Goal: Task Accomplishment & Management: Complete application form

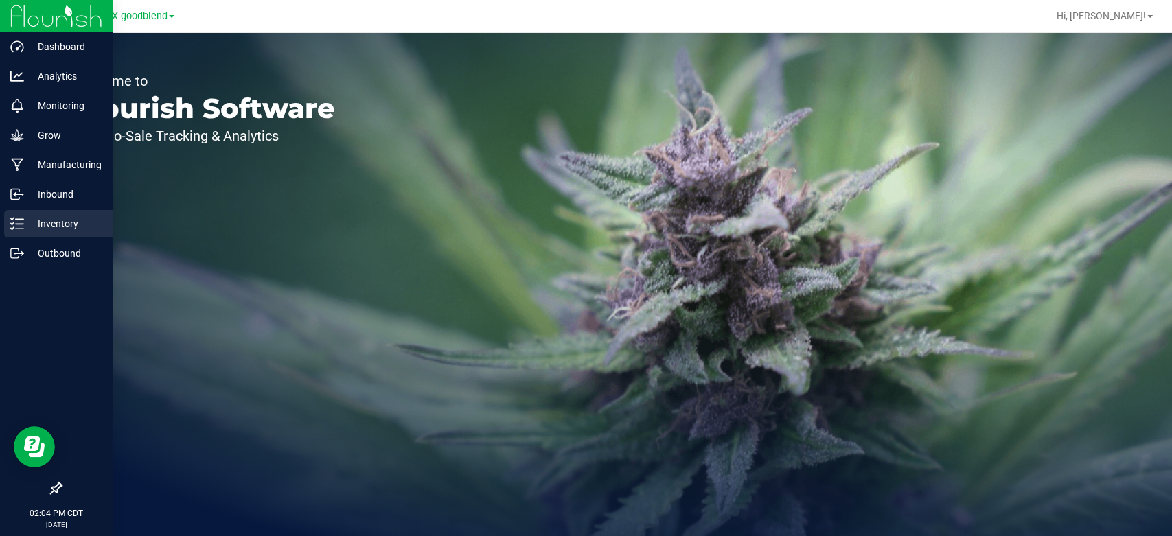
click at [41, 229] on p "Inventory" at bounding box center [65, 224] width 82 height 16
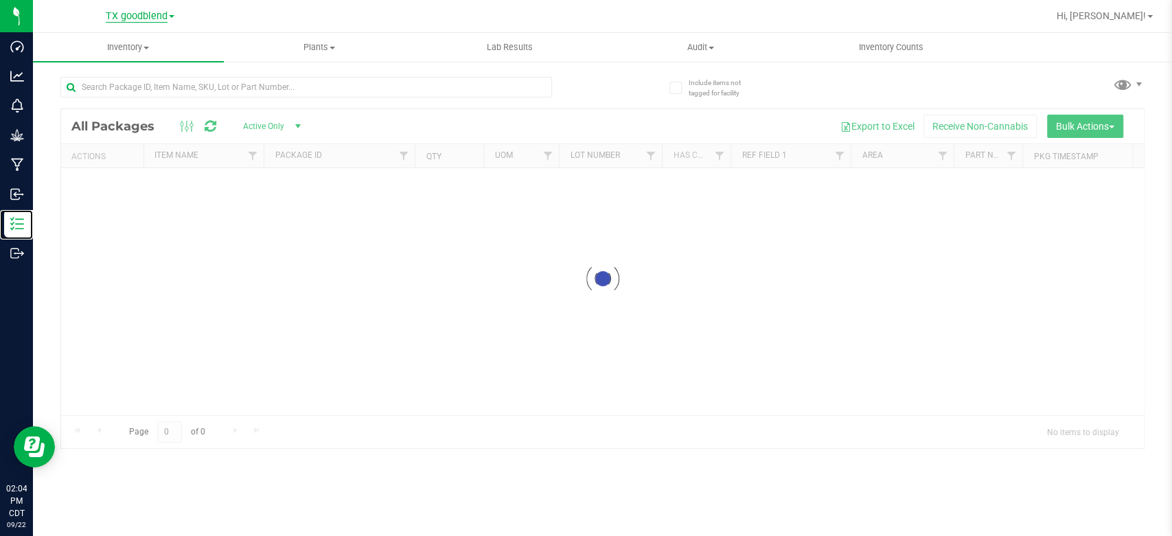
drag, startPoint x: 41, startPoint y: 229, endPoint x: 124, endPoint y: 16, distance: 228.5
click at [124, 16] on div "Dashboard Analytics Monitoring Grow Manufacturing Inbound Inventory Outbound 02…" at bounding box center [586, 268] width 1172 height 536
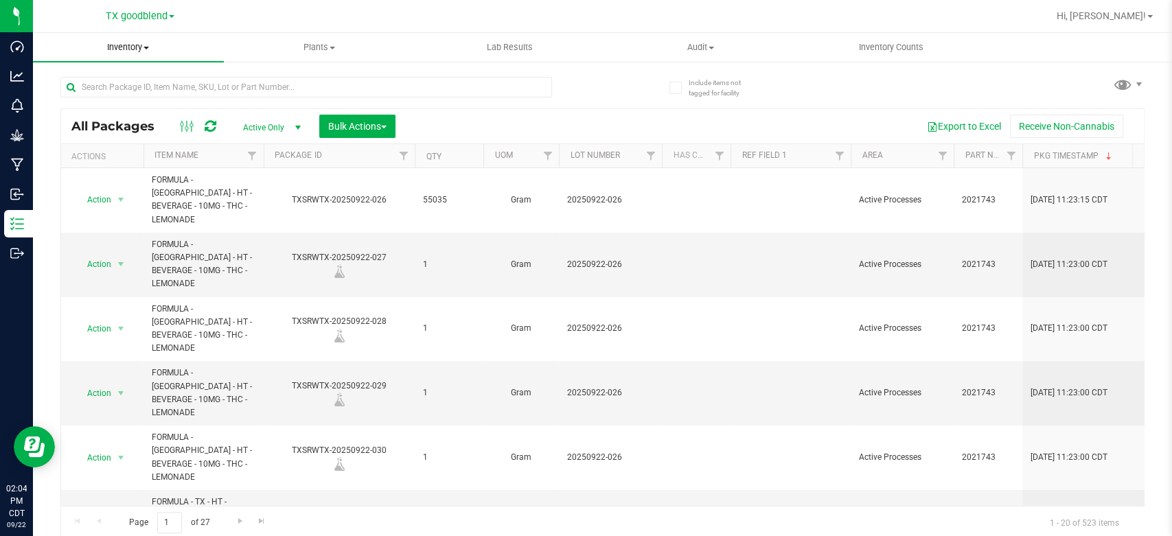
click at [119, 54] on span "Inventory" at bounding box center [128, 47] width 191 height 12
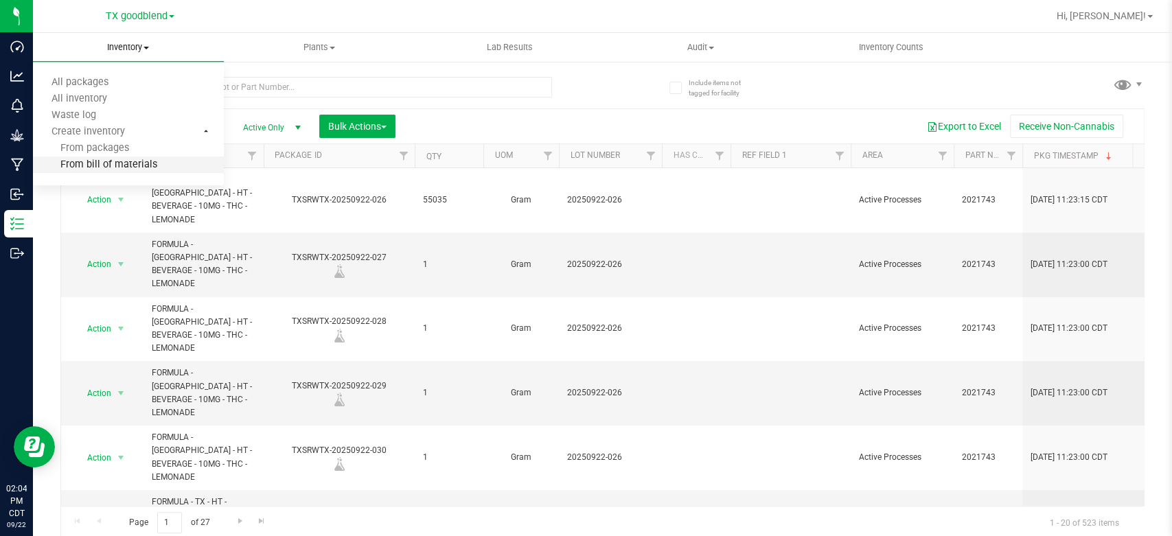
click at [100, 164] on span "From bill of materials" at bounding box center [95, 165] width 124 height 12
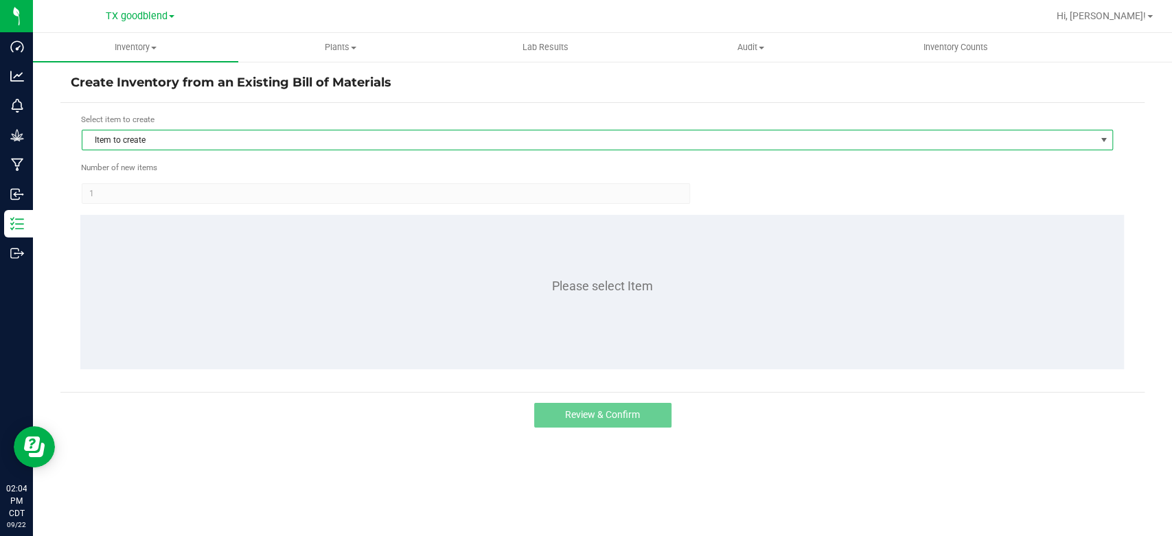
click at [154, 134] on span "Item to create" at bounding box center [588, 139] width 1013 height 19
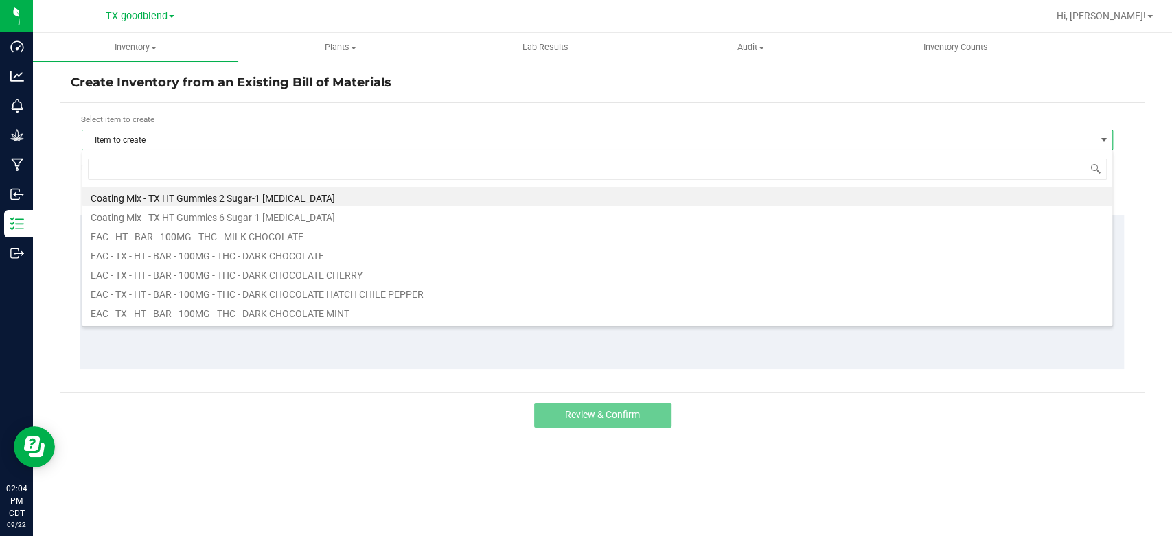
scroll to position [20, 1030]
type input "grz"
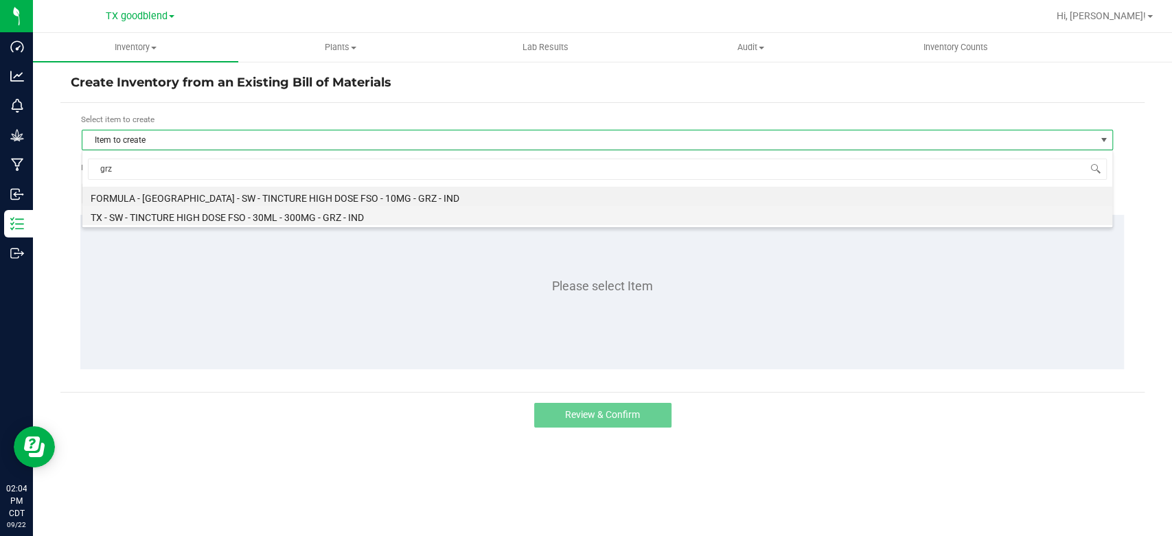
click at [194, 218] on li "TX - SW - TINCTURE HIGH DOSE FSO - 30ML - 300MG - GRZ - IND" at bounding box center [597, 215] width 1030 height 19
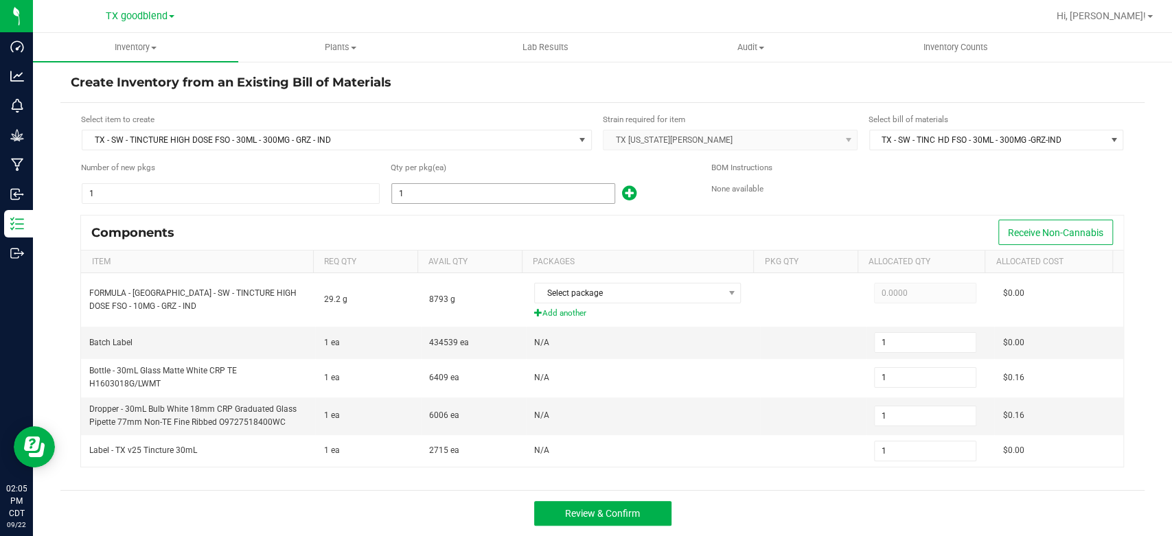
click at [479, 191] on input "1" at bounding box center [503, 193] width 222 height 19
type input "2"
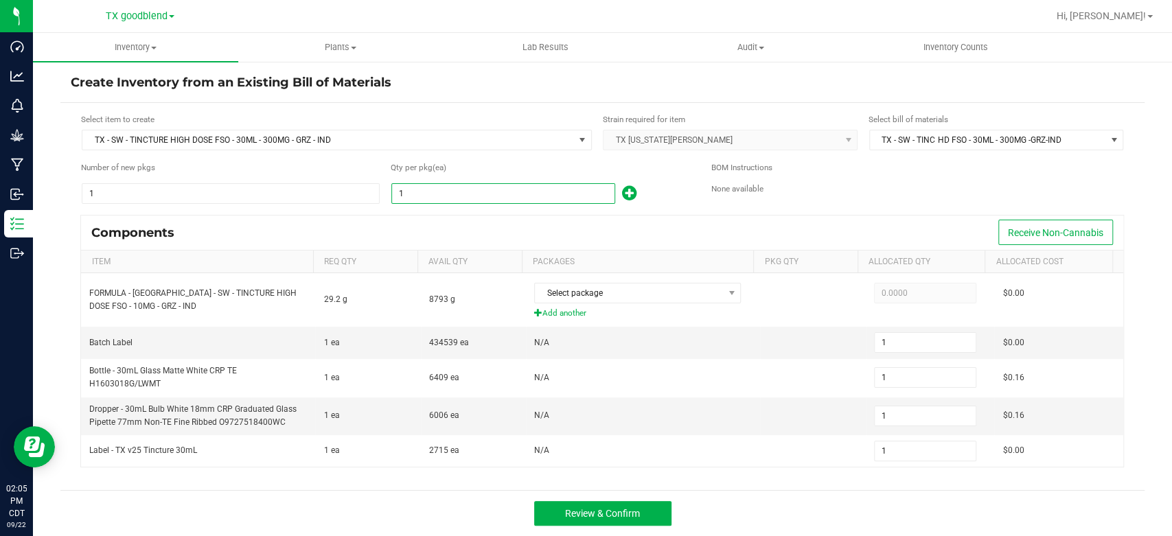
type input "2"
type input "29"
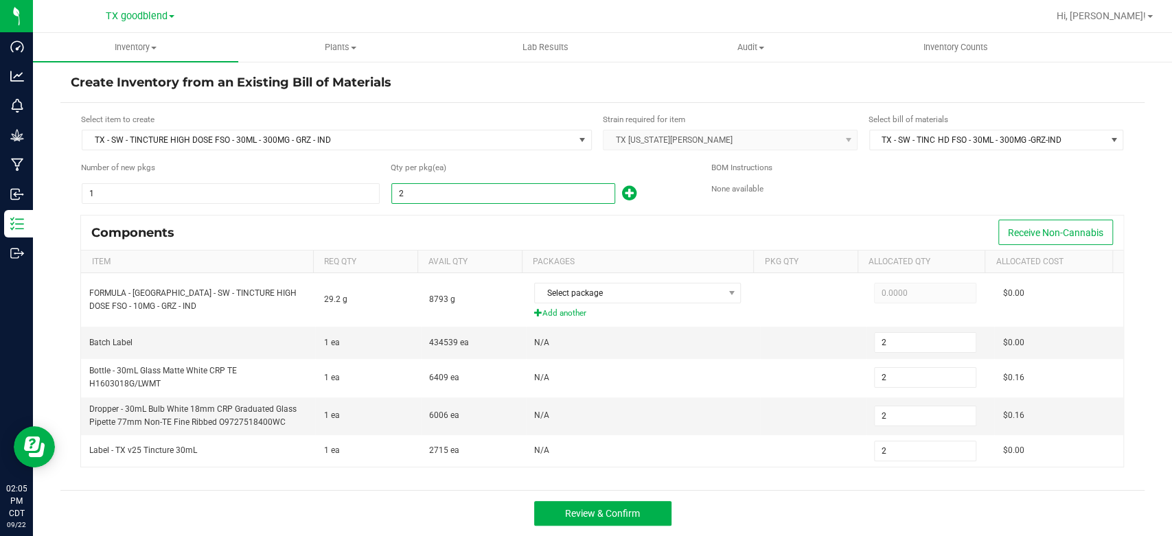
type input "29"
type input "291"
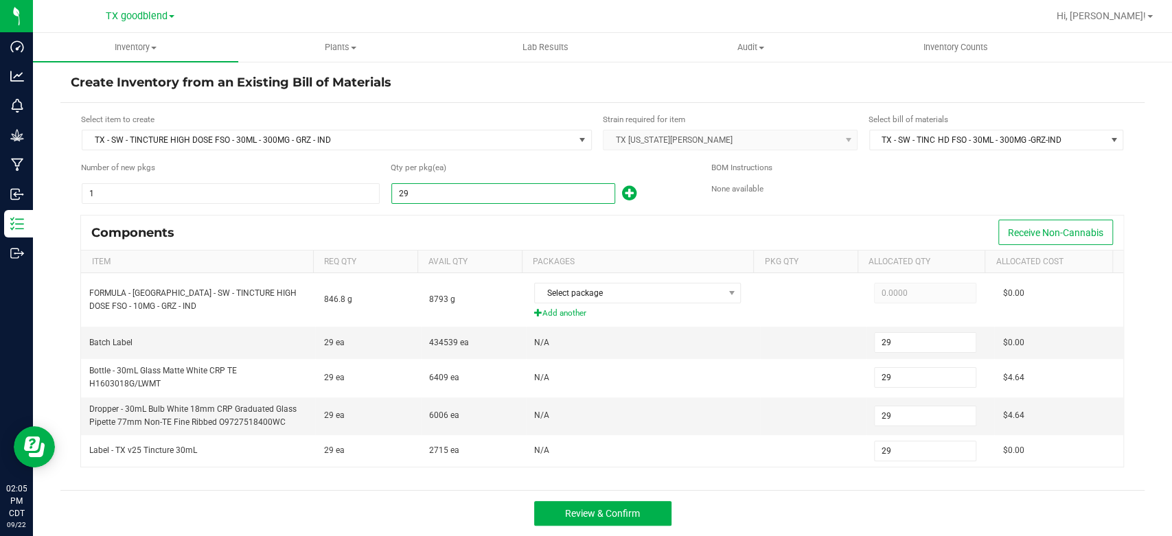
type input "291"
click at [503, 221] on div "Components Receive Non-Cannabis" at bounding box center [602, 233] width 1042 height 34
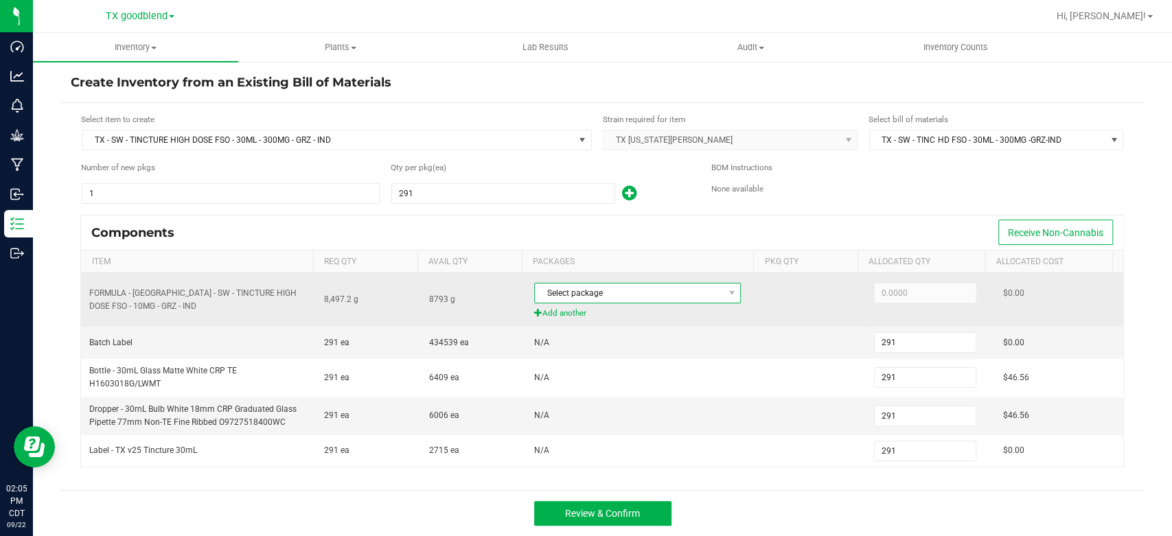
click at [581, 286] on span "Select package" at bounding box center [629, 293] width 188 height 19
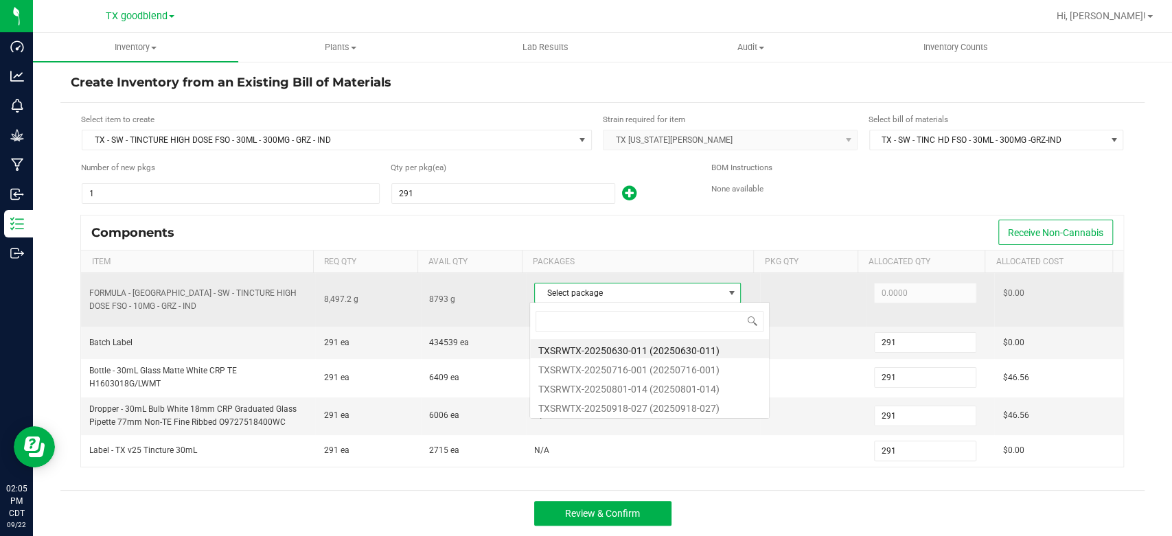
scroll to position [20, 204]
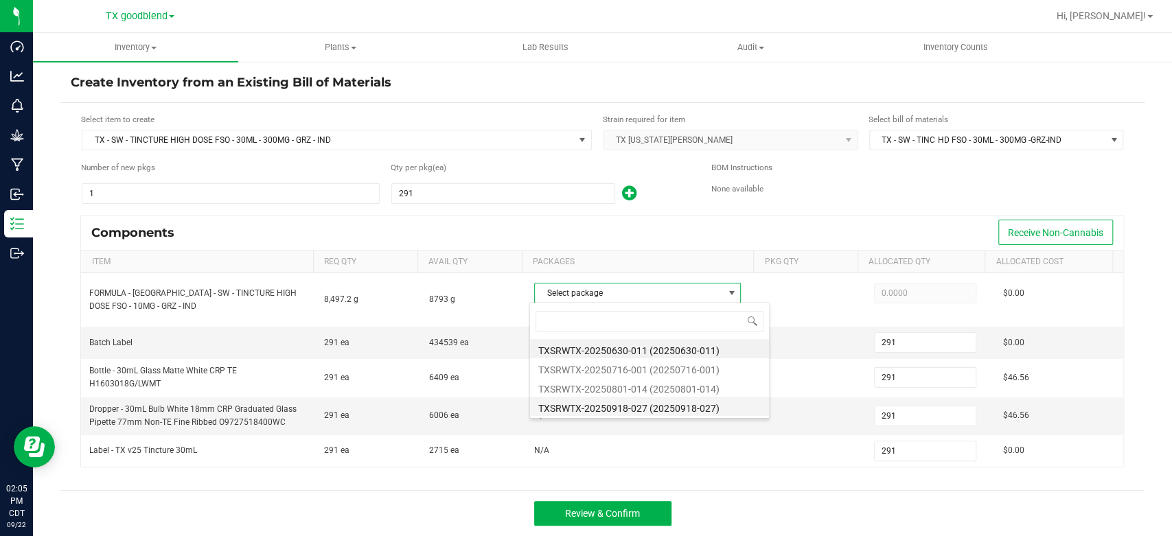
click at [623, 413] on li "TXSRWTX-20250918-027 (20250918-027)" at bounding box center [649, 406] width 239 height 19
type input "8,497.2000"
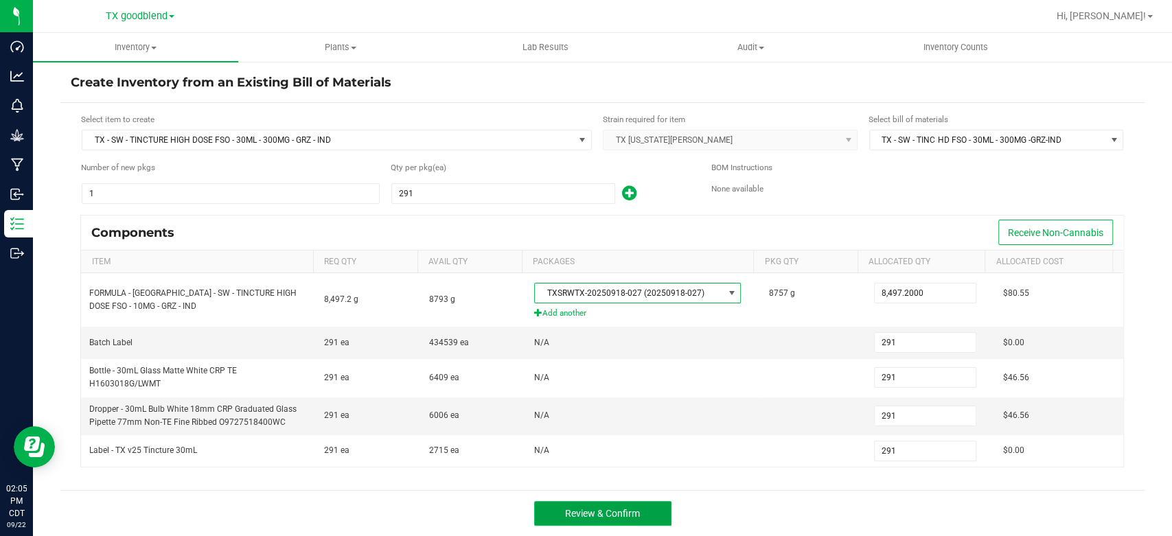
click at [636, 508] on span "Review & Confirm" at bounding box center [602, 513] width 75 height 11
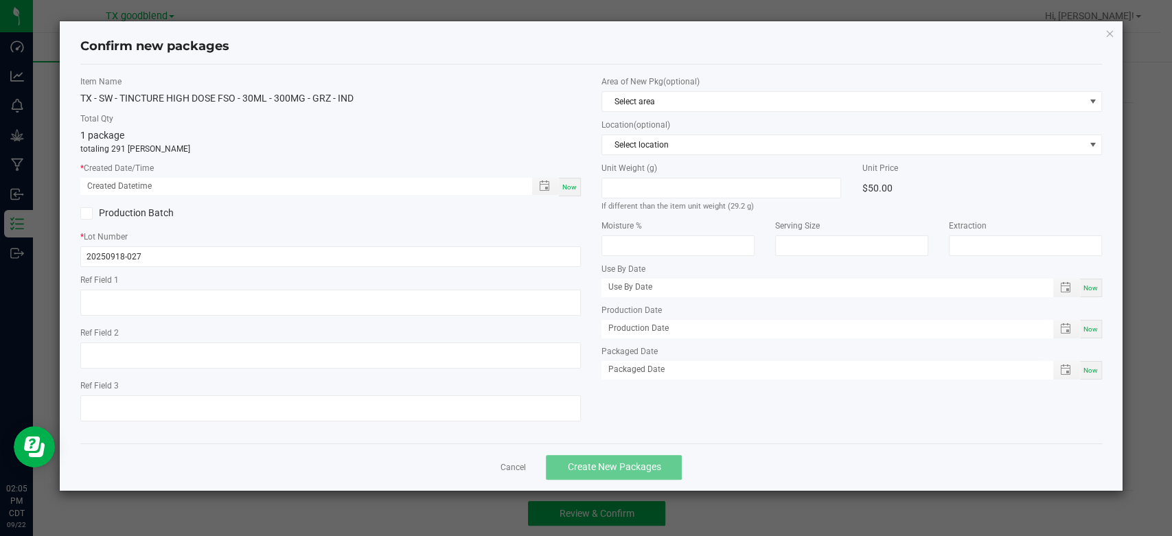
click at [568, 179] on div "Now" at bounding box center [570, 187] width 22 height 19
type input "09/22/2025 02:05 PM"
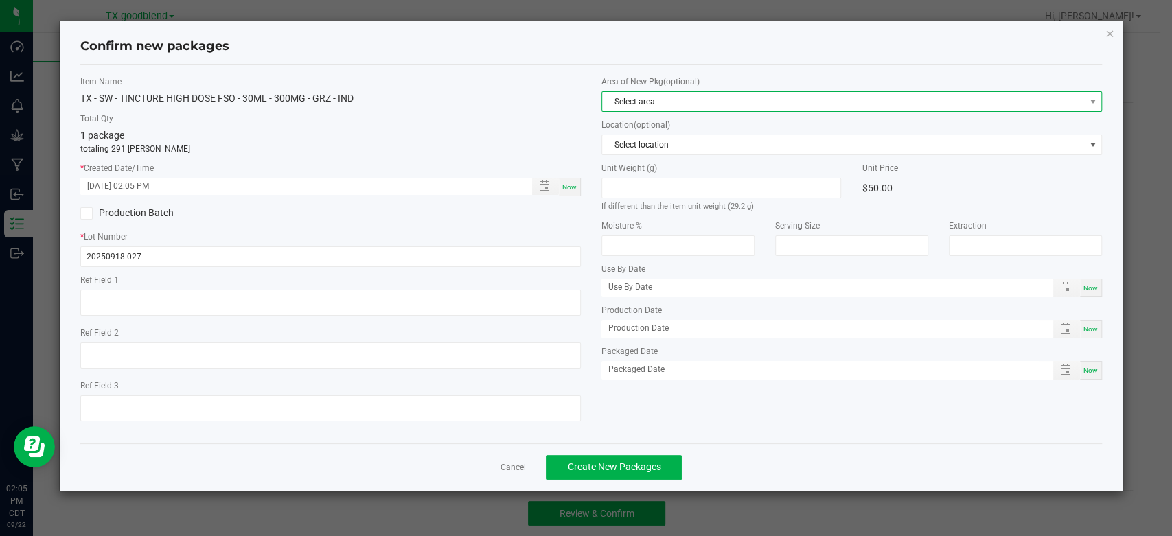
click at [632, 106] on span "Select area" at bounding box center [843, 101] width 482 height 19
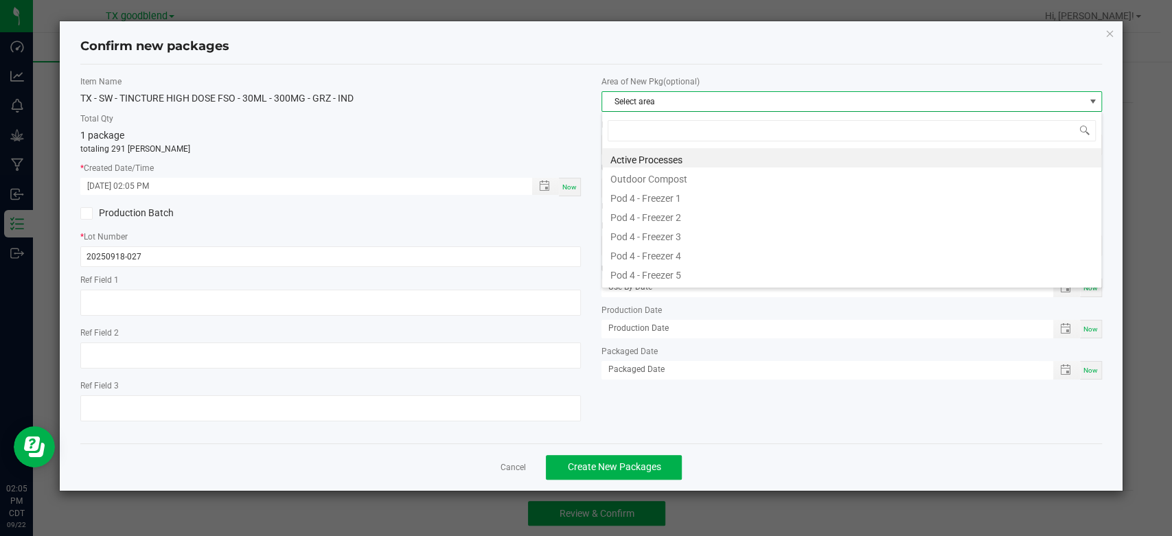
scroll to position [20, 500]
click at [630, 161] on li "Active Processes" at bounding box center [851, 157] width 499 height 19
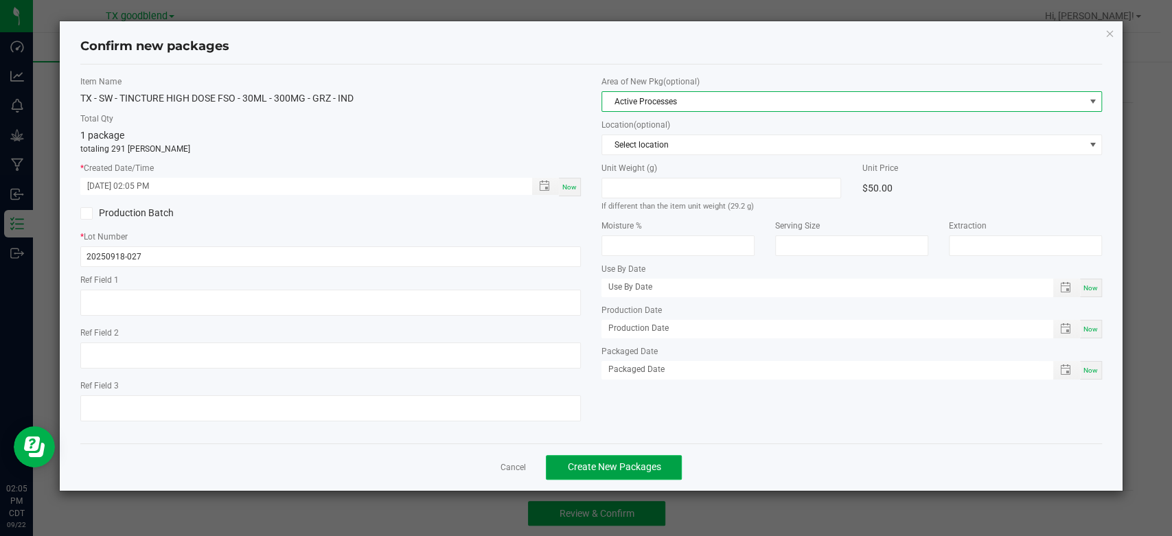
click at [597, 468] on span "Create New Packages" at bounding box center [613, 466] width 93 height 11
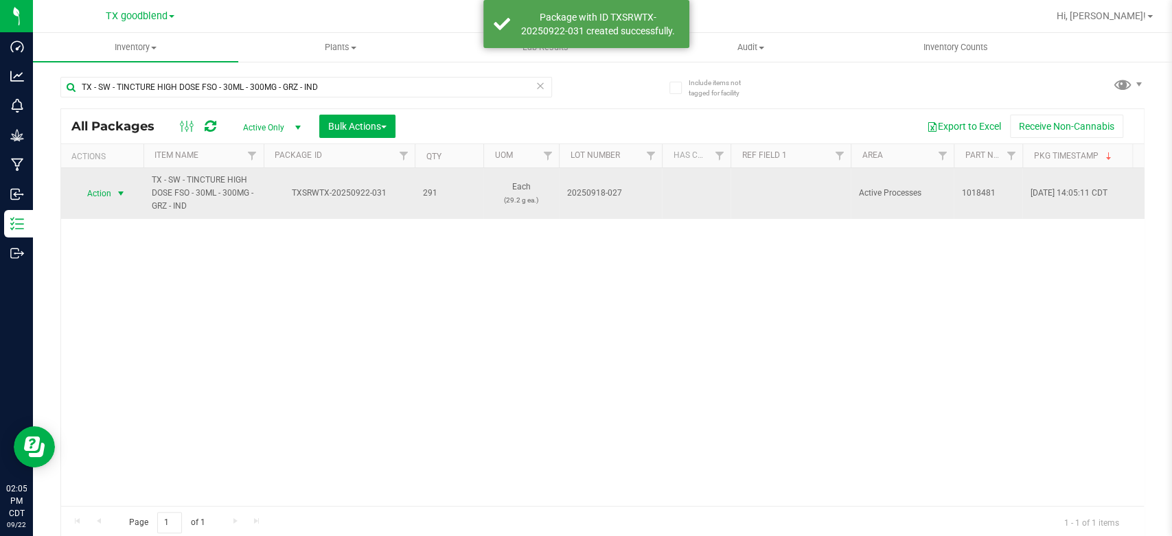
click at [99, 192] on span "Action" at bounding box center [93, 193] width 37 height 19
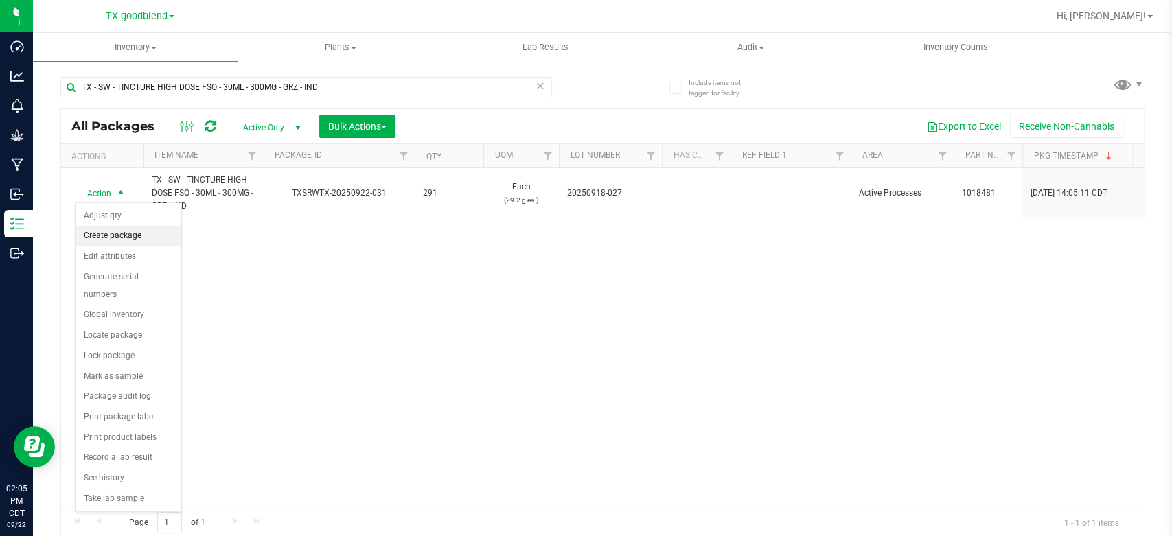
click at [99, 230] on li "Create package" at bounding box center [129, 236] width 106 height 21
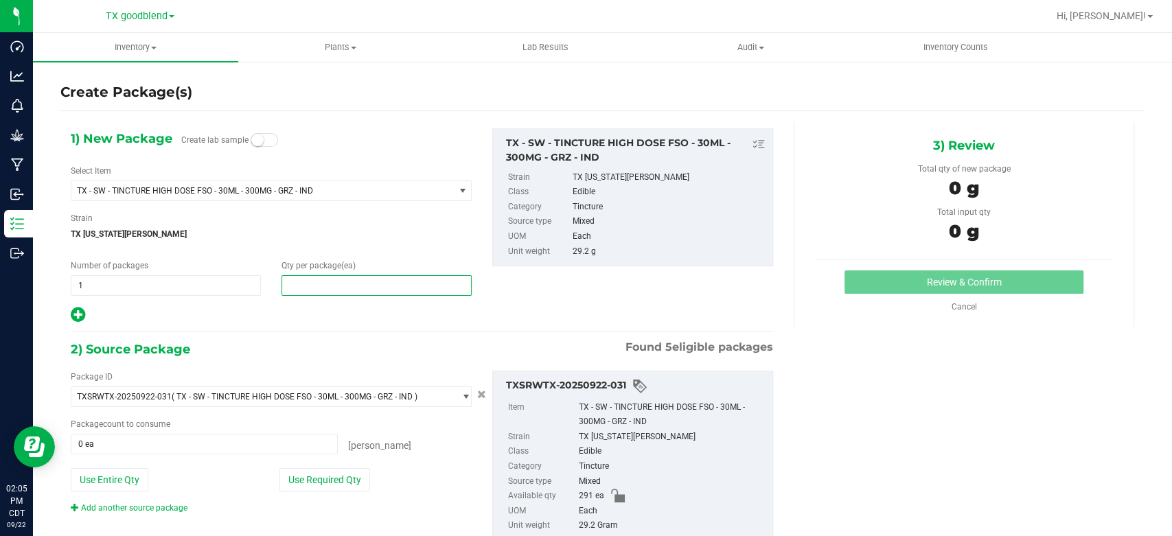
click at [312, 290] on span at bounding box center [376, 285] width 190 height 21
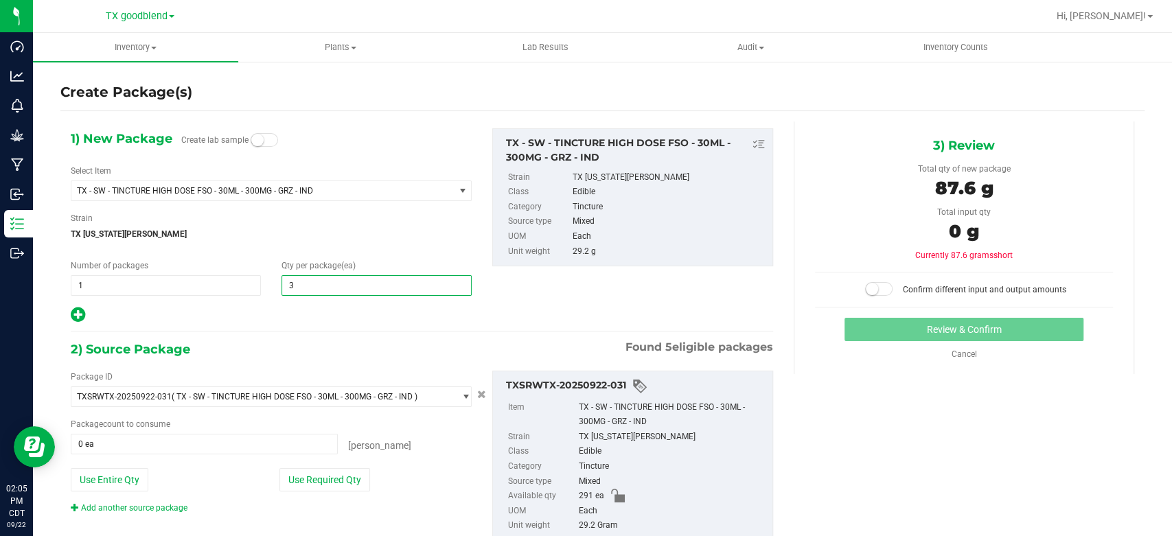
type input "30"
click at [170, 288] on span "1 1" at bounding box center [166, 285] width 190 height 21
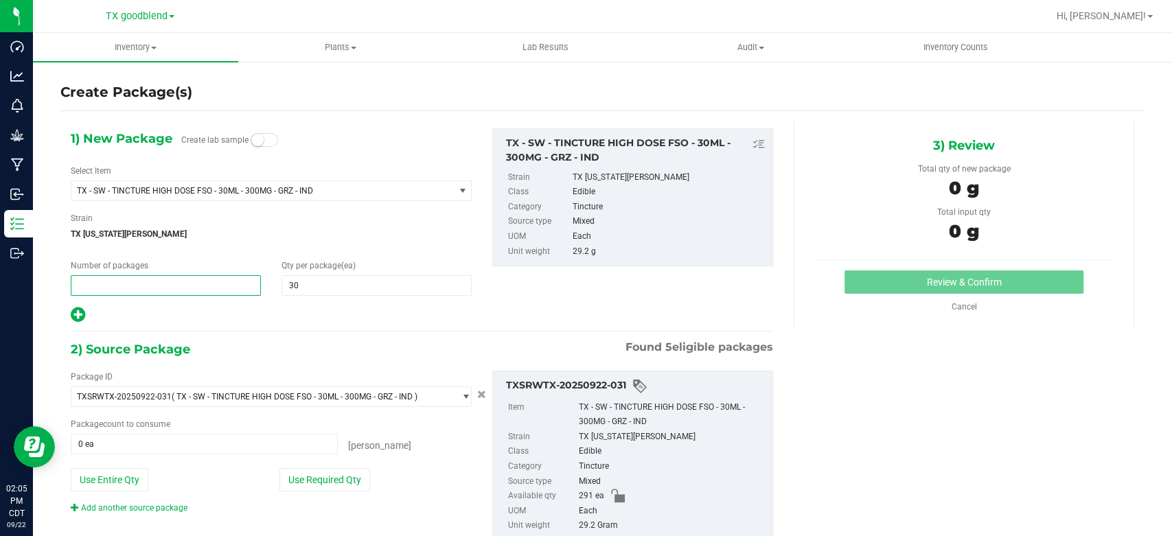
type input "9"
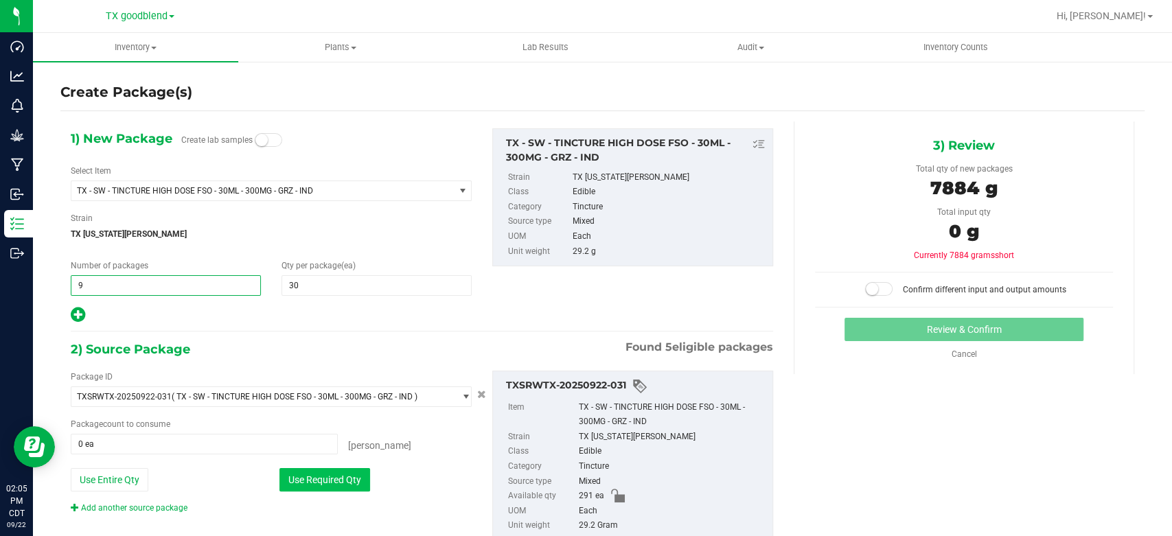
type input "9"
click at [298, 475] on button "Use Required Qty" at bounding box center [324, 479] width 91 height 23
type input "270 ea"
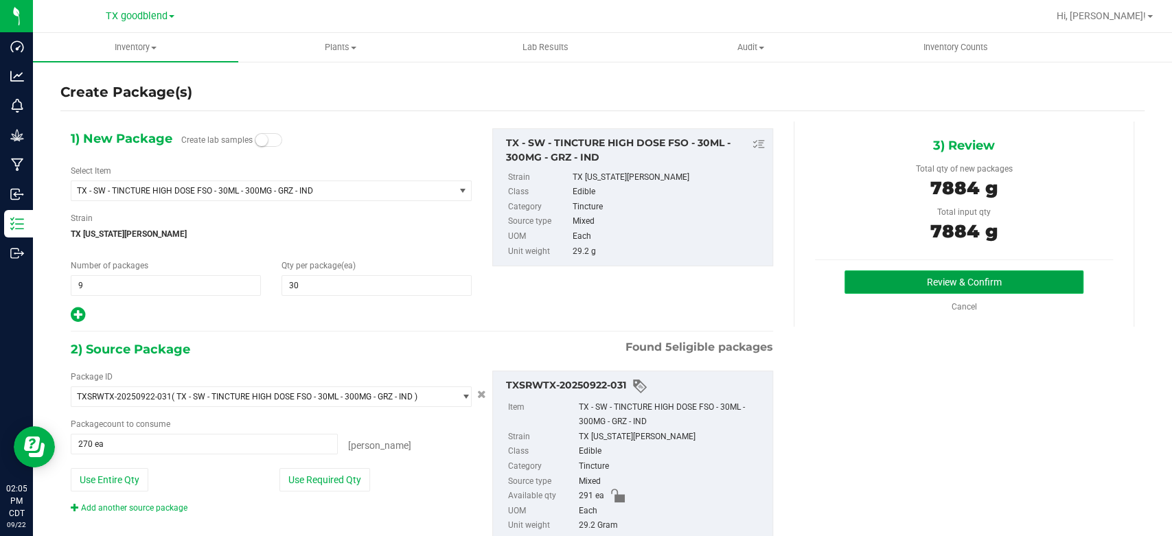
click at [879, 284] on button "Review & Confirm" at bounding box center [963, 281] width 238 height 23
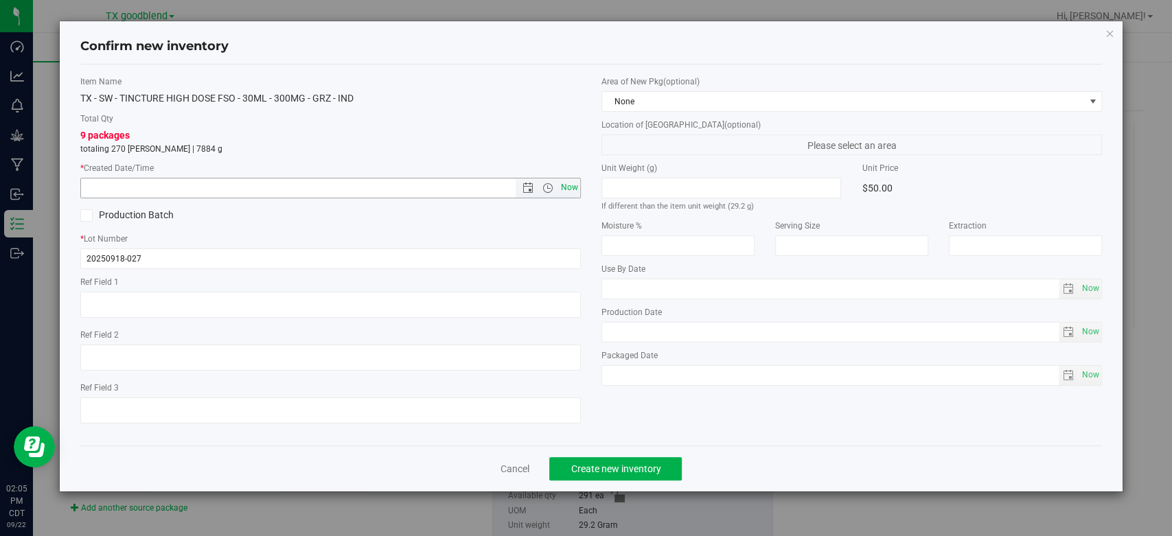
click at [579, 189] on span "Now" at bounding box center [569, 188] width 23 height 20
type input "9/22/2025 2:05 PM"
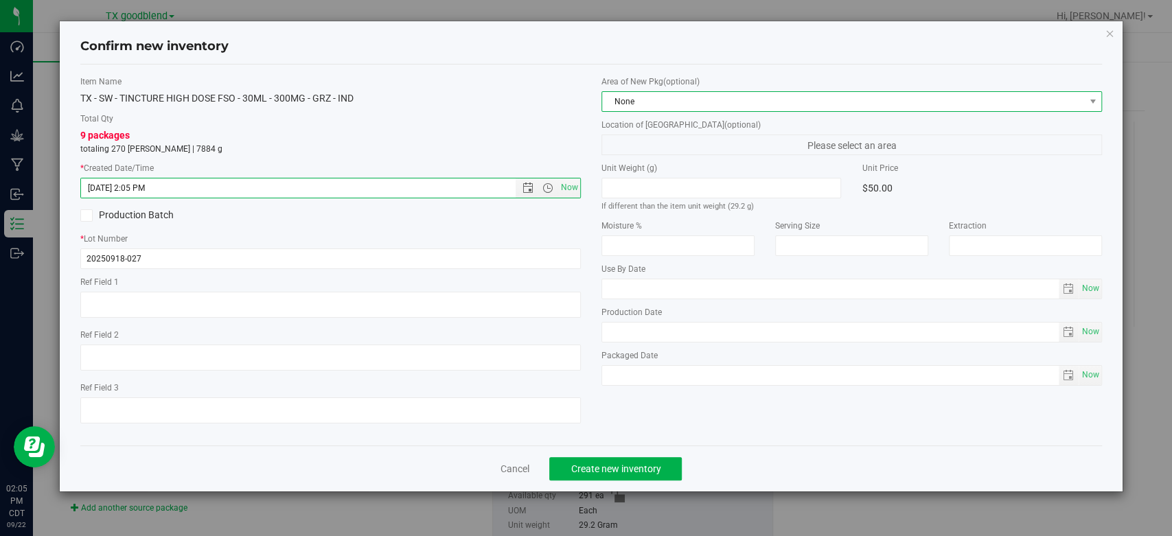
click at [641, 101] on span "None" at bounding box center [843, 101] width 482 height 19
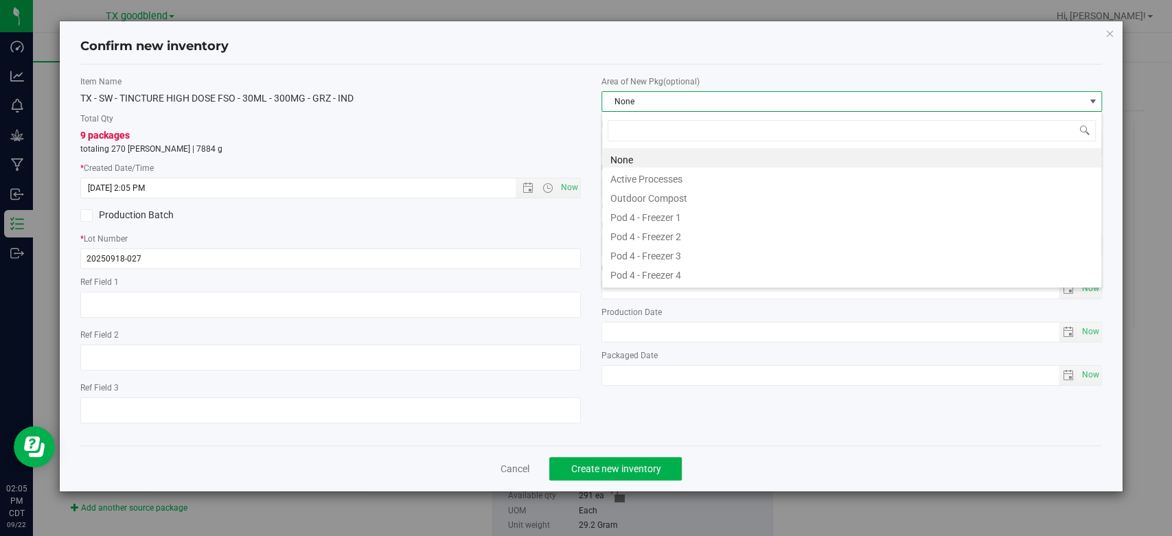
scroll to position [20, 500]
click at [639, 178] on li "Active Processes" at bounding box center [851, 177] width 499 height 19
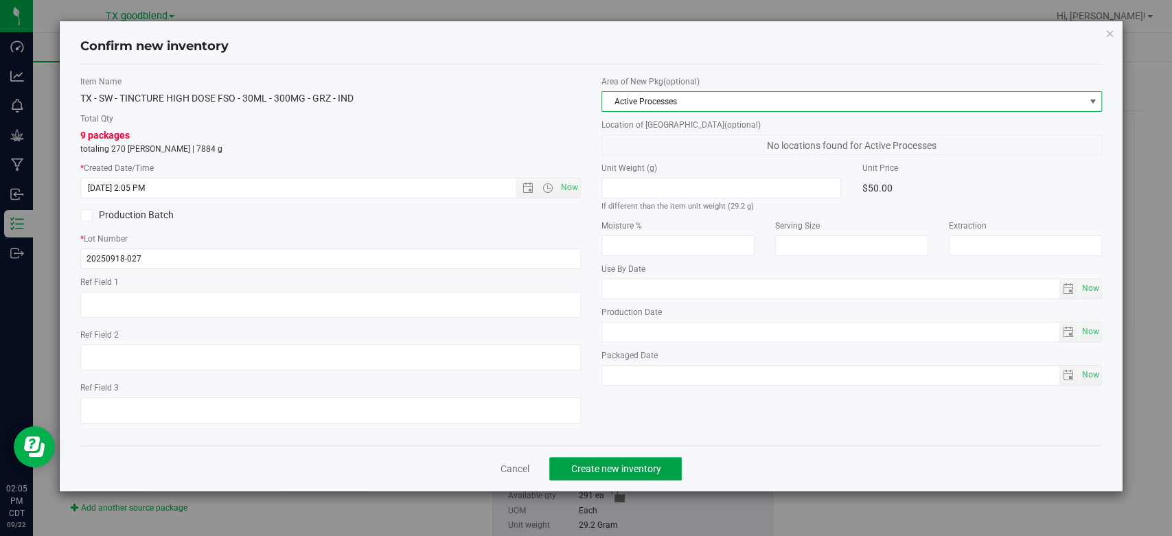
click at [582, 473] on span "Create new inventory" at bounding box center [616, 468] width 90 height 11
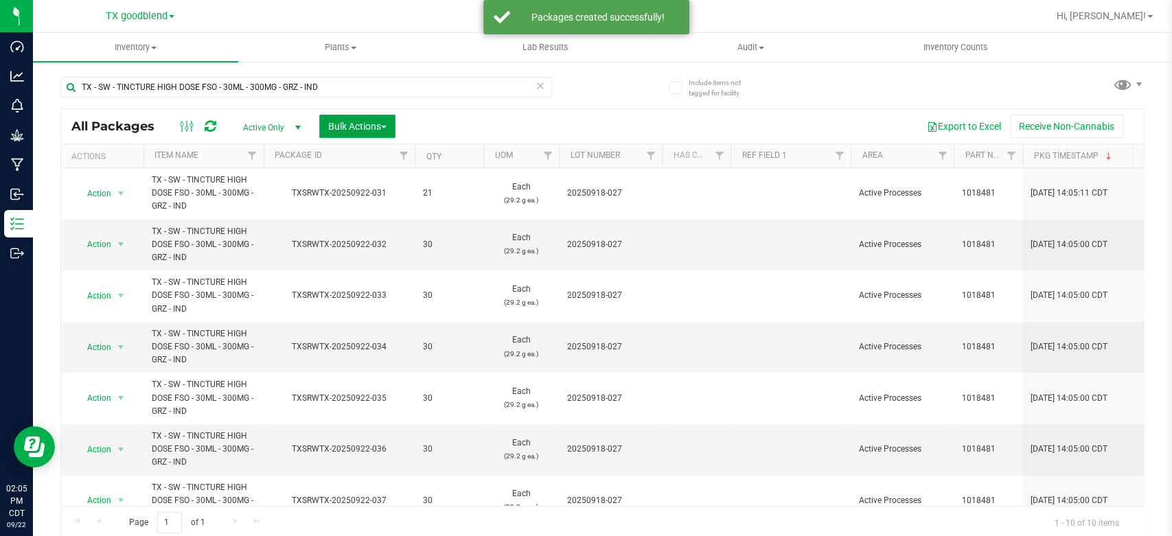
click at [361, 122] on span "Bulk Actions" at bounding box center [357, 126] width 58 height 11
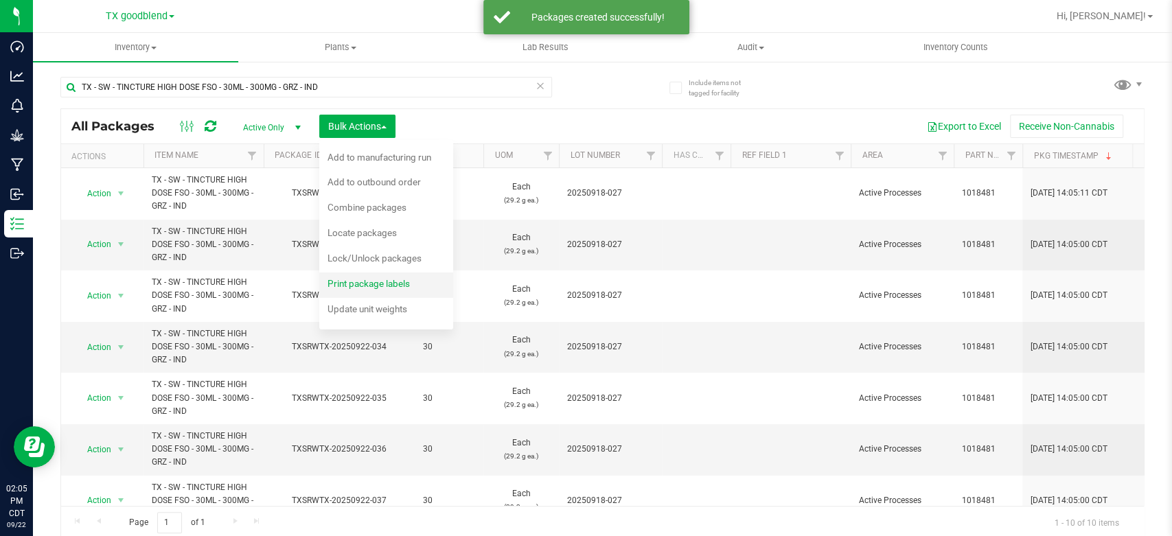
click at [362, 278] on span "Print package labels" at bounding box center [368, 283] width 82 height 11
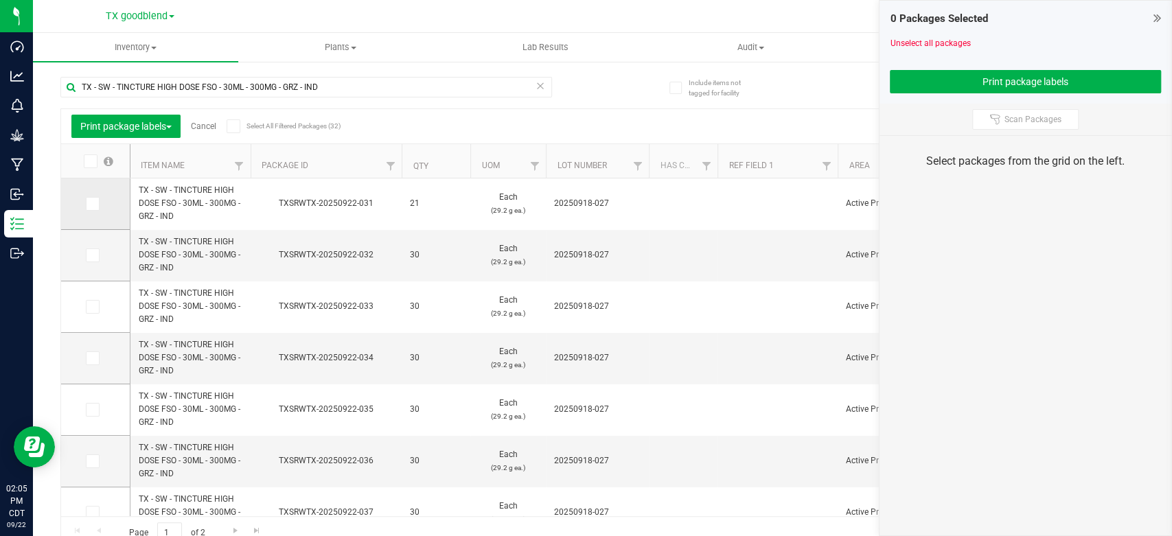
click at [92, 209] on span at bounding box center [93, 204] width 14 height 14
click at [0, 0] on input "checkbox" at bounding box center [0, 0] width 0 height 0
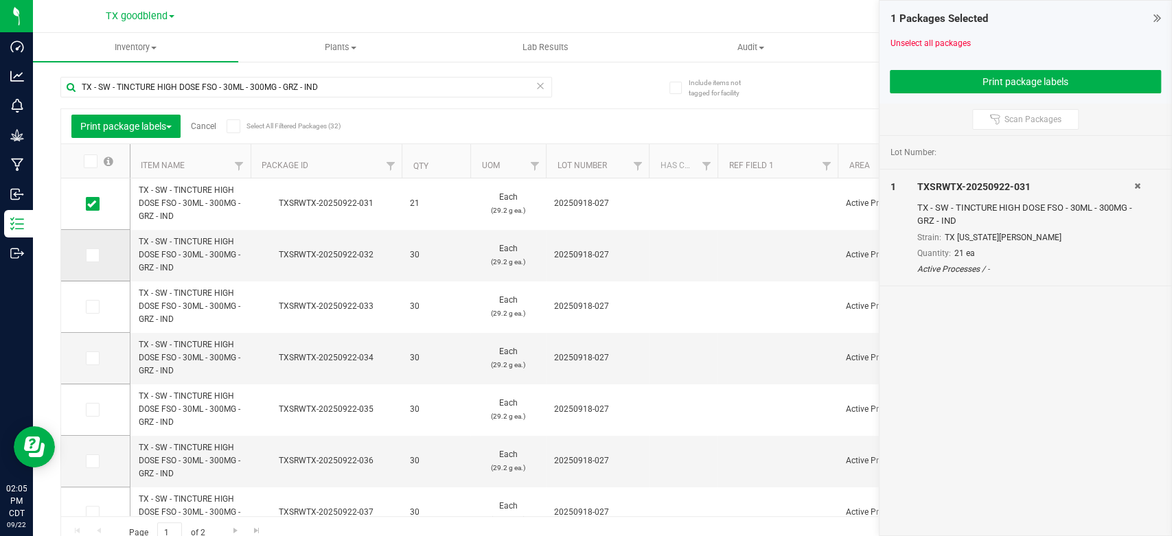
click at [96, 257] on span at bounding box center [93, 256] width 14 height 14
click at [0, 0] on input "checkbox" at bounding box center [0, 0] width 0 height 0
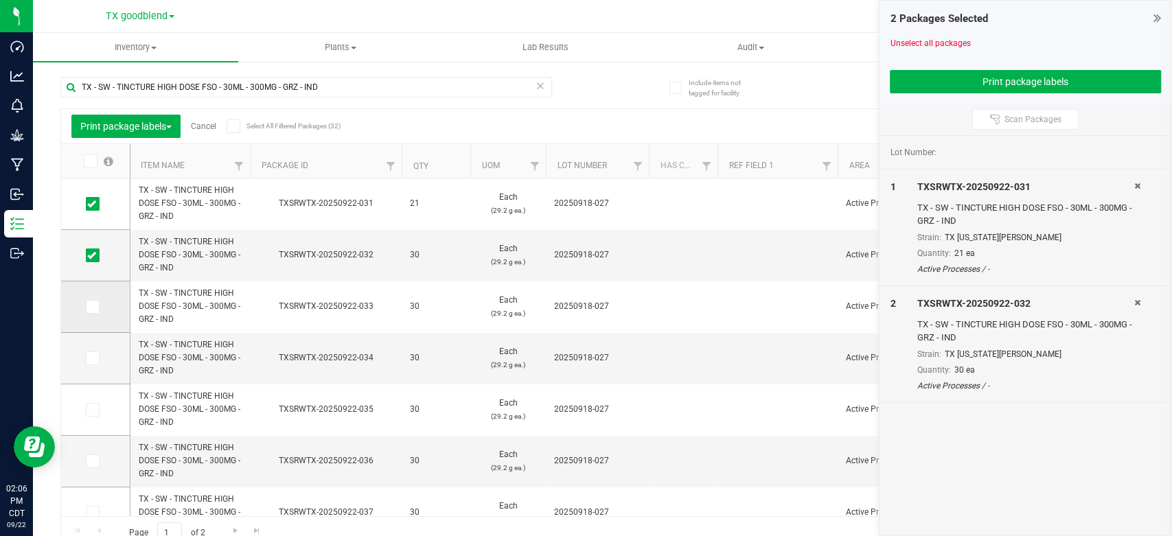
click at [90, 307] on icon at bounding box center [91, 307] width 9 height 0
click at [0, 0] on input "checkbox" at bounding box center [0, 0] width 0 height 0
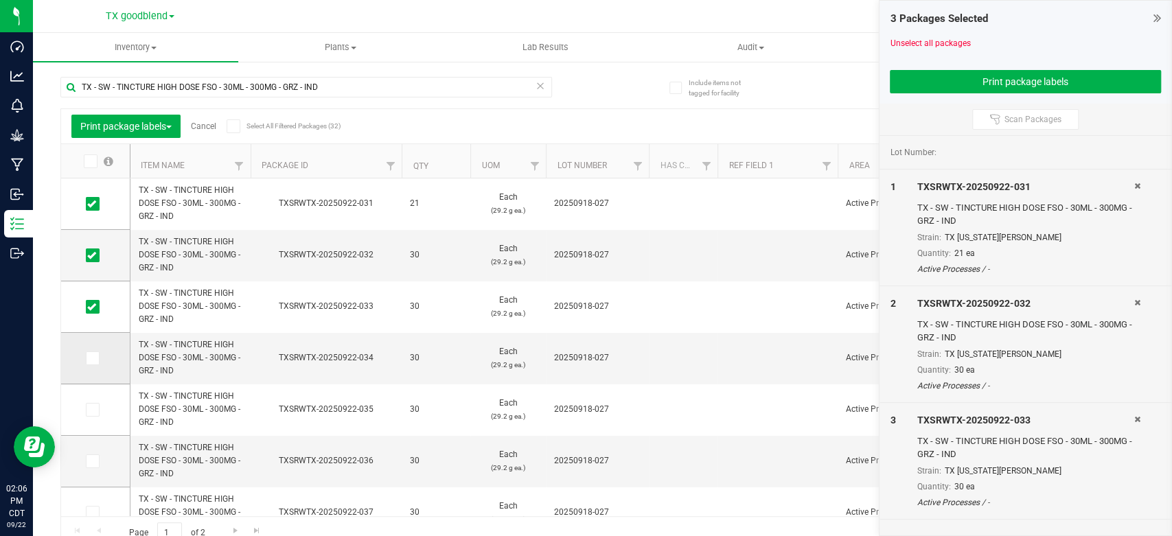
click at [93, 358] on icon at bounding box center [91, 358] width 9 height 0
click at [0, 0] on input "checkbox" at bounding box center [0, 0] width 0 height 0
click at [95, 410] on icon at bounding box center [91, 410] width 9 height 0
click at [0, 0] on input "checkbox" at bounding box center [0, 0] width 0 height 0
click at [93, 461] on icon at bounding box center [91, 461] width 9 height 0
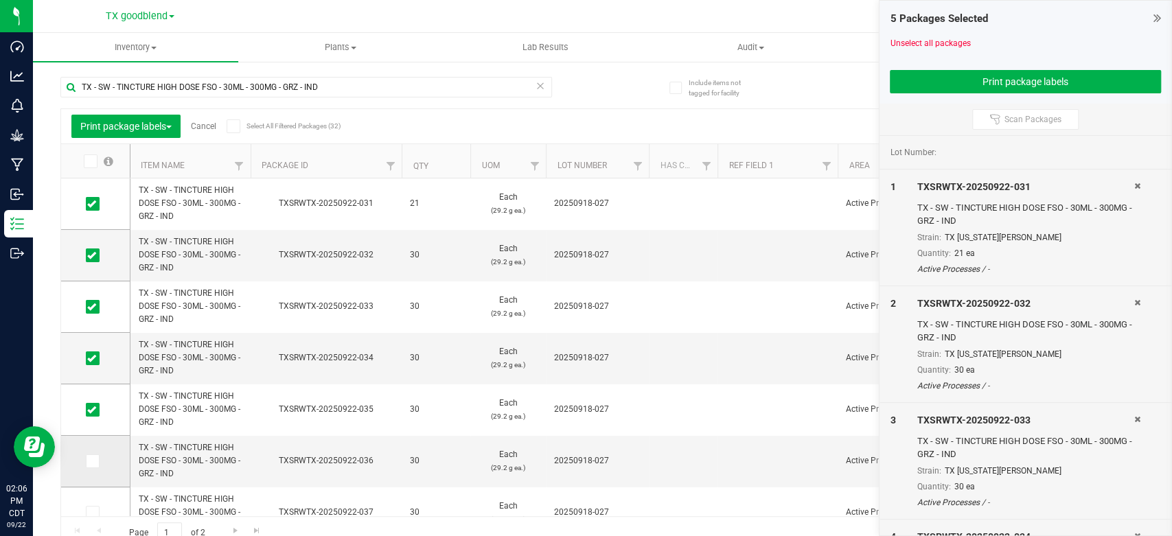
click at [0, 0] on input "checkbox" at bounding box center [0, 0] width 0 height 0
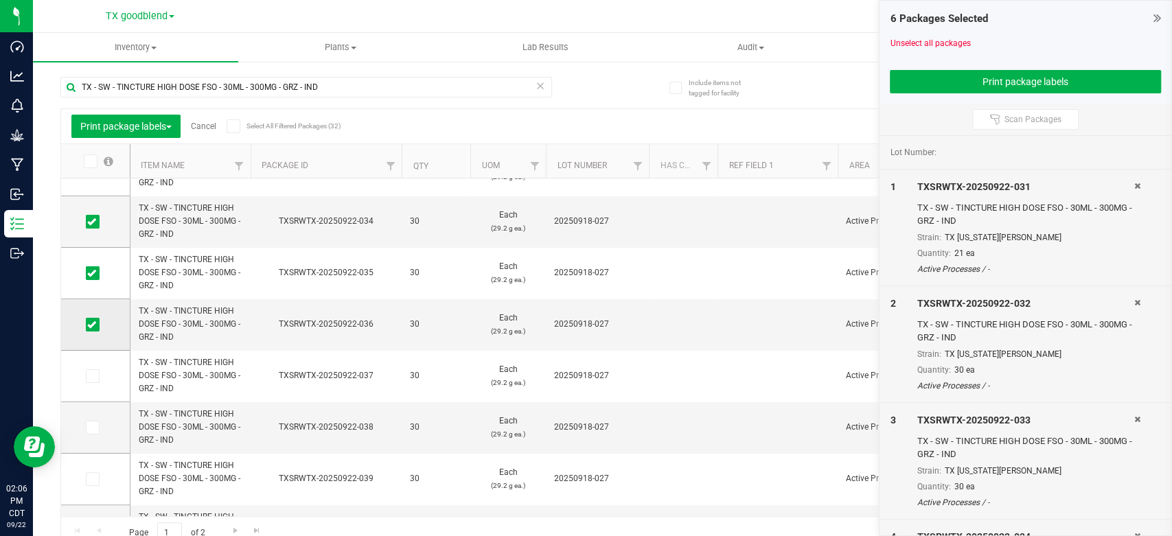
scroll to position [145, 0]
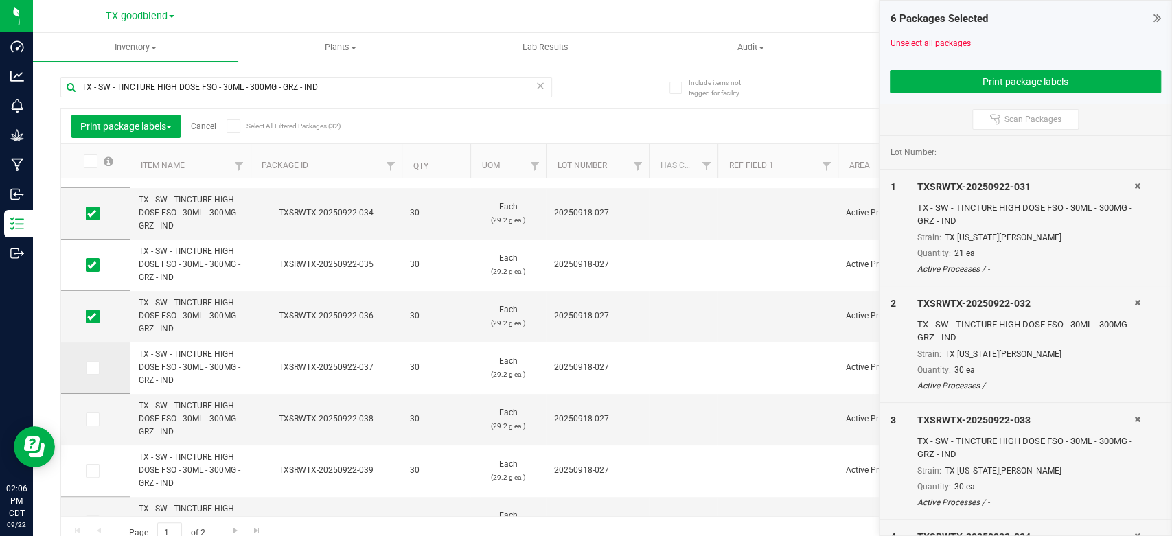
click at [91, 368] on icon at bounding box center [91, 368] width 9 height 0
click at [0, 0] on input "checkbox" at bounding box center [0, 0] width 0 height 0
click at [90, 411] on td at bounding box center [95, 419] width 69 height 51
click at [90, 419] on icon at bounding box center [91, 419] width 9 height 0
click at [0, 0] on input "checkbox" at bounding box center [0, 0] width 0 height 0
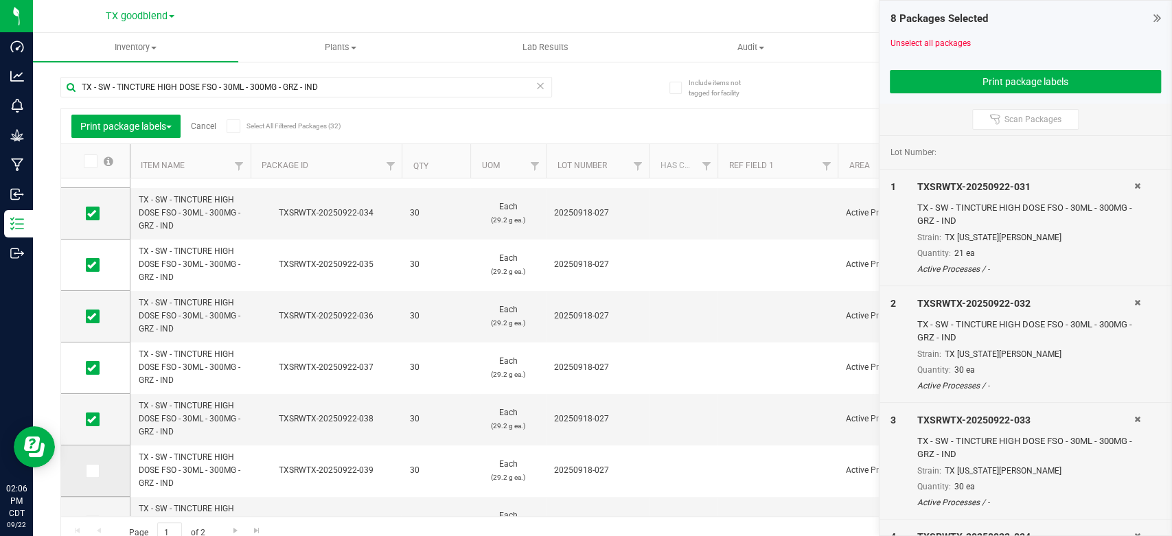
click at [87, 471] on icon at bounding box center [91, 471] width 9 height 0
click at [0, 0] on input "checkbox" at bounding box center [0, 0] width 0 height 0
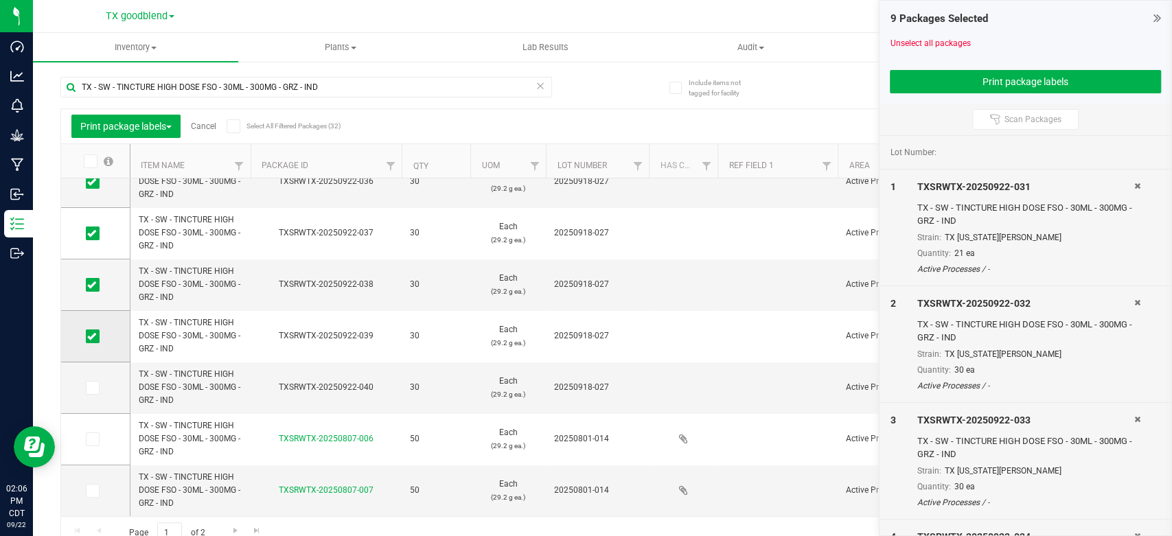
scroll to position [280, 0]
click at [91, 387] on icon at bounding box center [91, 387] width 9 height 0
click at [0, 0] on input "checkbox" at bounding box center [0, 0] width 0 height 0
click at [905, 80] on button "Print package labels" at bounding box center [1025, 81] width 271 height 23
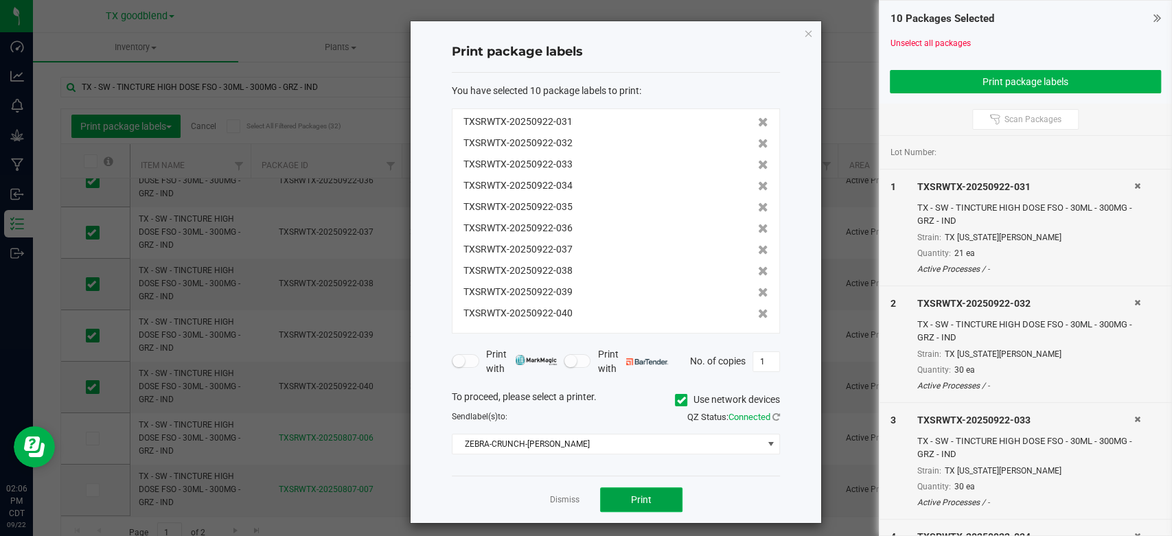
click at [617, 505] on button "Print" at bounding box center [641, 499] width 82 height 25
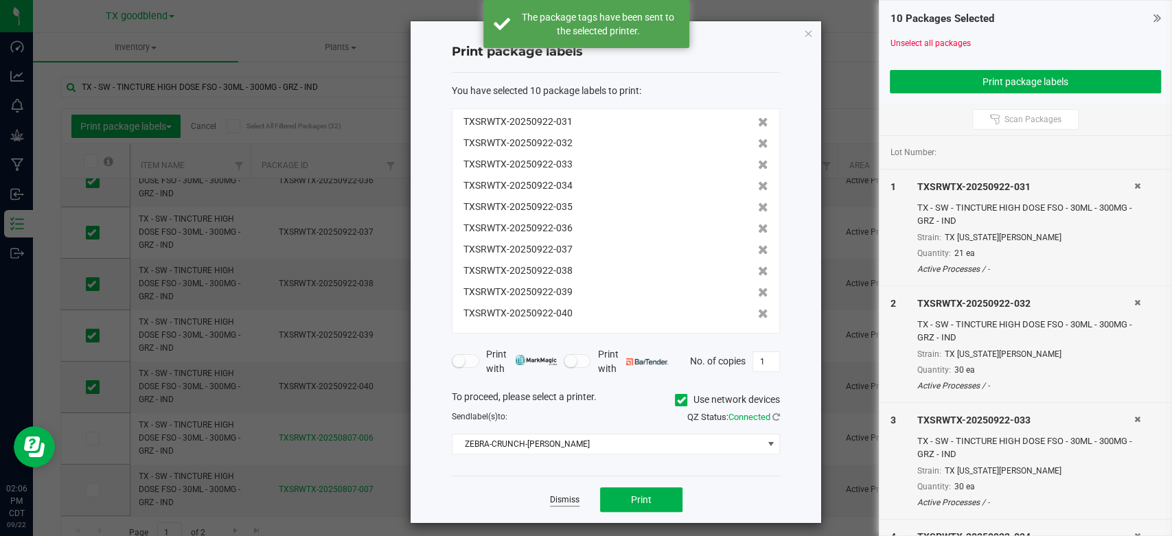
click at [551, 503] on link "Dismiss" at bounding box center [565, 500] width 30 height 12
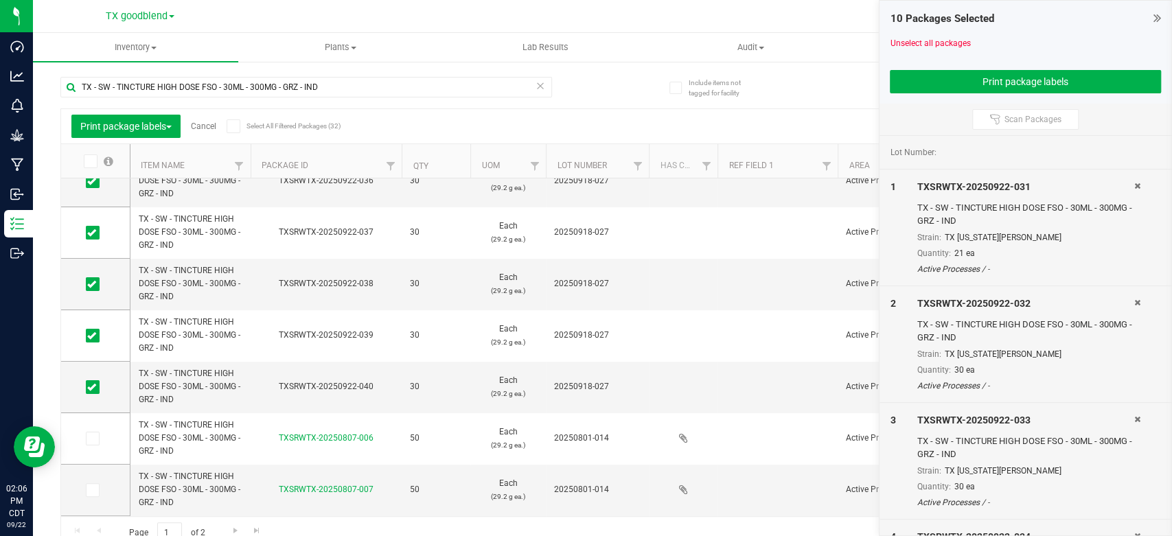
click at [923, 36] on div at bounding box center [1025, 32] width 271 height 10
click at [921, 43] on link "Unselect all packages" at bounding box center [930, 43] width 80 height 10
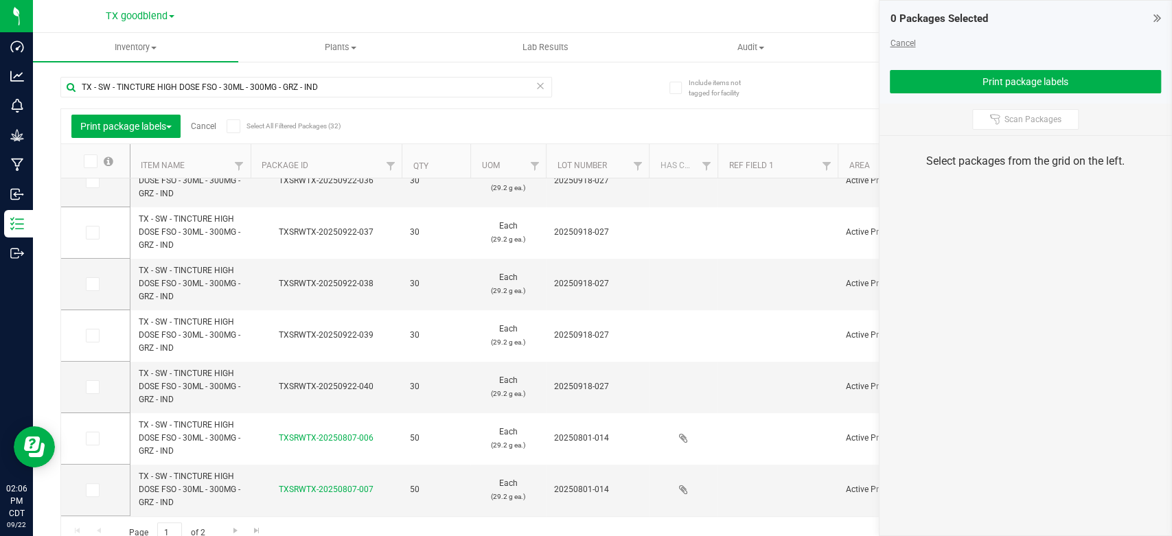
click at [907, 43] on link "Cancel" at bounding box center [902, 43] width 25 height 10
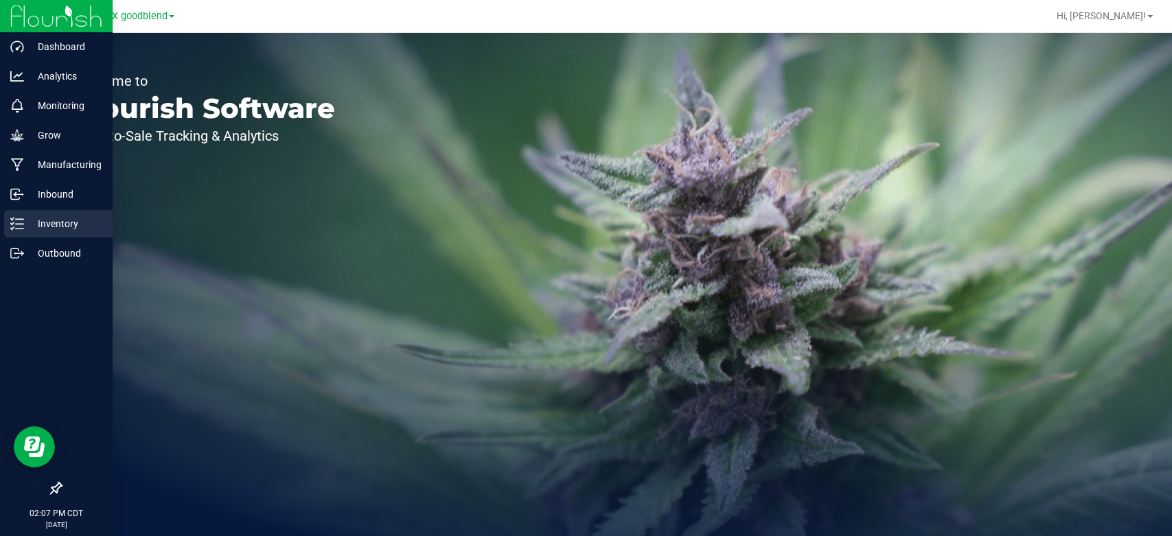
click at [56, 224] on p "Inventory" at bounding box center [65, 224] width 82 height 16
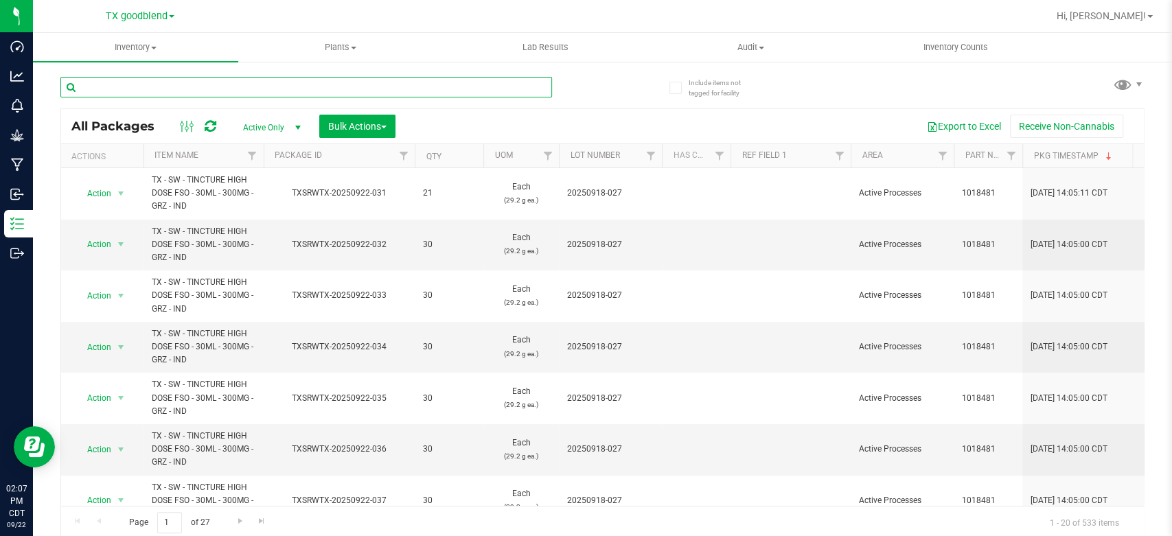
click at [194, 89] on input "text" at bounding box center [306, 87] width 492 height 21
type input "0918-027"
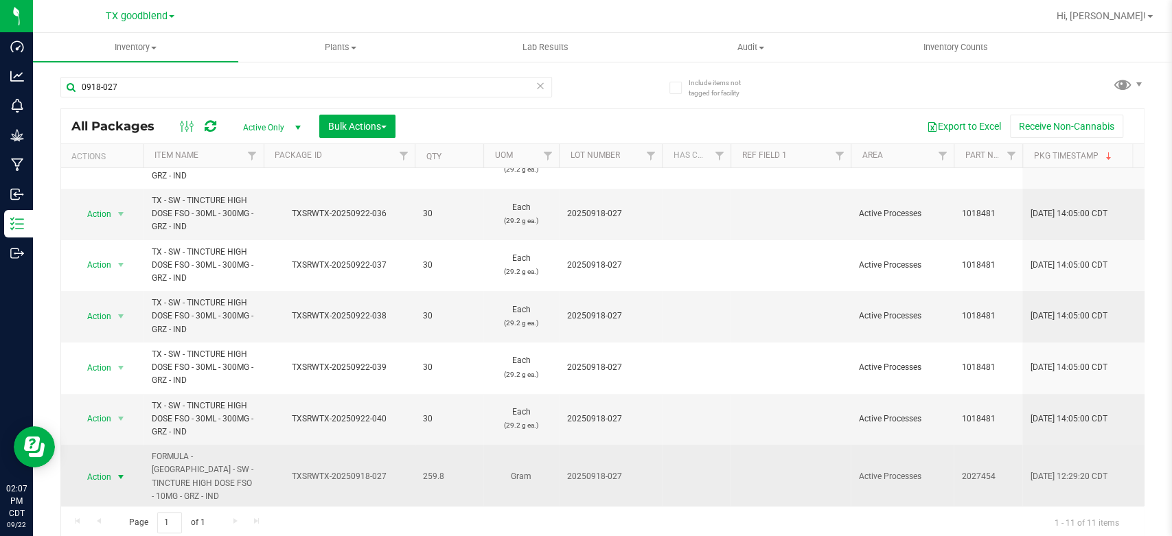
click at [97, 468] on span "Action" at bounding box center [93, 477] width 37 height 19
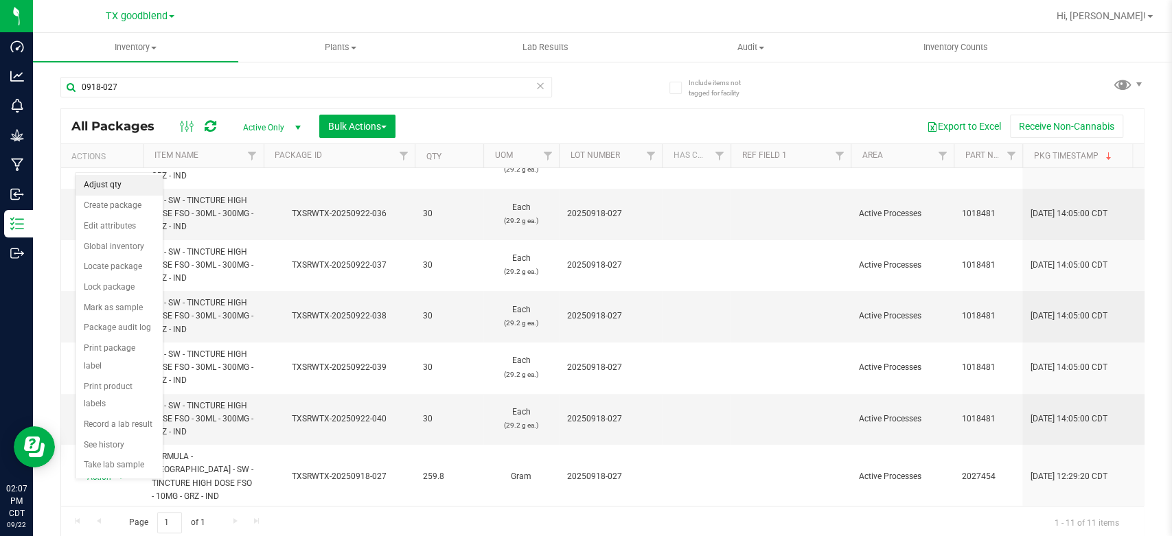
click at [104, 185] on li "Adjust qty" at bounding box center [119, 185] width 87 height 21
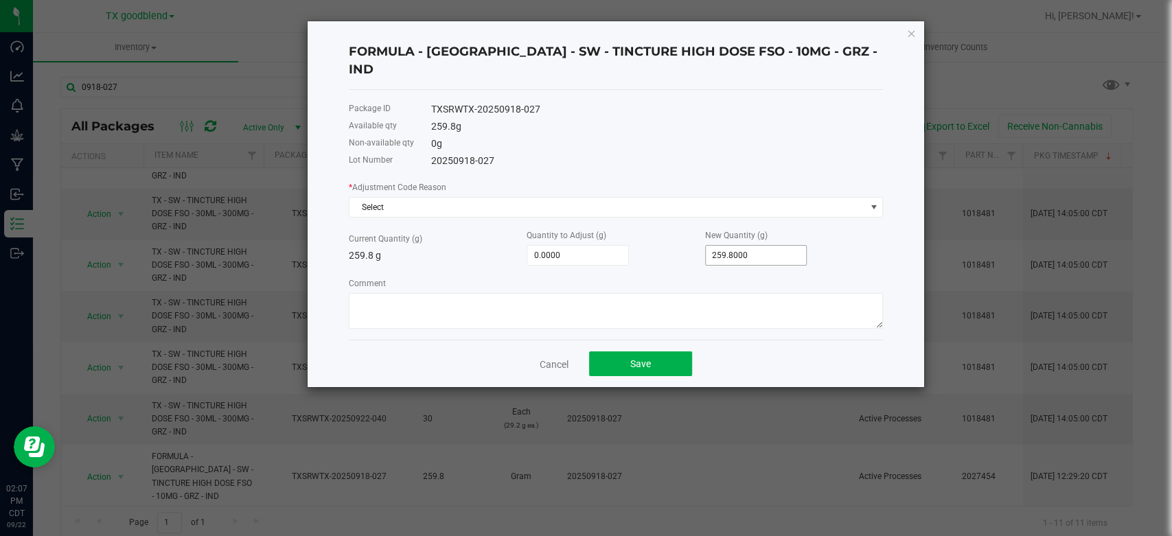
type input "259.8"
click at [783, 246] on input "259.8" at bounding box center [756, 255] width 101 height 19
type input "-256.8000"
type input "3.0000"
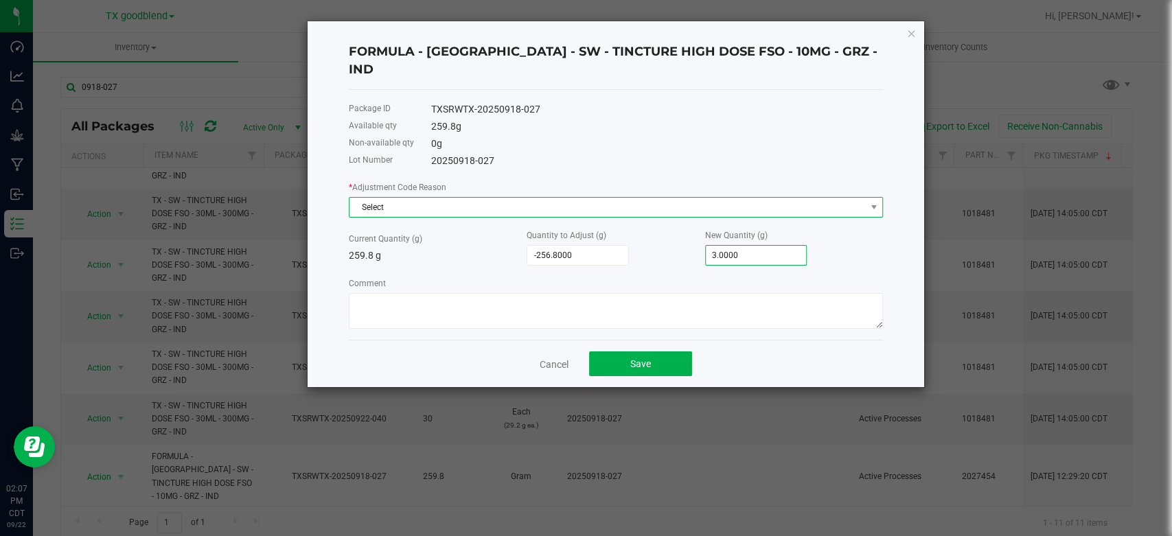
click at [622, 198] on span "Select" at bounding box center [607, 207] width 516 height 19
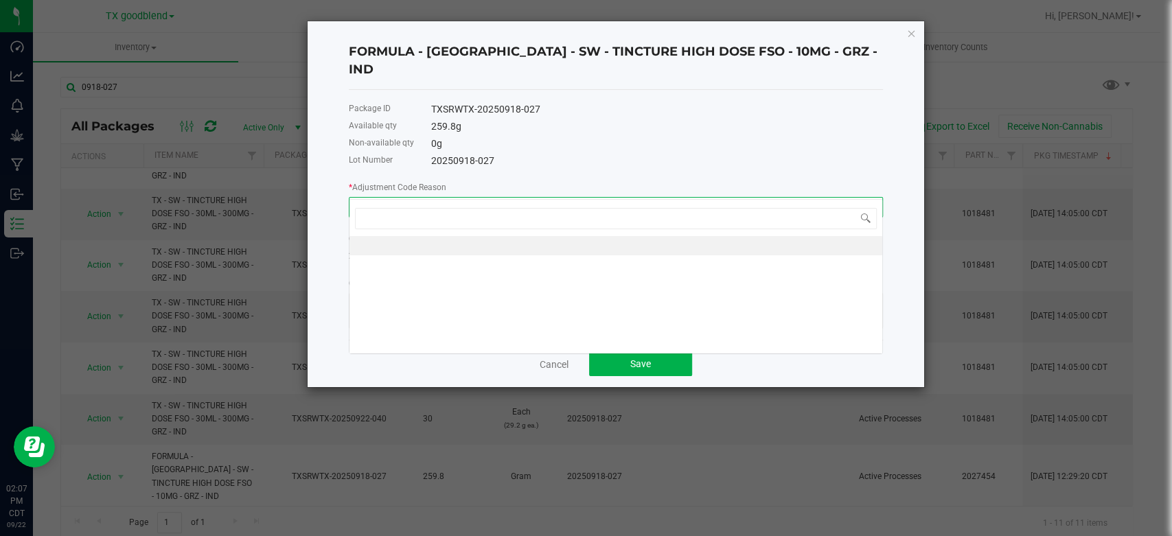
scroll to position [20, 533]
click at [623, 243] on li at bounding box center [615, 245] width 533 height 19
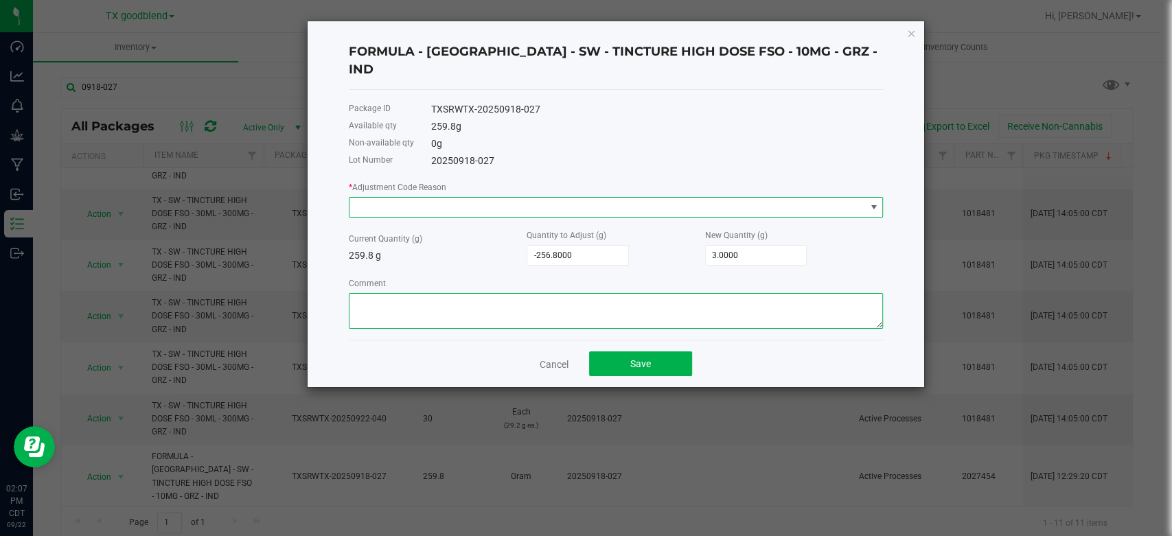
click at [555, 293] on textarea "Comment" at bounding box center [616, 311] width 534 height 36
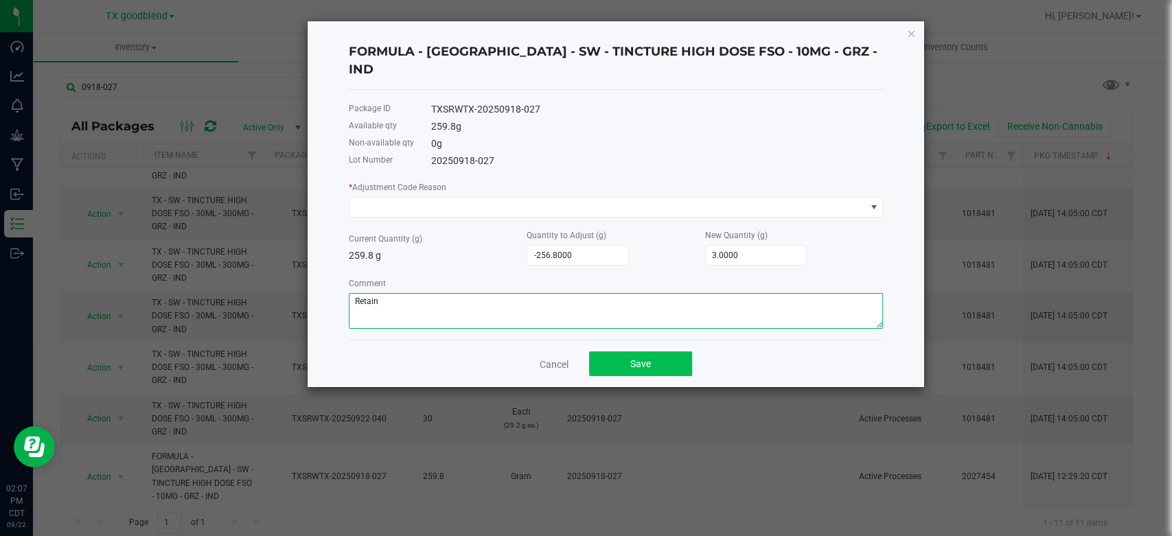
type textarea "Retain"
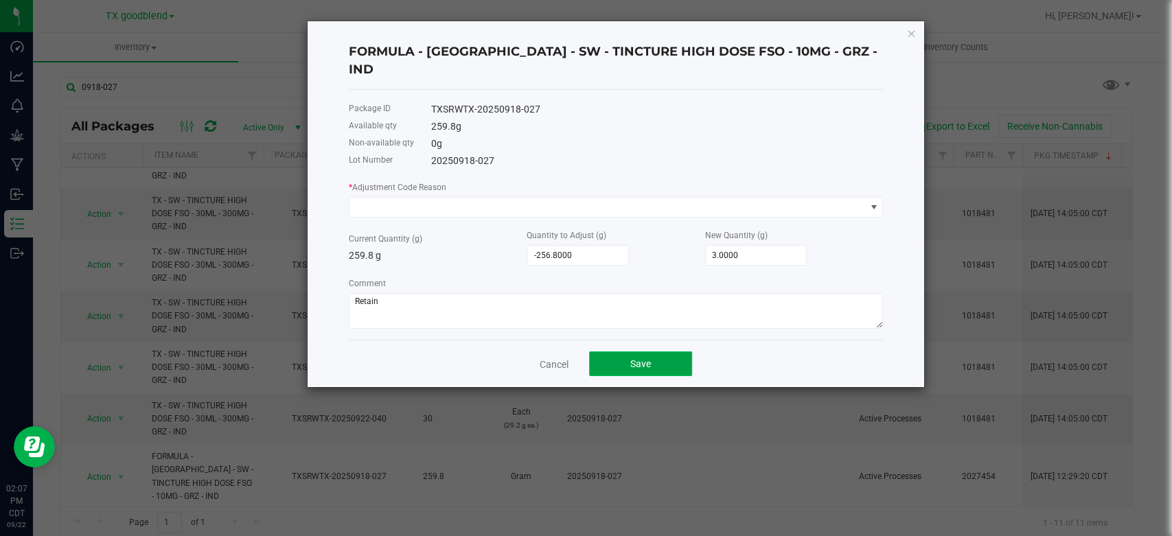
click at [625, 352] on button "Save" at bounding box center [640, 364] width 103 height 25
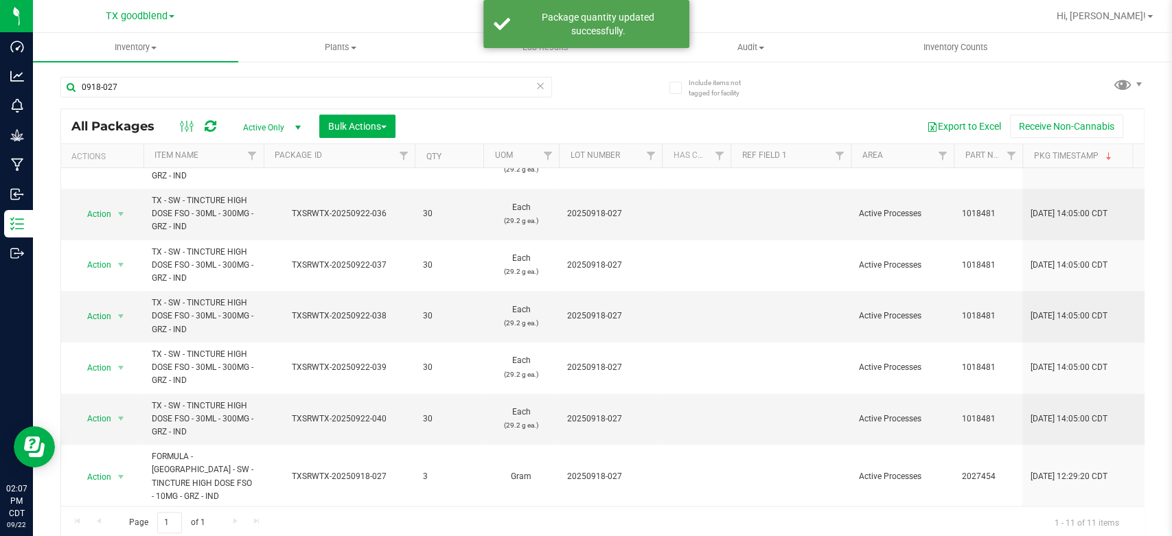
scroll to position [0, 0]
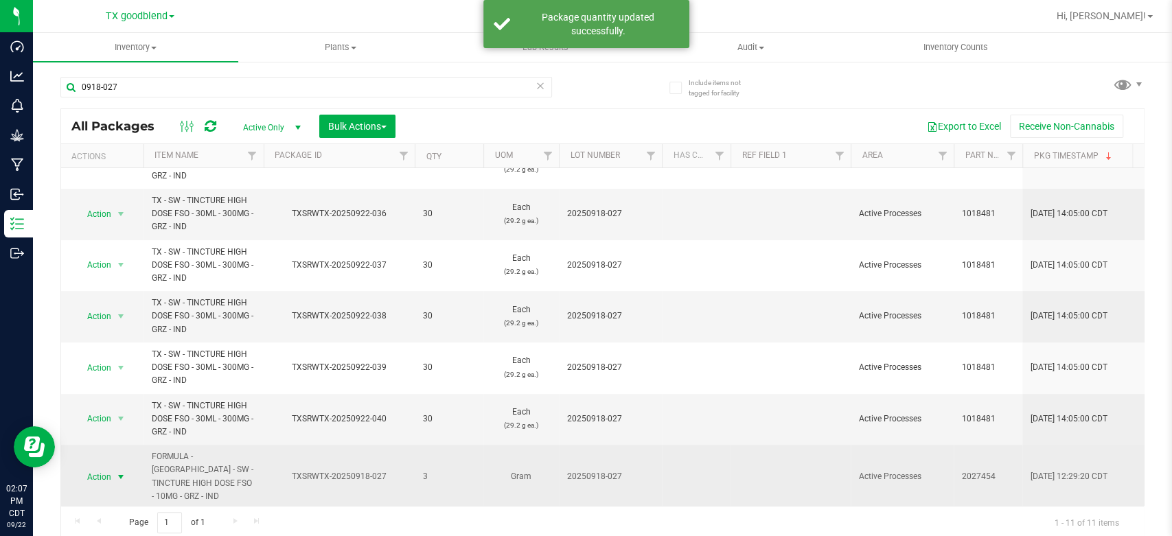
click at [96, 473] on span "Action" at bounding box center [93, 477] width 37 height 19
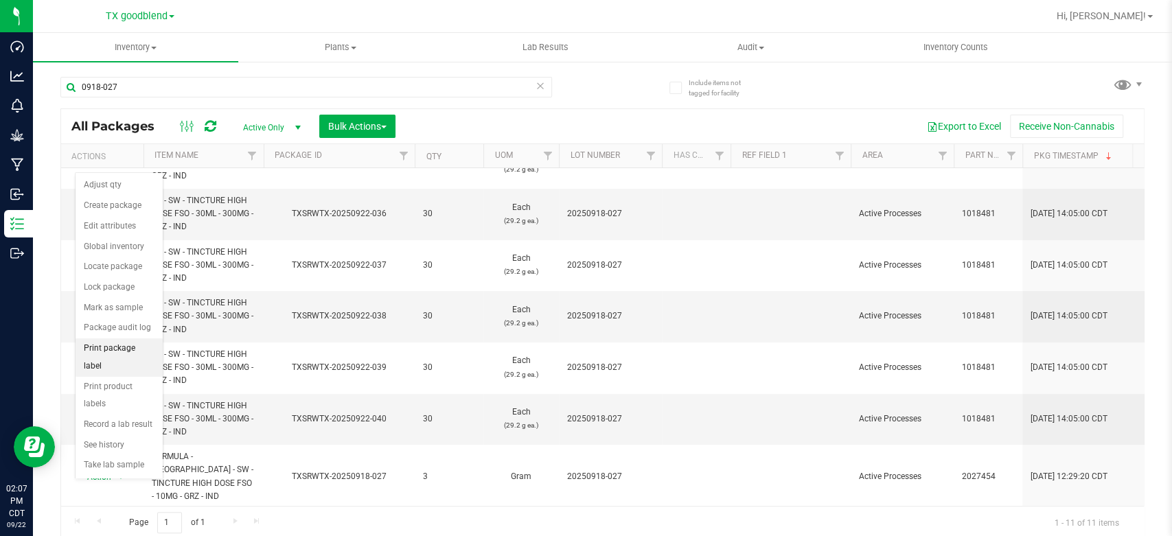
click at [121, 352] on li "Print package label" at bounding box center [119, 357] width 87 height 38
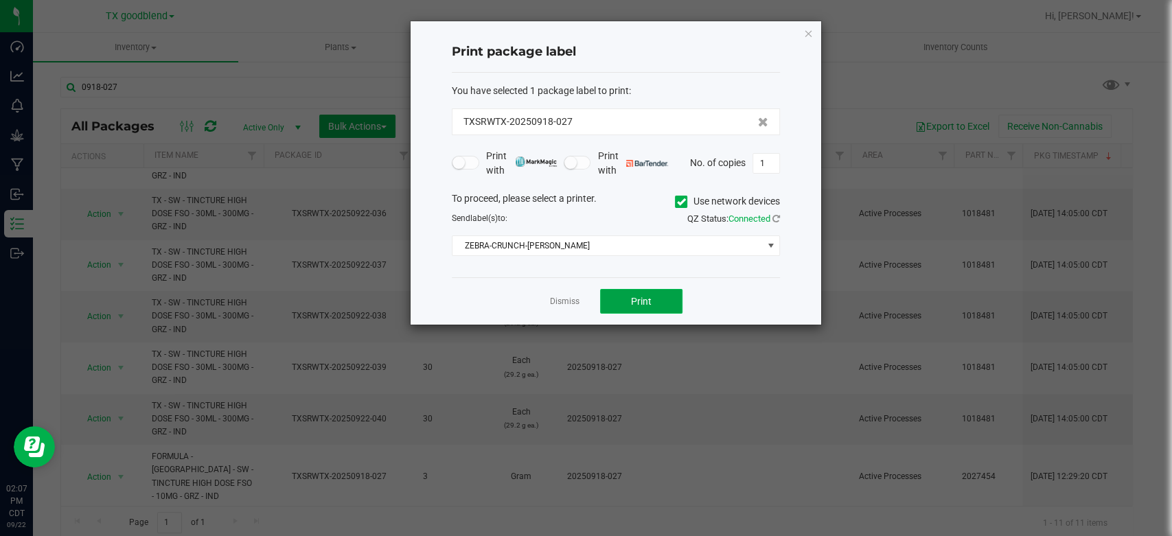
click at [626, 306] on button "Print" at bounding box center [641, 301] width 82 height 25
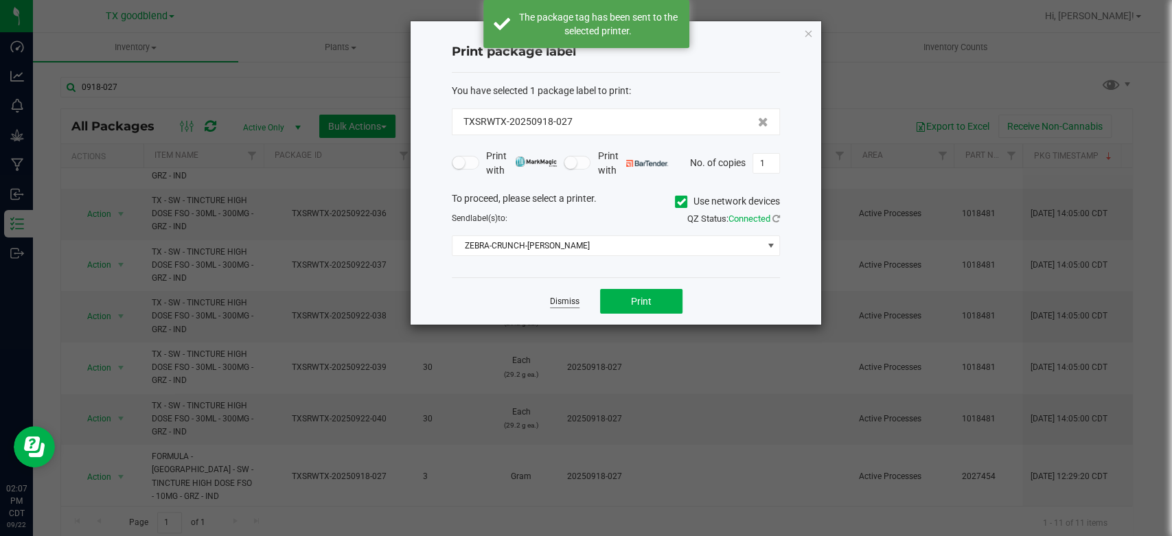
click at [556, 299] on link "Dismiss" at bounding box center [565, 302] width 30 height 12
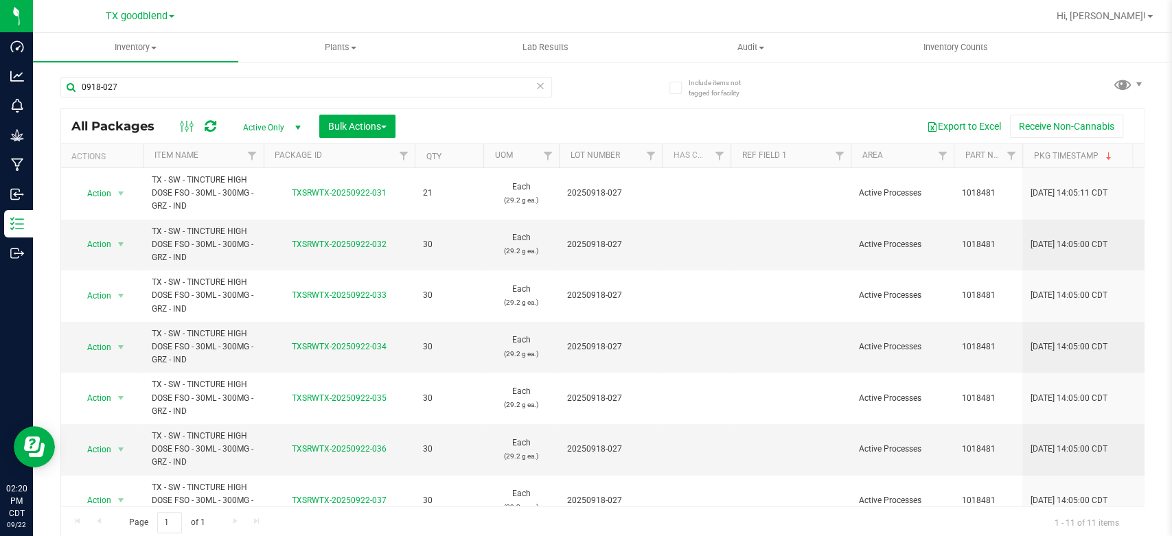
click at [626, 520] on div "Page 1 of 1 1 - 11 of 11 items" at bounding box center [602, 522] width 1083 height 33
click at [540, 86] on input "0918-027" at bounding box center [306, 87] width 492 height 21
click at [535, 82] on icon at bounding box center [540, 85] width 10 height 16
click at [451, 85] on input "text" at bounding box center [306, 87] width 492 height 21
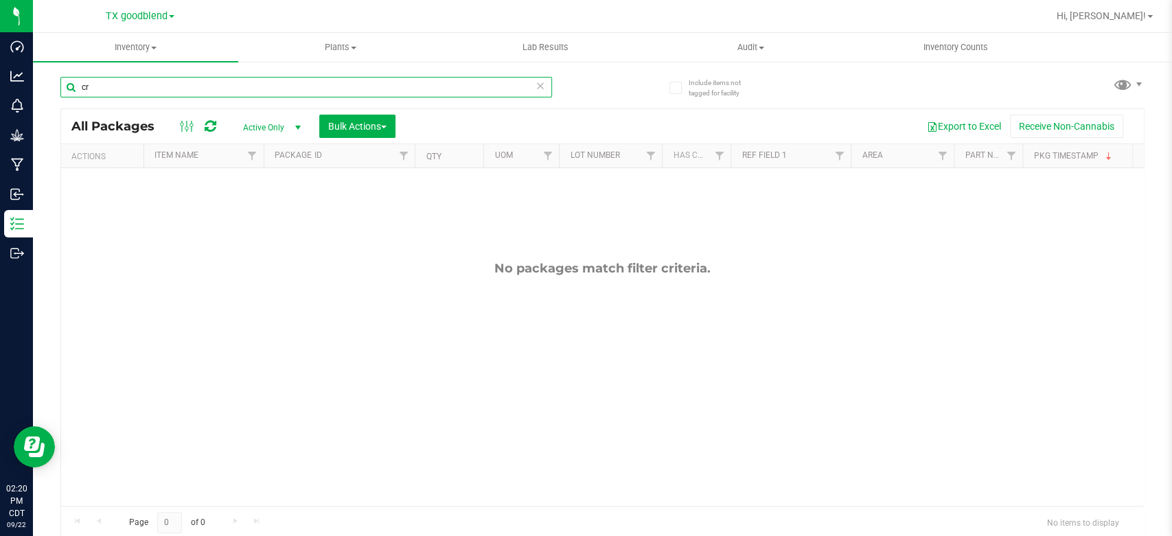
type input "c"
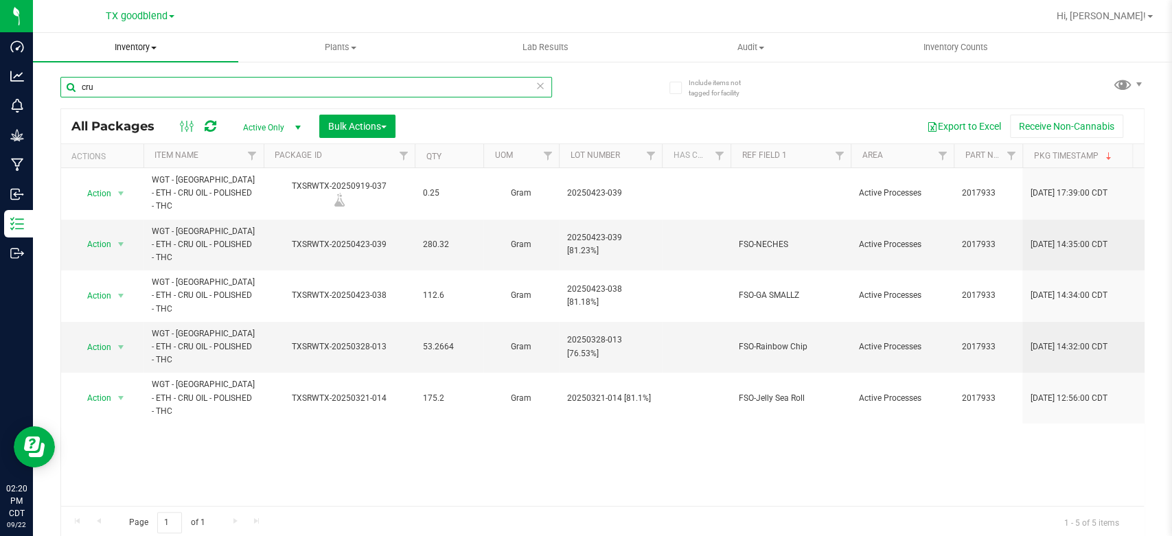
type input "cru"
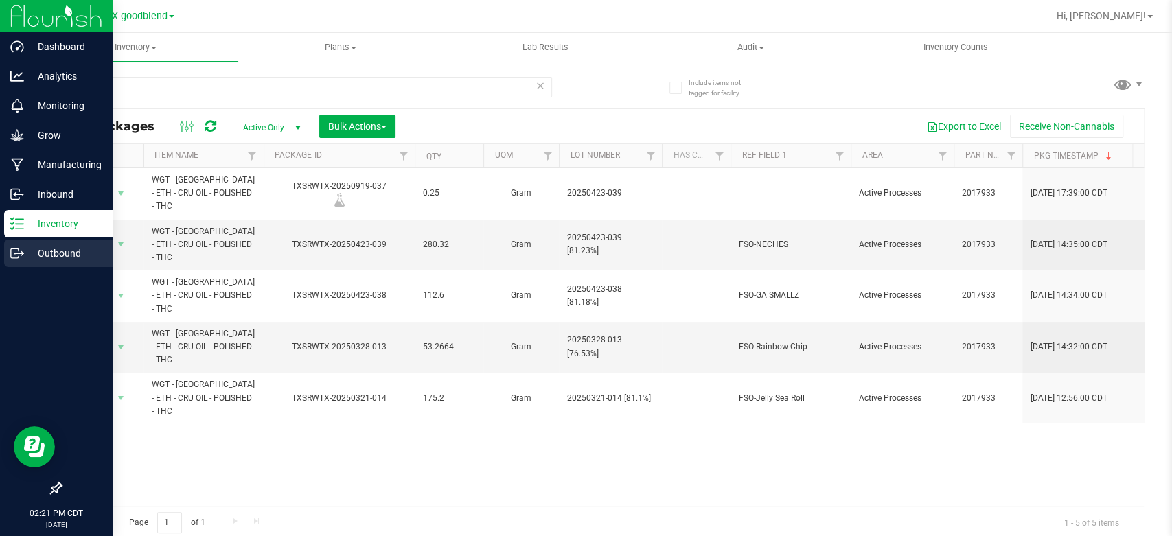
click at [32, 253] on p "Outbound" at bounding box center [65, 253] width 82 height 16
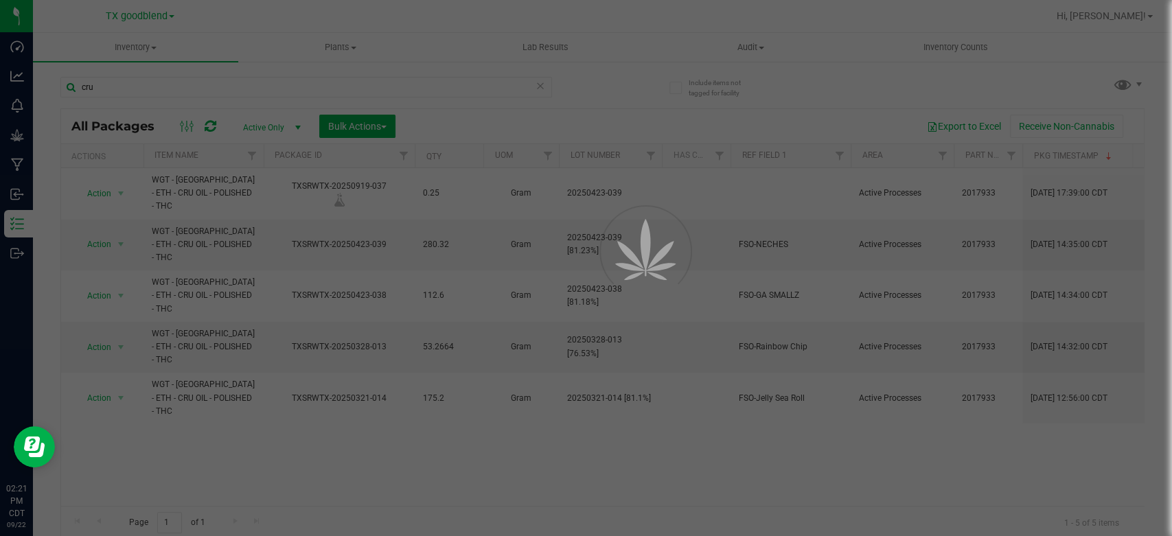
click at [22, 255] on div at bounding box center [586, 268] width 1172 height 536
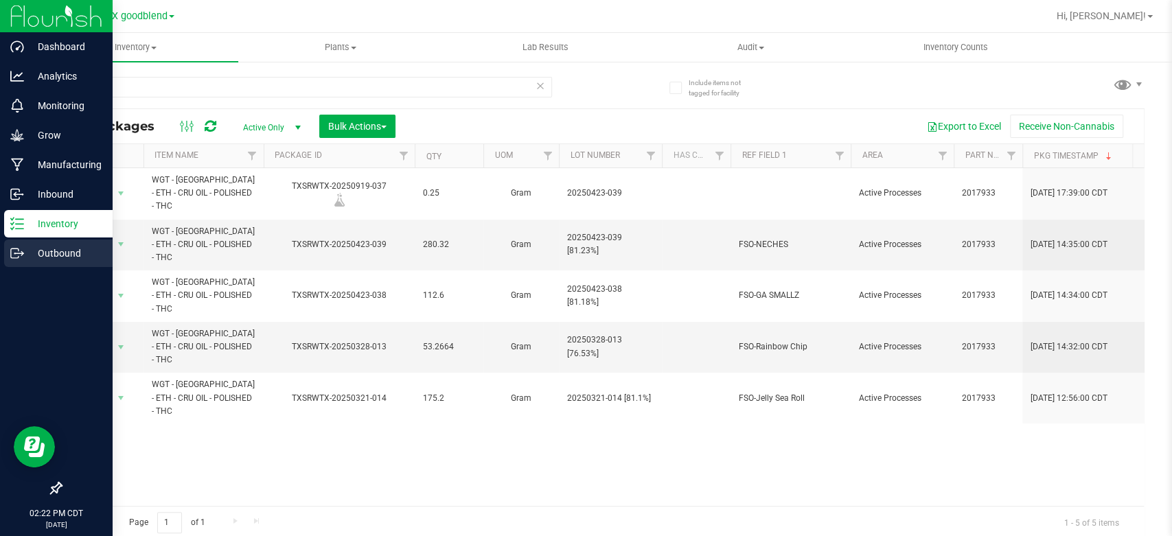
click at [44, 256] on p "Outbound" at bounding box center [65, 253] width 82 height 16
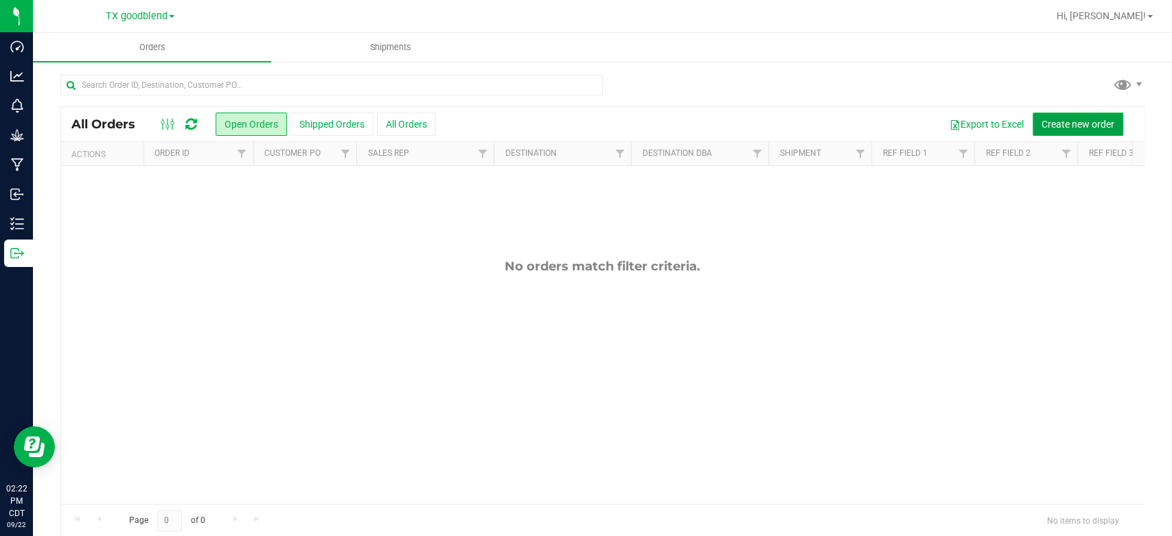
click at [1078, 124] on span "Create new order" at bounding box center [1077, 124] width 73 height 11
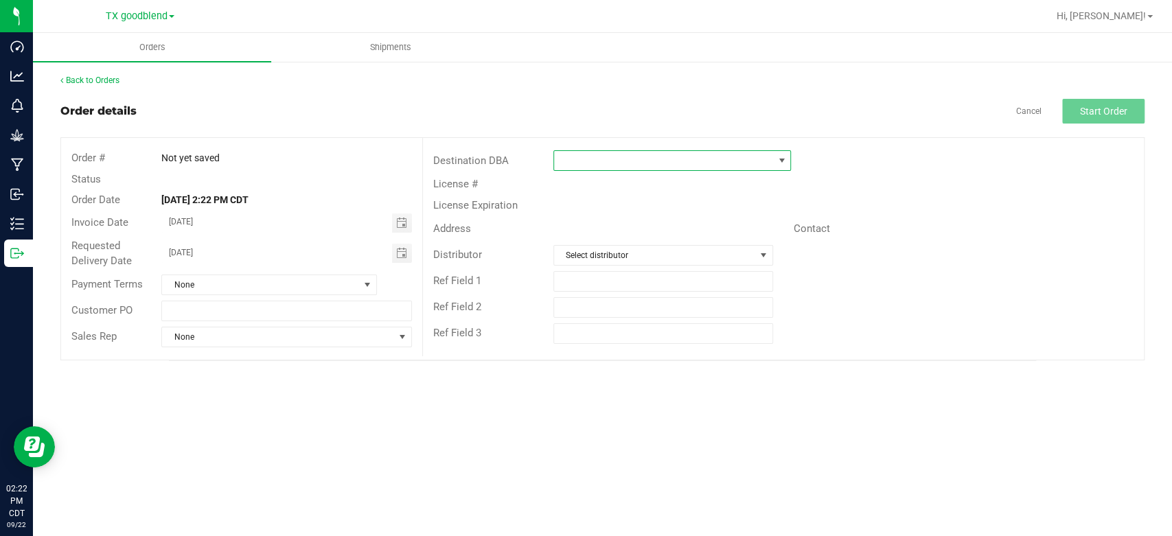
click at [604, 155] on span at bounding box center [663, 160] width 219 height 19
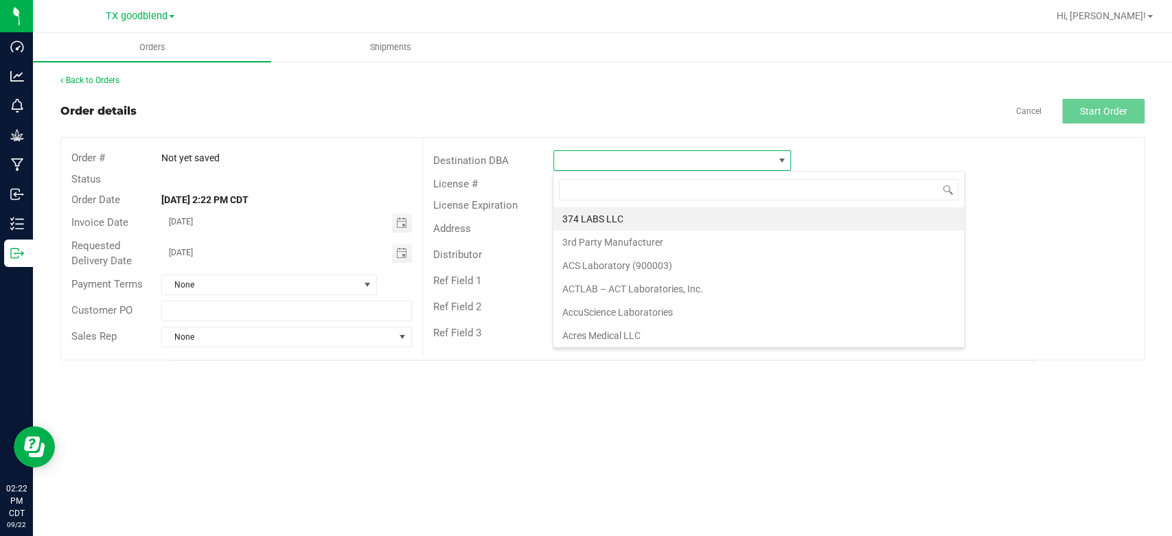
scroll to position [20, 238]
type input "dc"
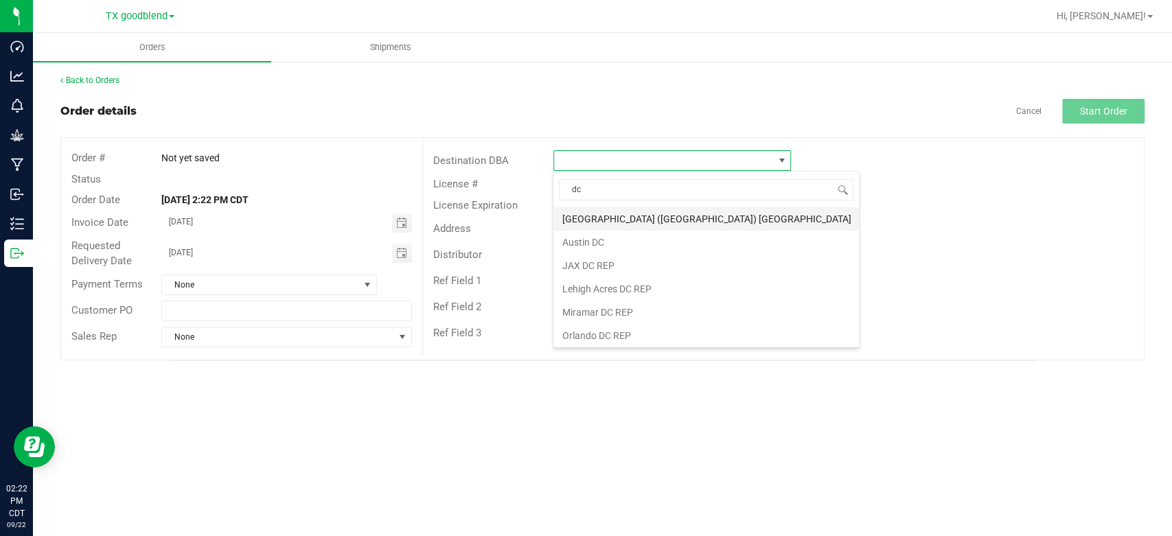
click at [606, 213] on li "[GEOGRAPHIC_DATA] ([GEOGRAPHIC_DATA]) [GEOGRAPHIC_DATA]" at bounding box center [706, 218] width 306 height 23
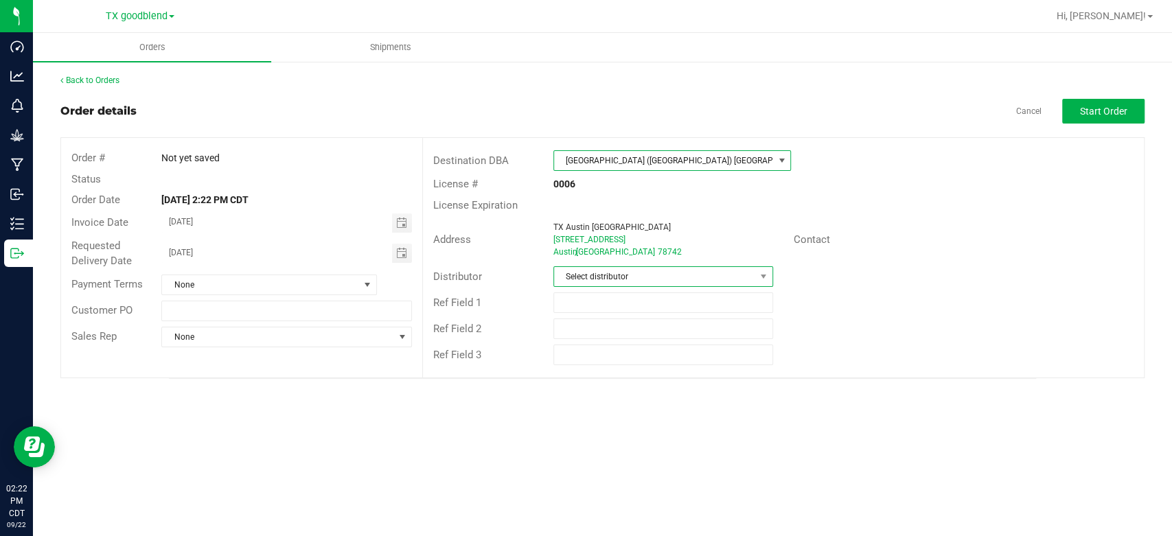
click at [601, 281] on span "Select distributor" at bounding box center [654, 276] width 201 height 19
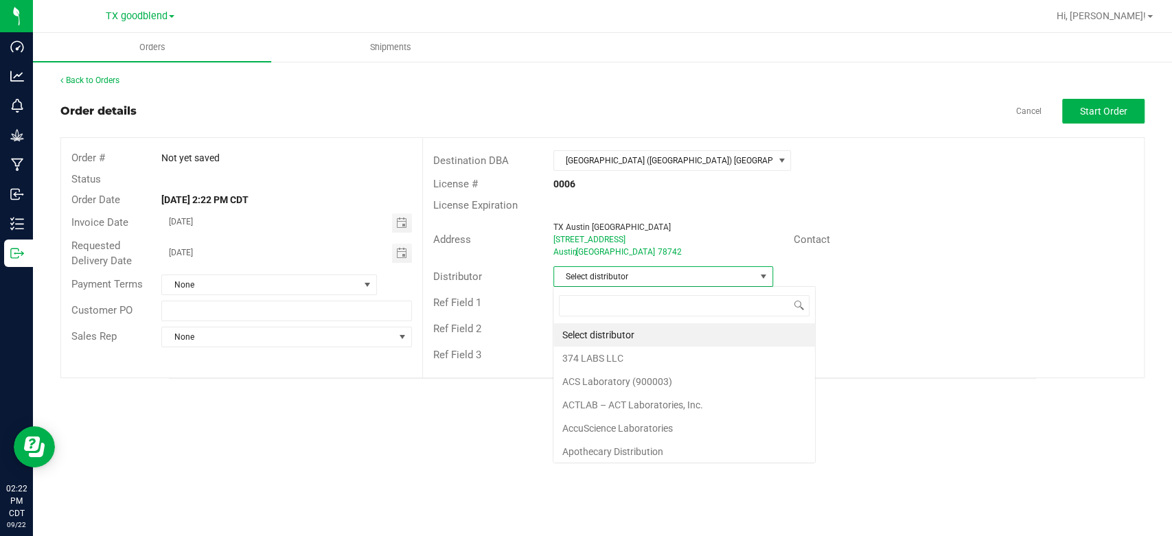
scroll to position [20, 220]
type input "sur"
click at [604, 325] on li "Surterra Analytics Austin" at bounding box center [662, 334] width 218 height 23
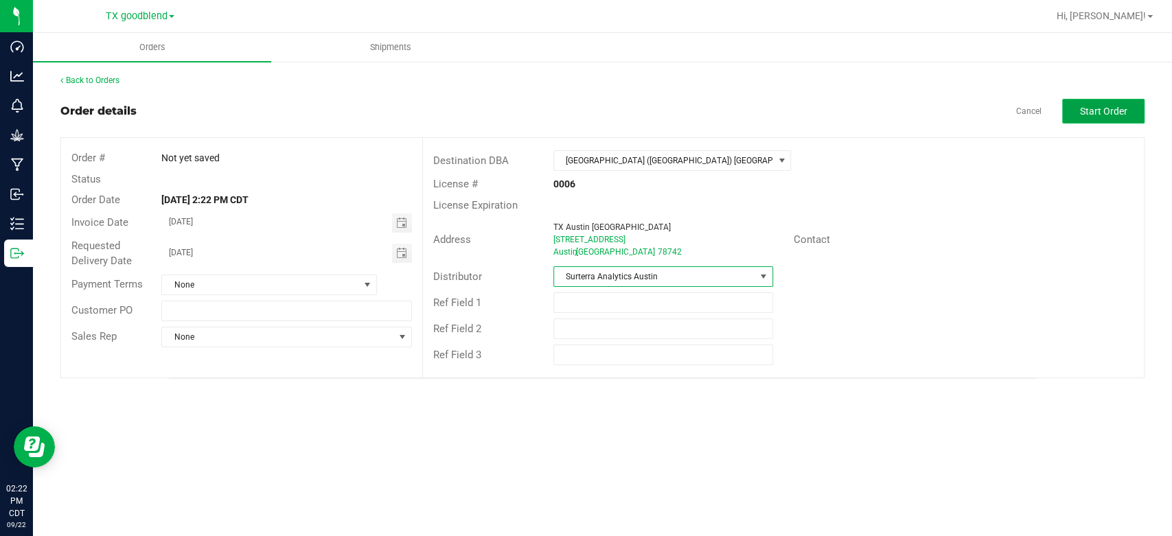
click at [1092, 113] on span "Start Order" at bounding box center [1103, 111] width 47 height 11
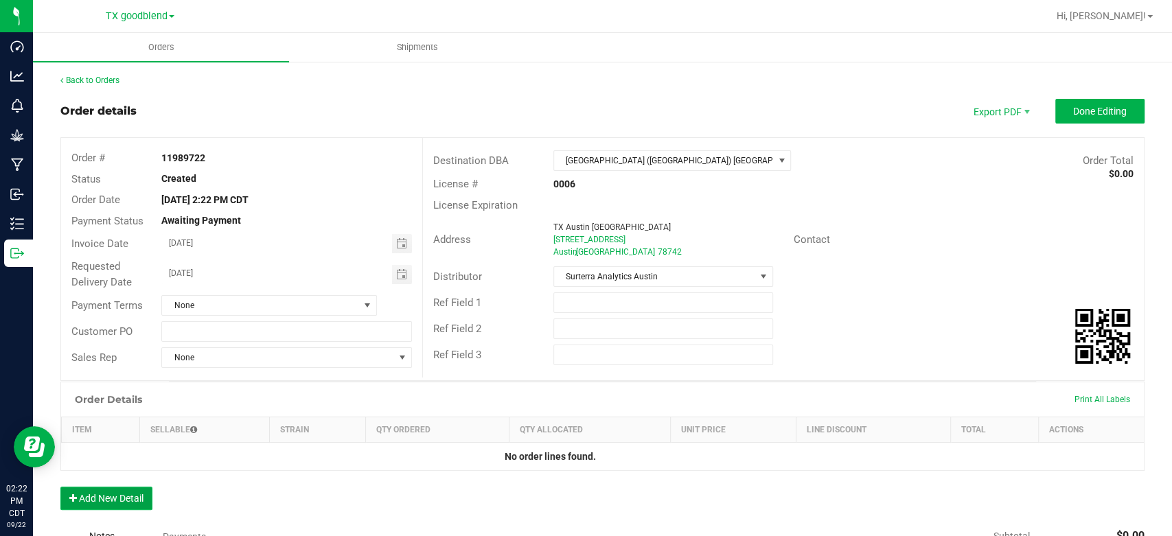
click at [113, 503] on button "Add New Detail" at bounding box center [106, 498] width 92 height 23
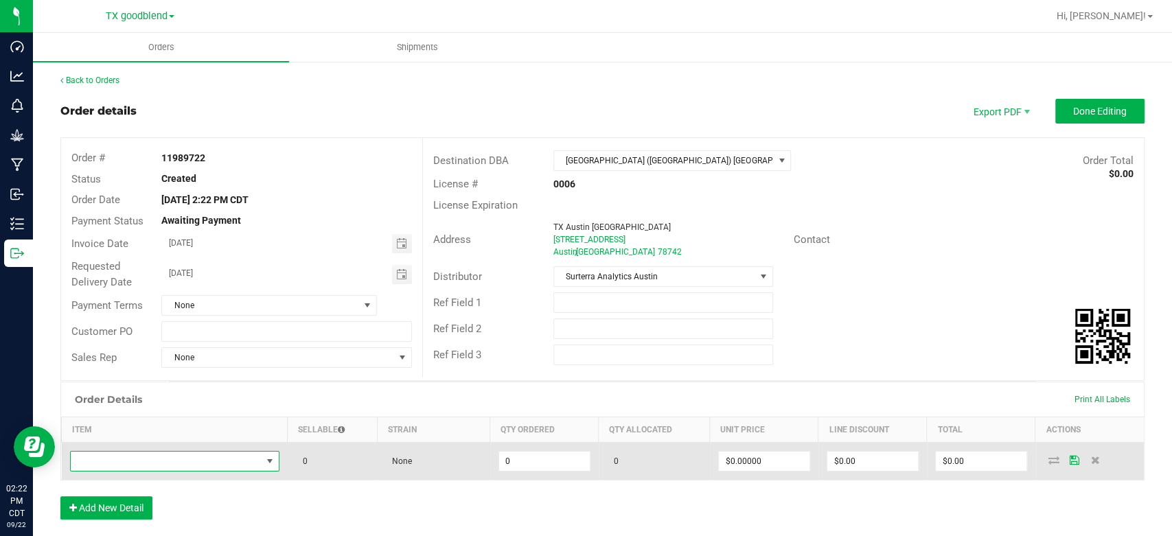
click at [171, 459] on span "NO DATA FOUND" at bounding box center [166, 461] width 191 height 19
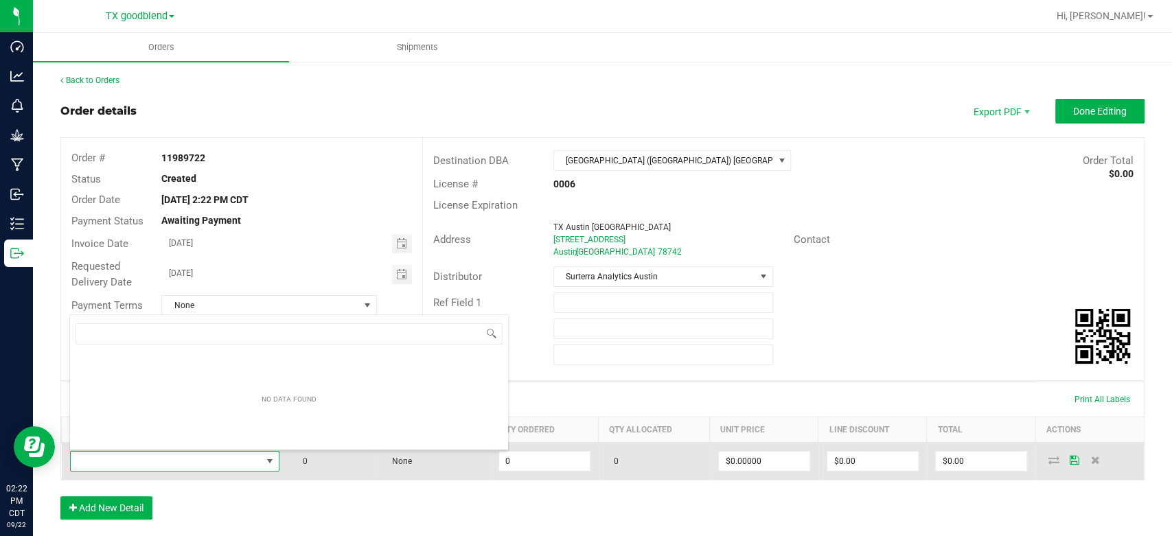
scroll to position [20, 204]
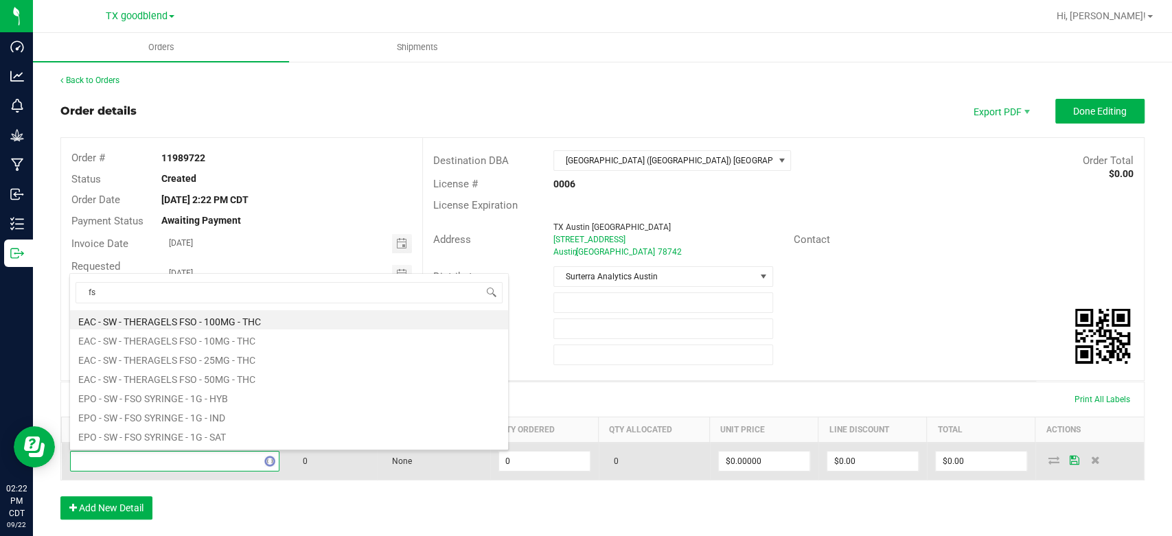
type input "f"
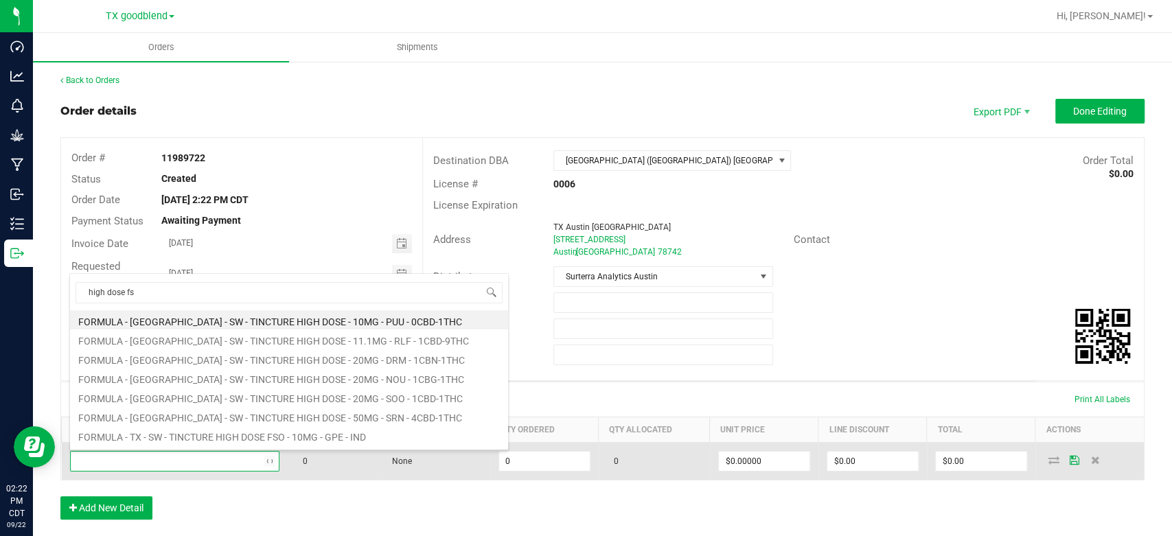
type input "high dose fso"
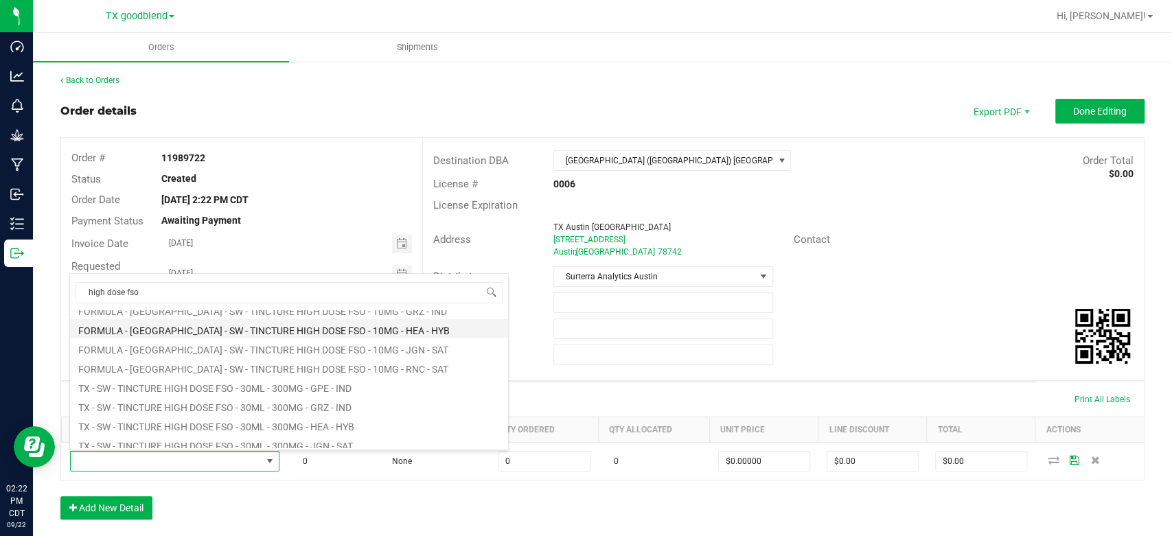
scroll to position [55, 0]
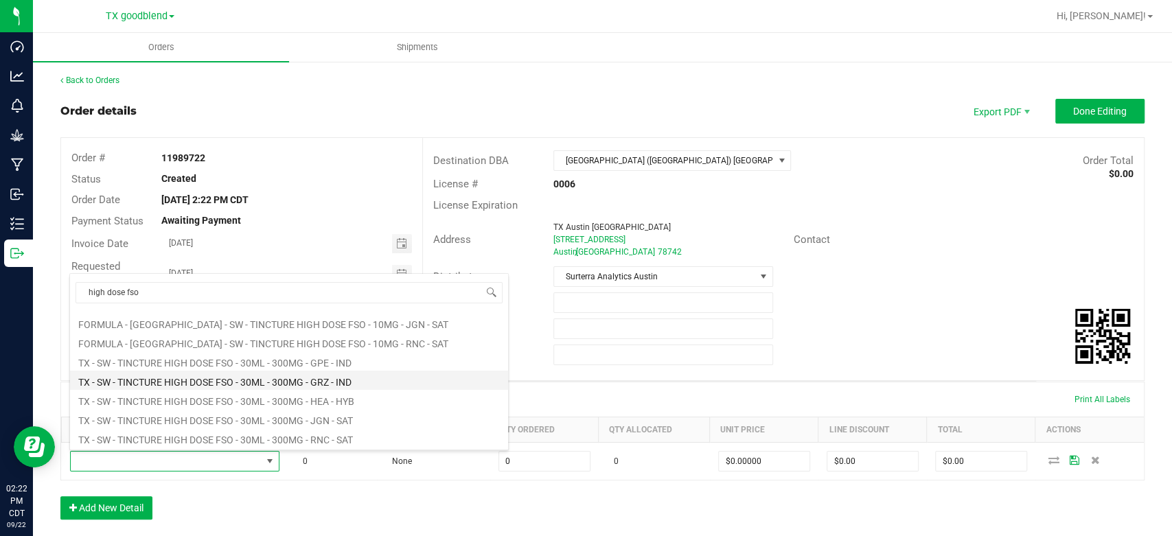
click at [216, 377] on li "TX - SW - TINCTURE HIGH DOSE FSO - 30ML - 300MG - GRZ - IND" at bounding box center [289, 380] width 438 height 19
type input "0 ea"
type input "$50.00000"
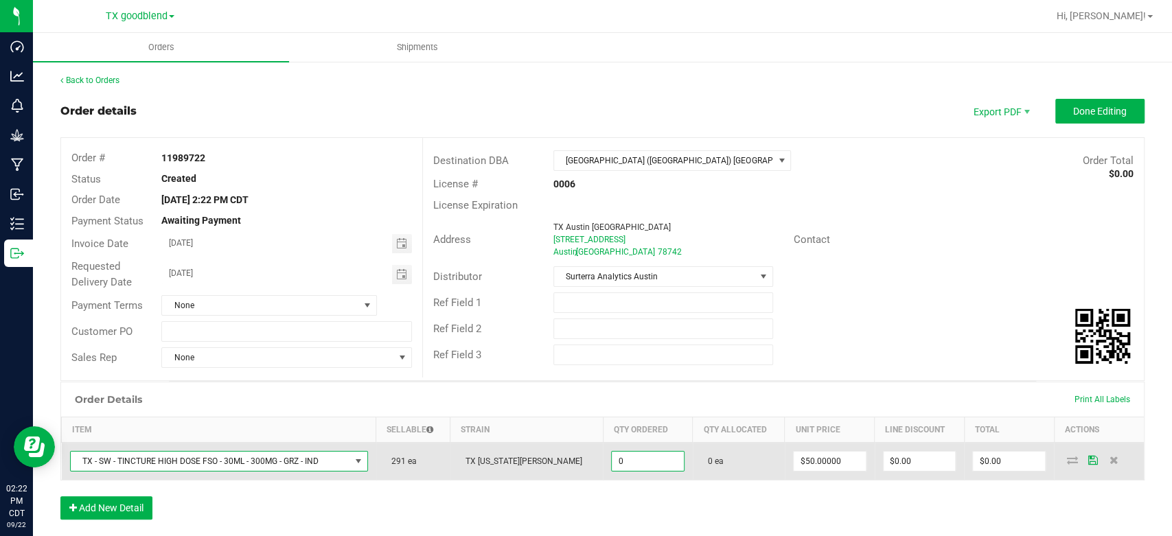
click at [612, 459] on input "0" at bounding box center [648, 461] width 72 height 19
type input "291 ea"
type input "$14,550.00"
click at [614, 477] on td "291 ea" at bounding box center [648, 462] width 90 height 38
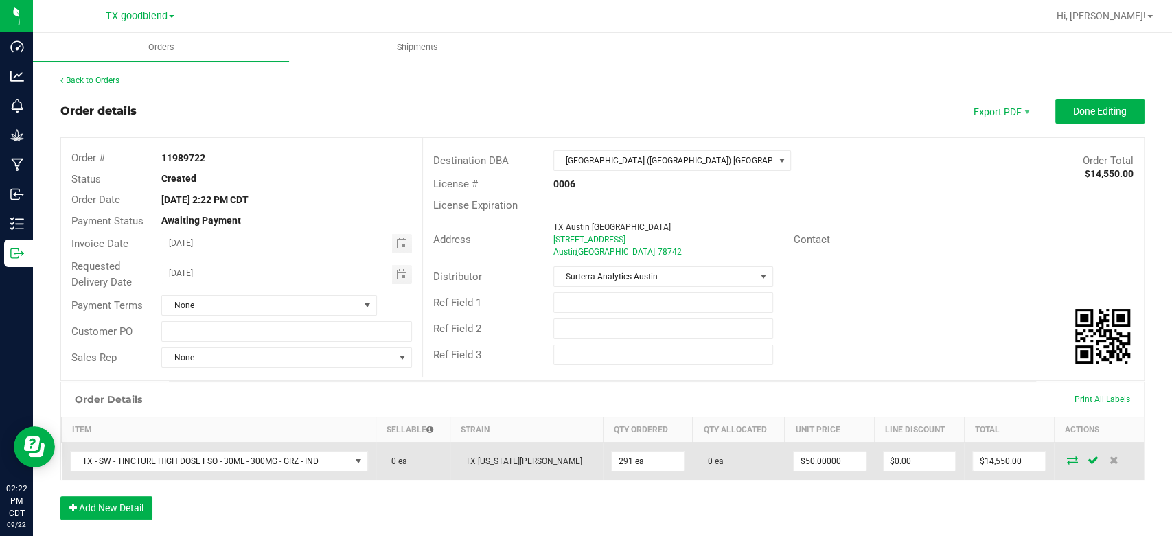
click at [1067, 458] on icon at bounding box center [1072, 460] width 11 height 8
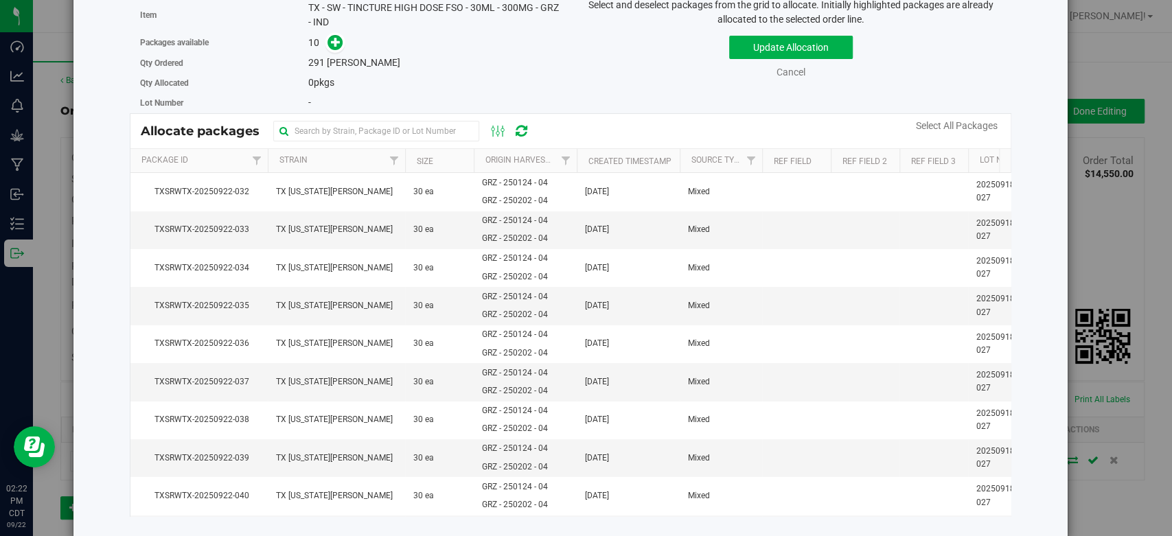
scroll to position [47, 0]
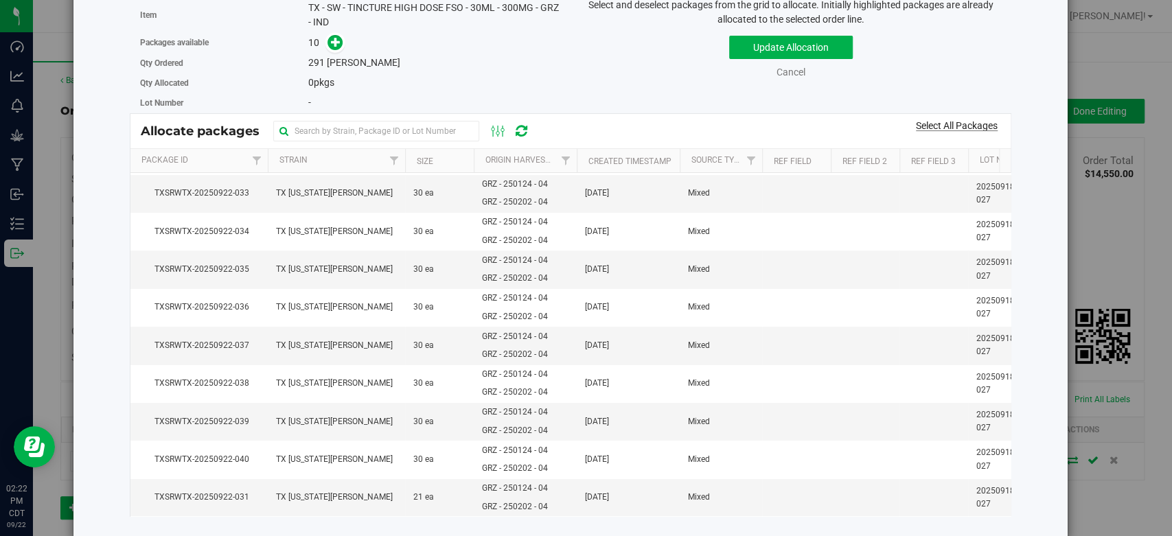
click at [949, 128] on link "Select All Packages" at bounding box center [957, 125] width 82 height 11
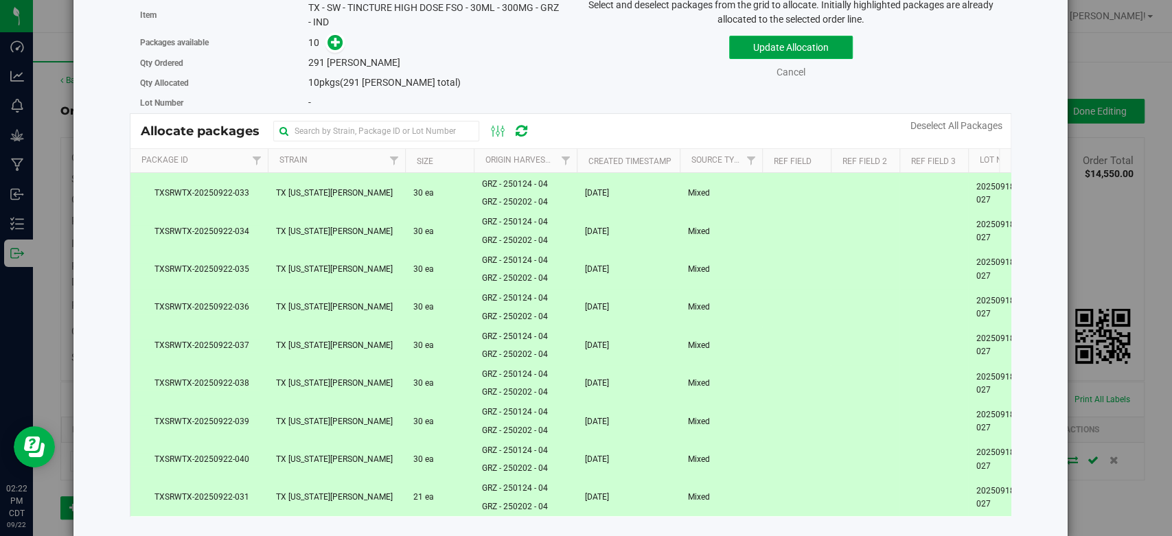
click at [785, 41] on button "Update Allocation" at bounding box center [791, 47] width 124 height 23
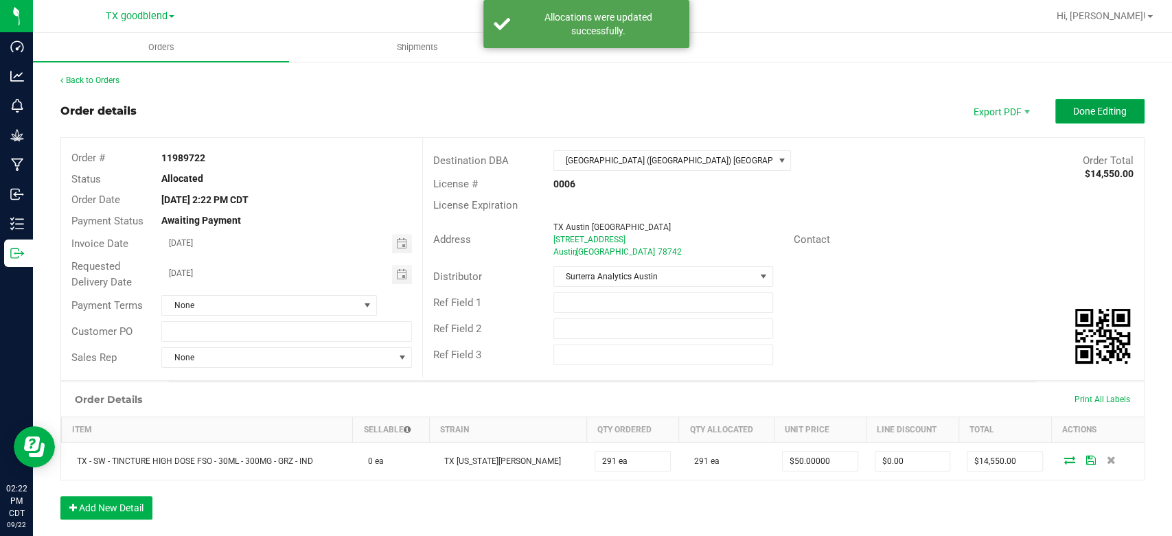
click at [1073, 115] on span "Done Editing" at bounding box center [1100, 111] width 54 height 11
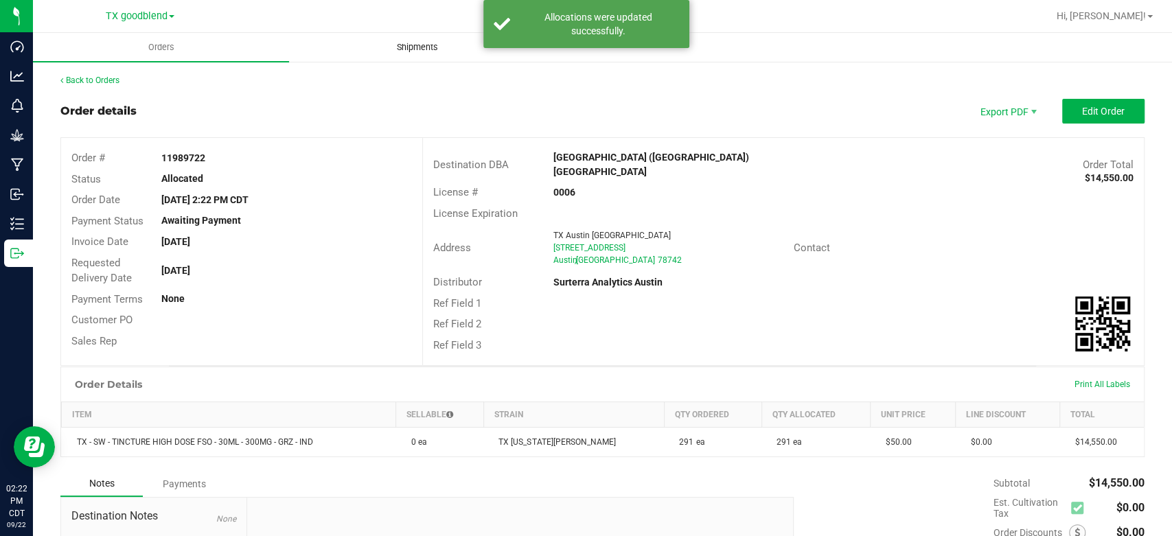
click at [402, 47] on span "Shipments" at bounding box center [417, 47] width 78 height 12
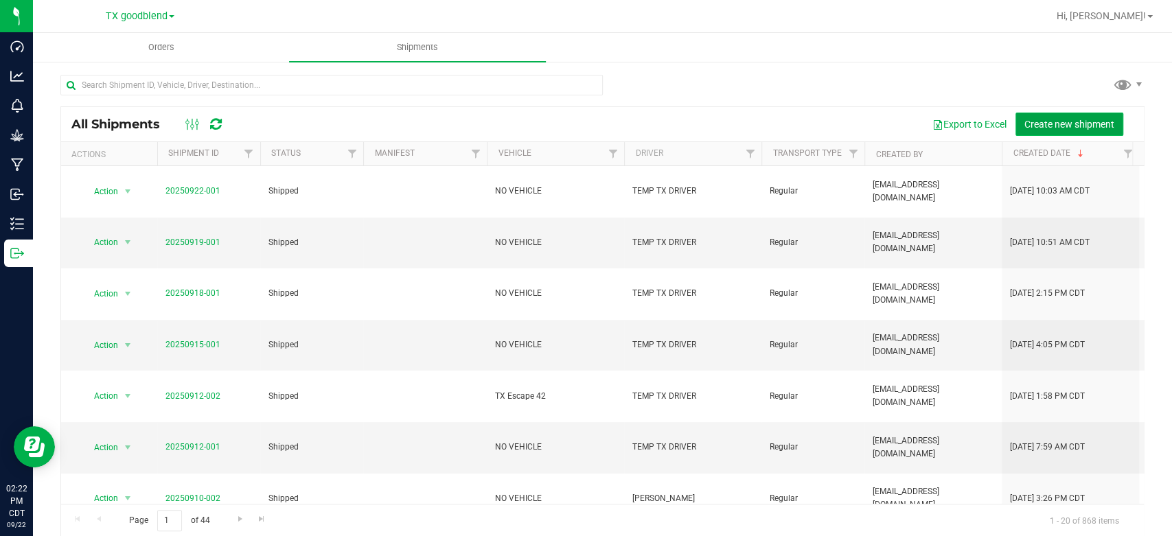
click at [1052, 127] on span "Create new shipment" at bounding box center [1069, 124] width 90 height 11
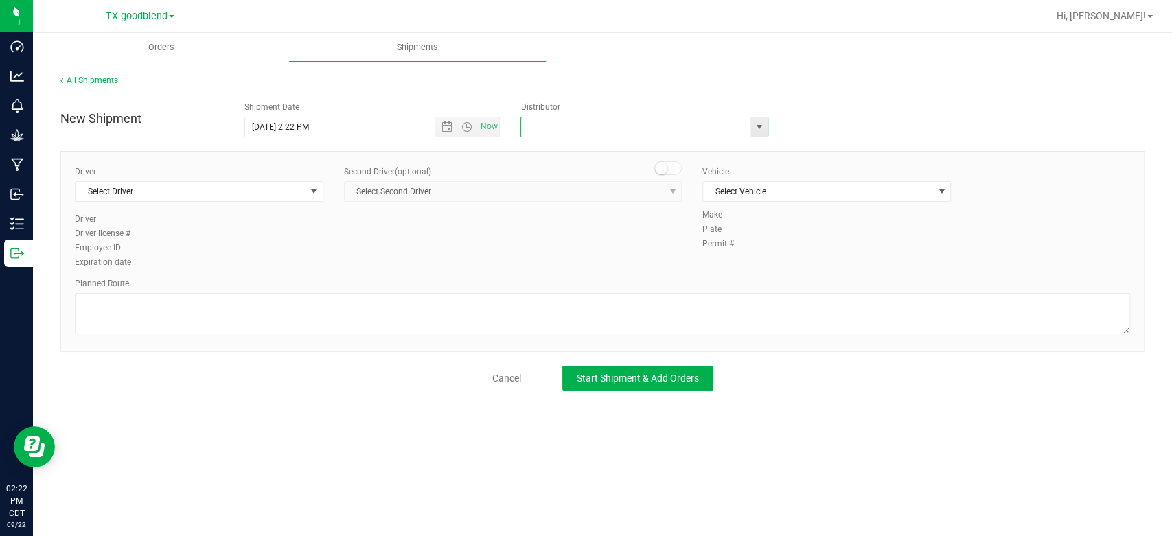
click at [630, 117] on input "text" at bounding box center [632, 126] width 222 height 19
click at [626, 158] on li "Surterra Analytics Austin" at bounding box center [644, 150] width 246 height 21
type input "Surterra Analytics Austin"
click at [233, 191] on span "Select Driver" at bounding box center [191, 191] width 230 height 19
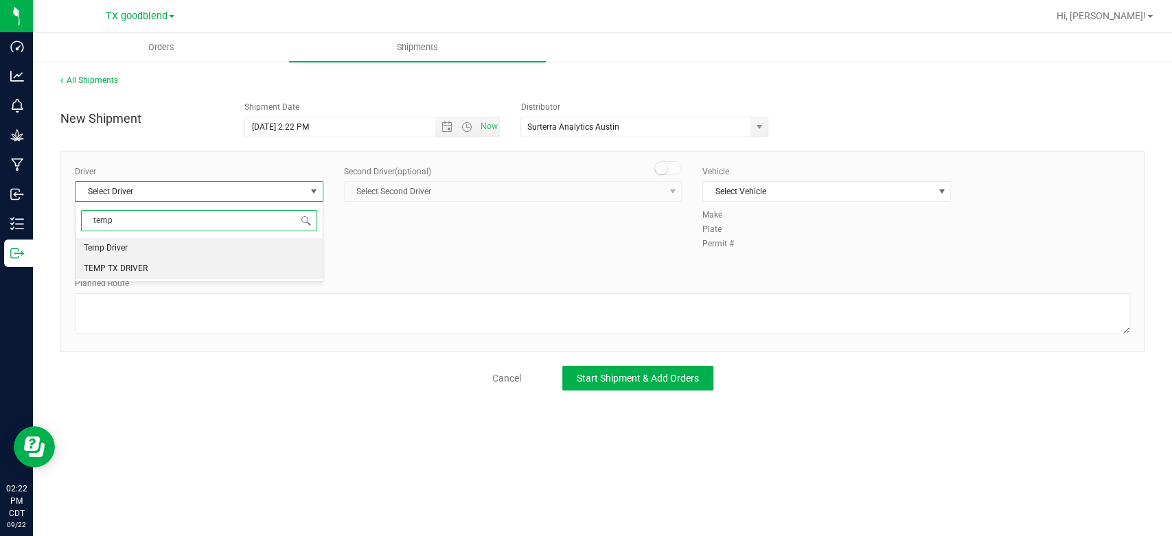
click at [193, 273] on li "TEMP TX DRIVER" at bounding box center [199, 269] width 247 height 21
type input "temp"
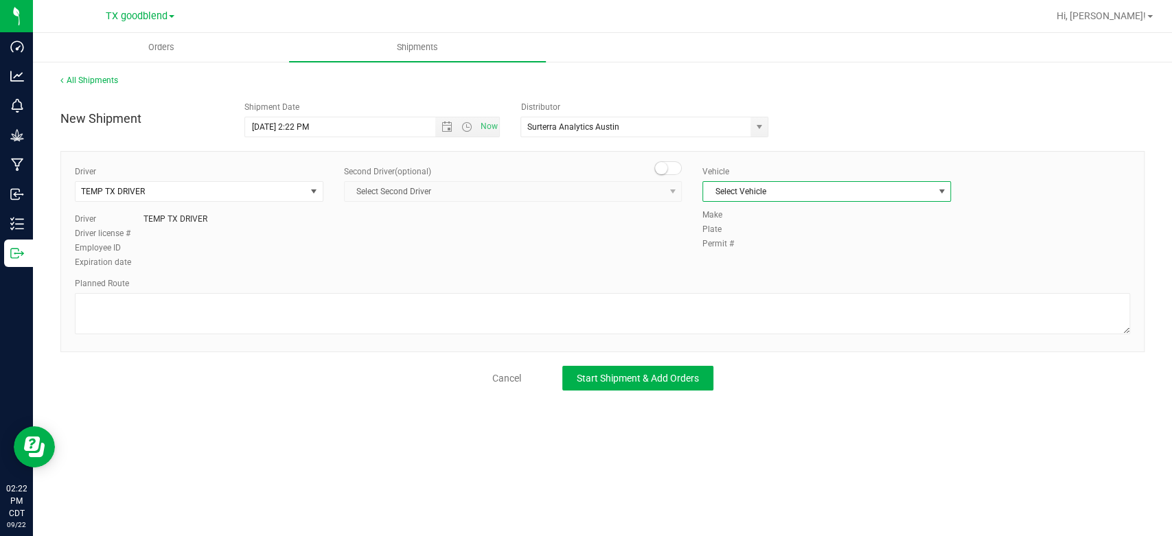
click at [766, 194] on span "Select Vehicle" at bounding box center [818, 191] width 230 height 19
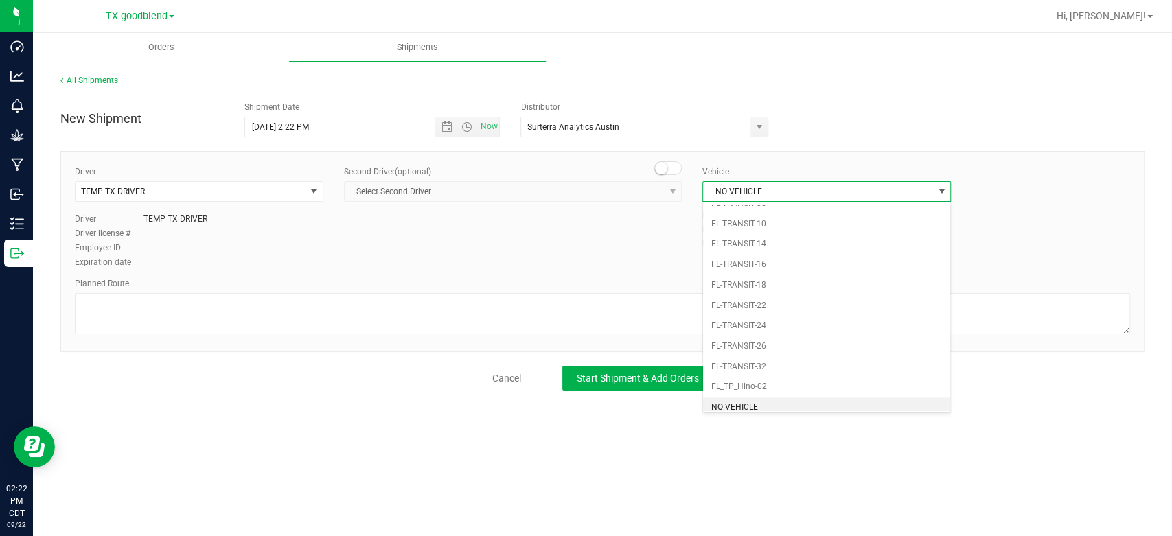
click at [733, 398] on li "NO VEHICLE" at bounding box center [826, 408] width 247 height 21
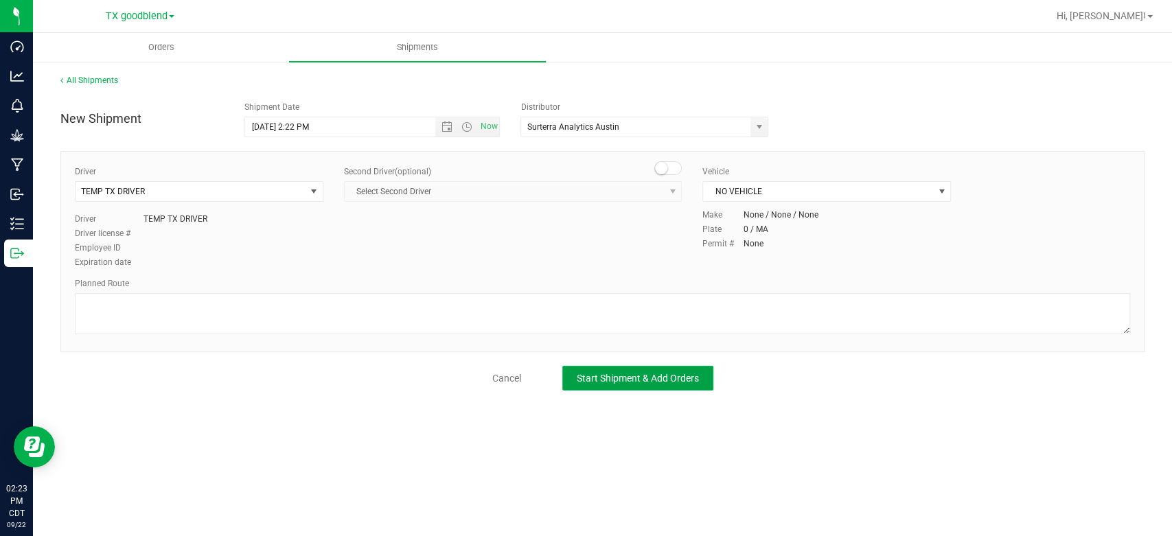
click at [627, 375] on span "Start Shipment & Add Orders" at bounding box center [638, 378] width 122 height 11
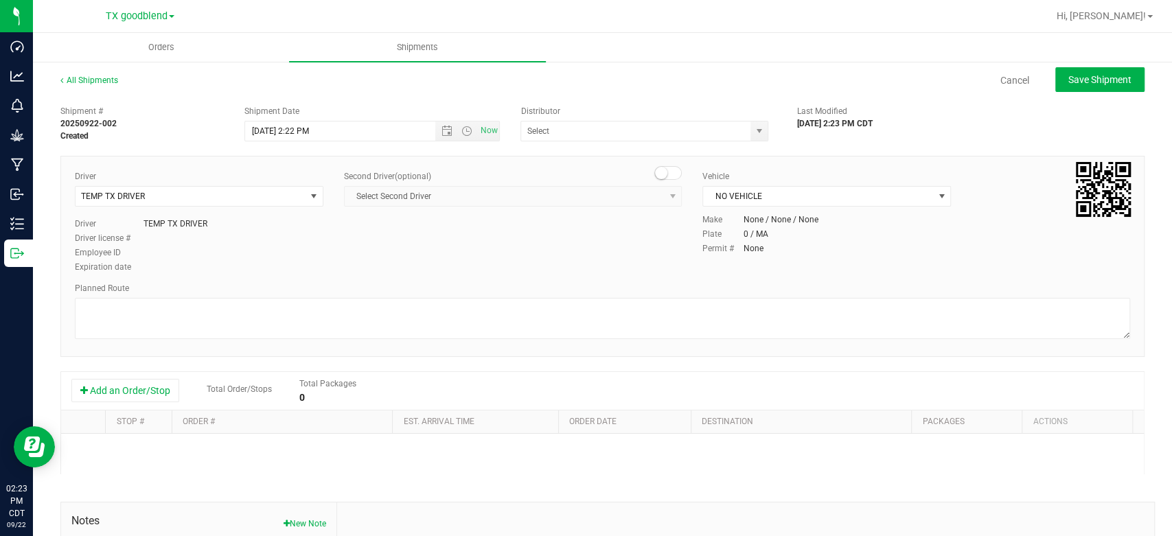
type input "Surterra Analytics Austin"
click at [126, 396] on button "Add an Order/Stop" at bounding box center [125, 390] width 108 height 23
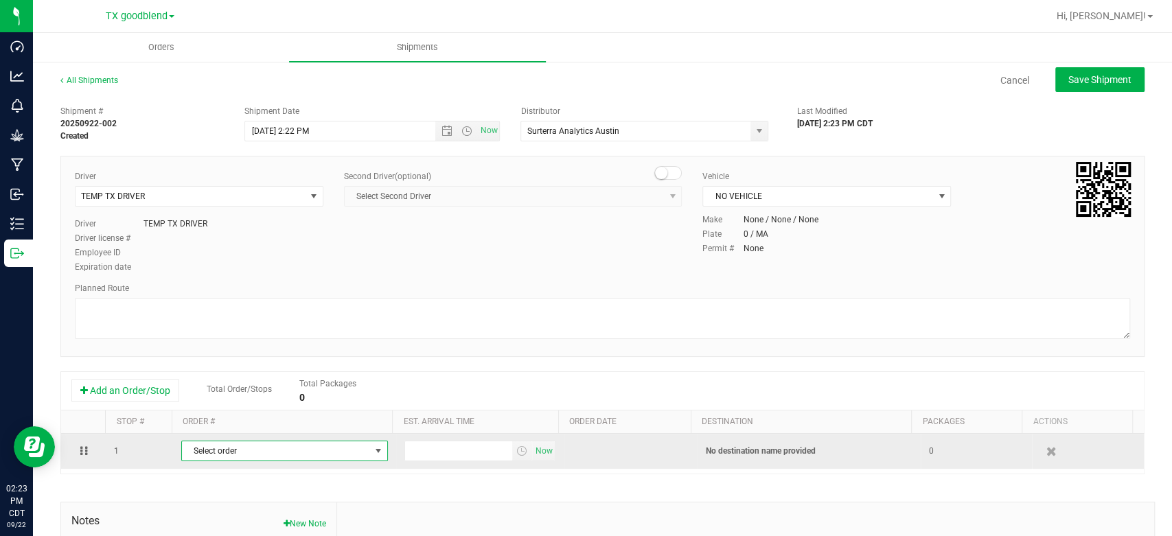
click at [233, 457] on span "Select order" at bounding box center [276, 450] width 188 height 19
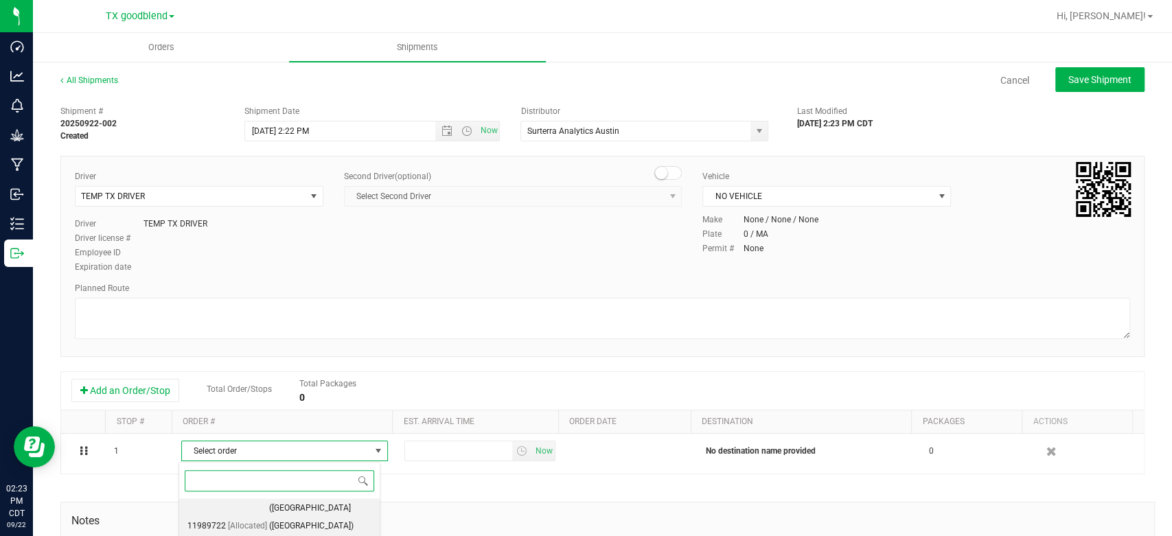
click at [263, 518] on span "[Allocated]" at bounding box center [247, 527] width 39 height 18
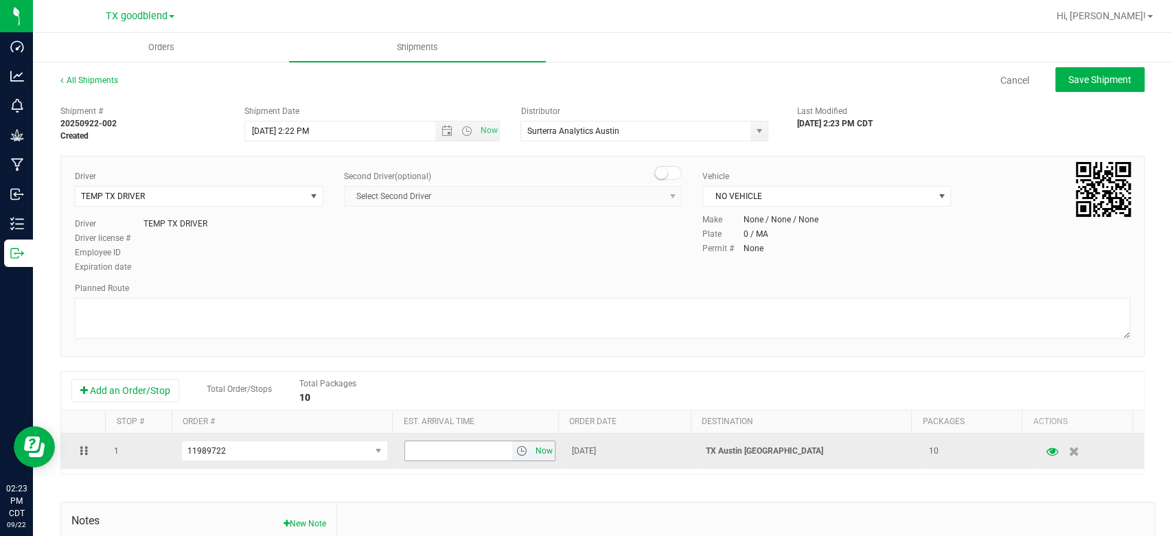
click at [532, 452] on span "Now" at bounding box center [543, 451] width 23 height 20
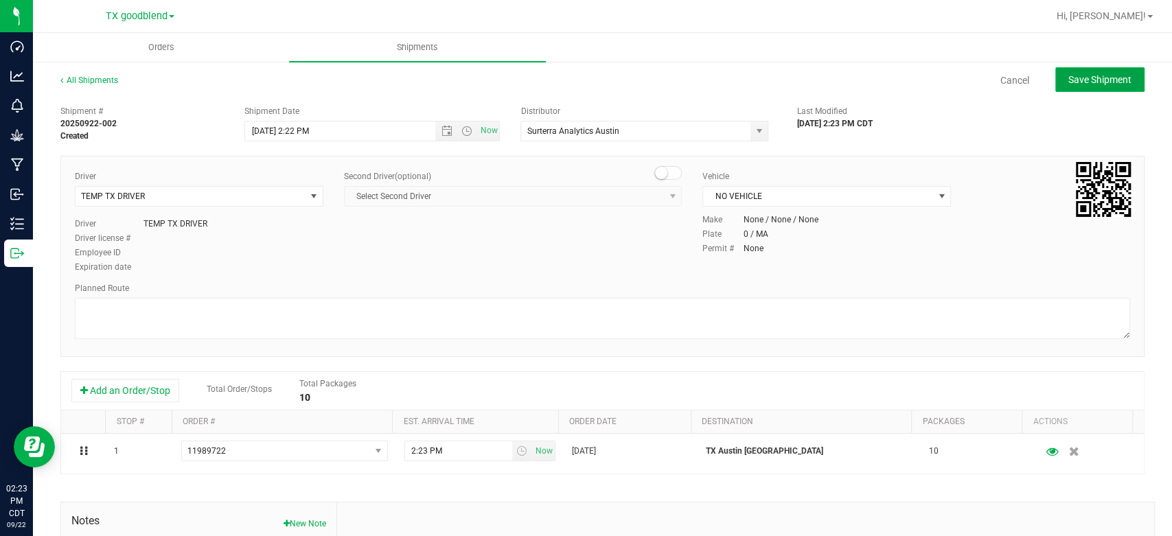
click at [1088, 71] on button "Save Shipment" at bounding box center [1099, 79] width 89 height 25
type input "[DATE] 7:22 PM"
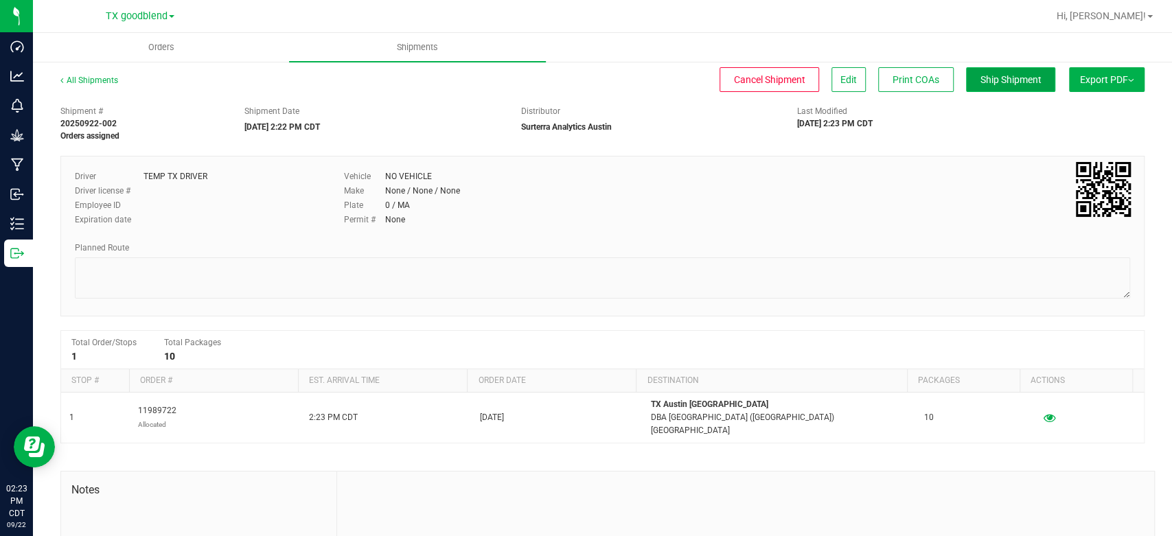
click at [986, 74] on span "Ship Shipment" at bounding box center [1010, 79] width 61 height 11
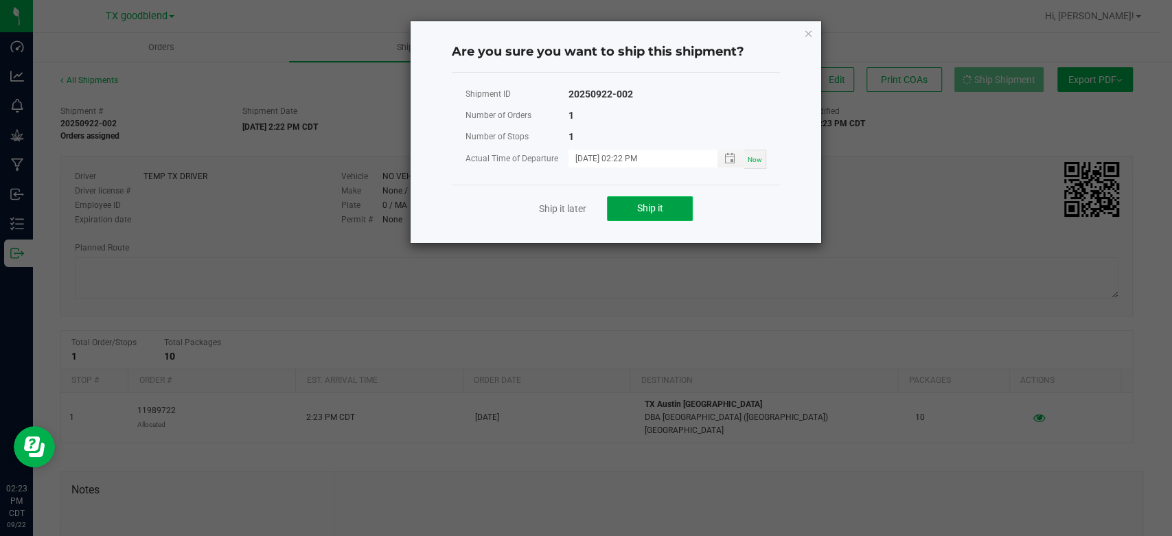
click at [639, 207] on span "Ship it" at bounding box center [650, 208] width 26 height 11
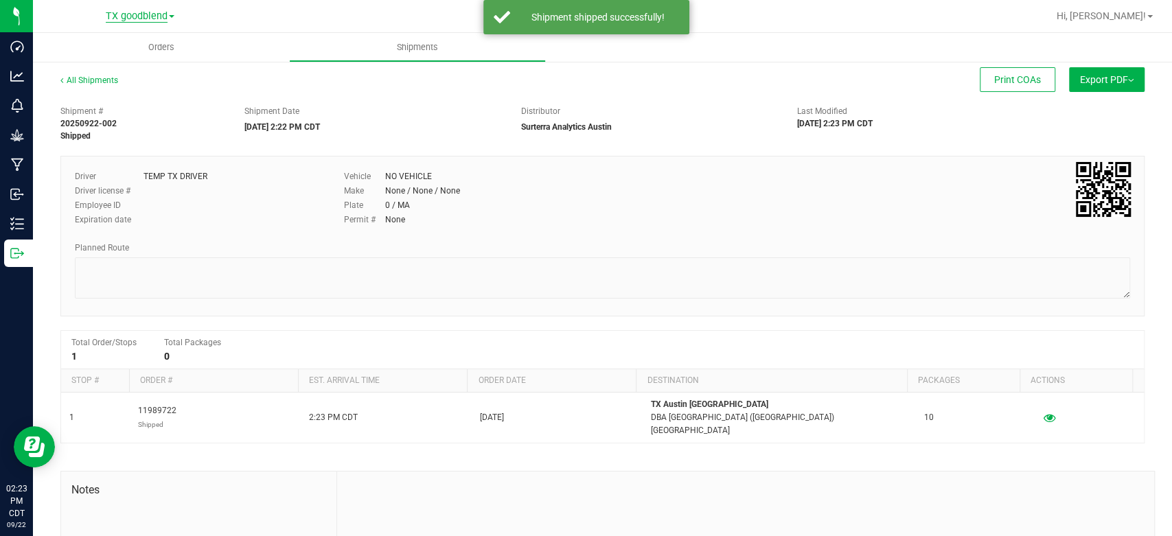
click at [156, 14] on span "TX goodblend" at bounding box center [137, 16] width 62 height 12
click at [153, 45] on link "TX Austin [GEOGRAPHIC_DATA]" at bounding box center [140, 48] width 200 height 19
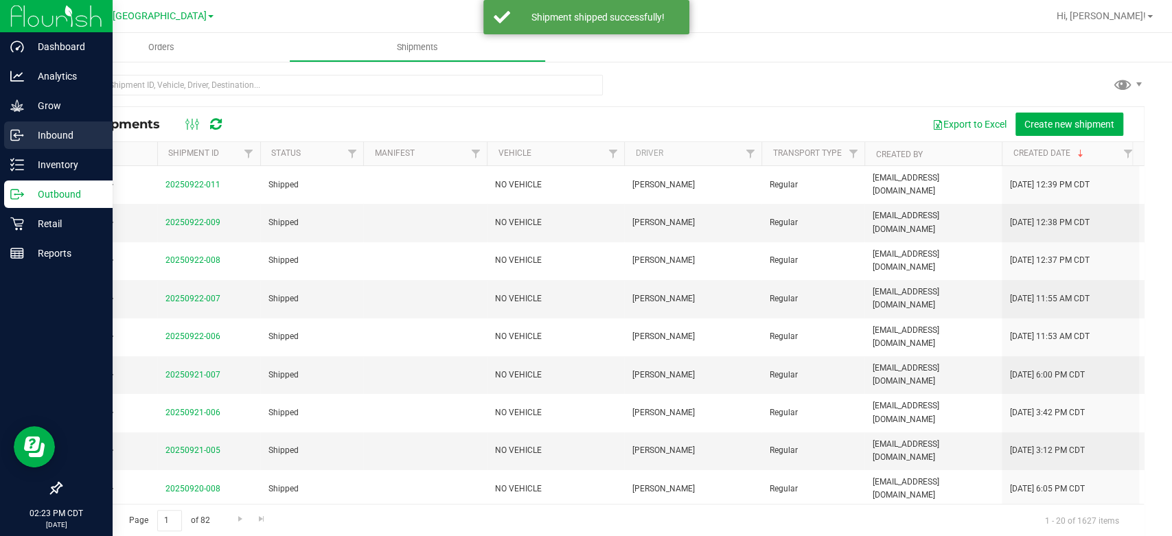
click at [32, 139] on p "Inbound" at bounding box center [65, 135] width 82 height 16
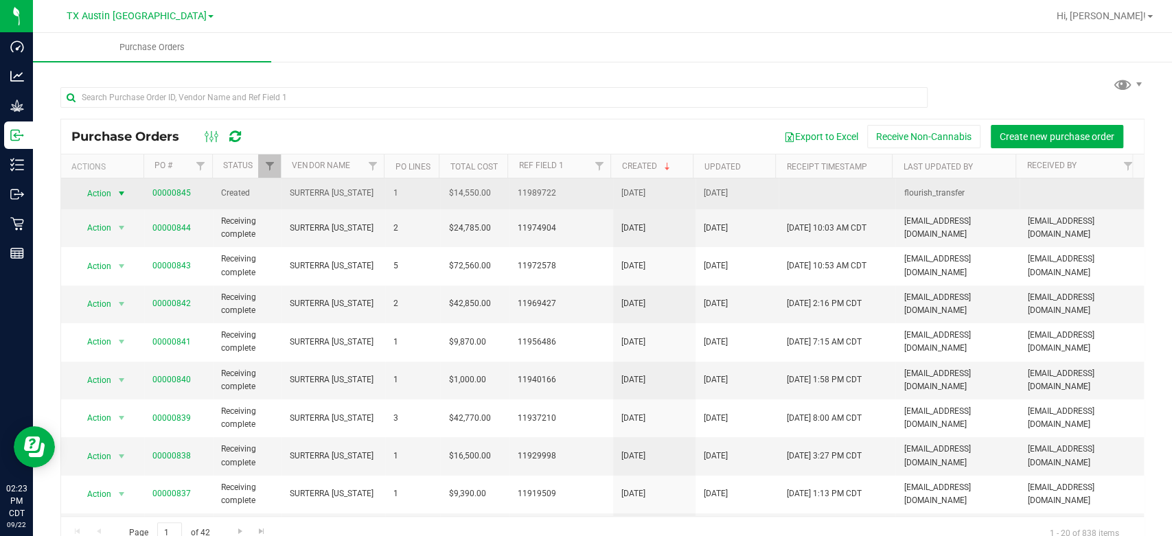
click at [88, 191] on span "Action" at bounding box center [93, 193] width 37 height 19
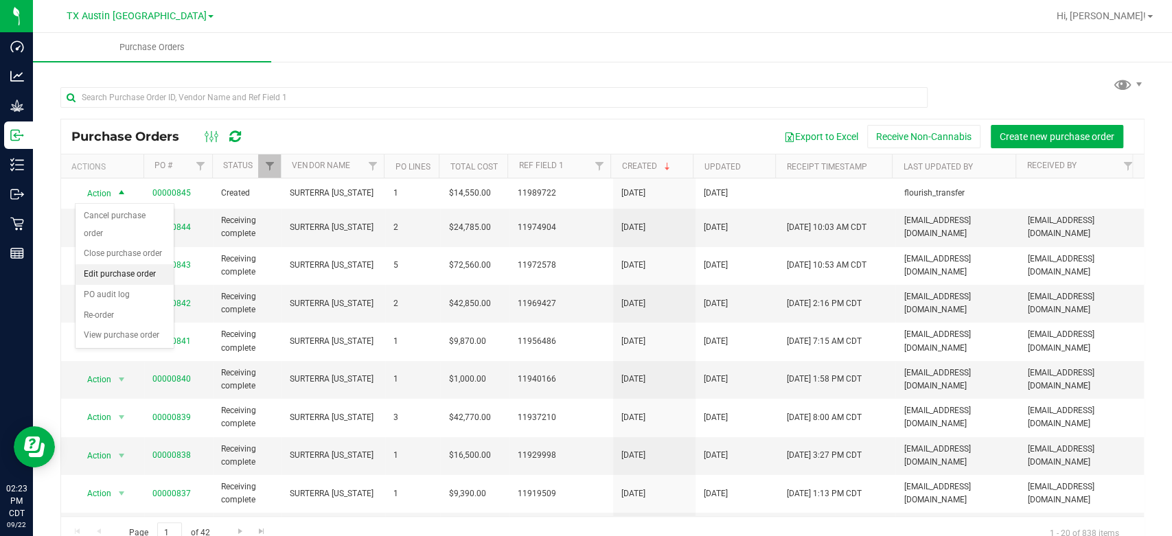
click at [109, 272] on li "Edit purchase order" at bounding box center [125, 274] width 98 height 21
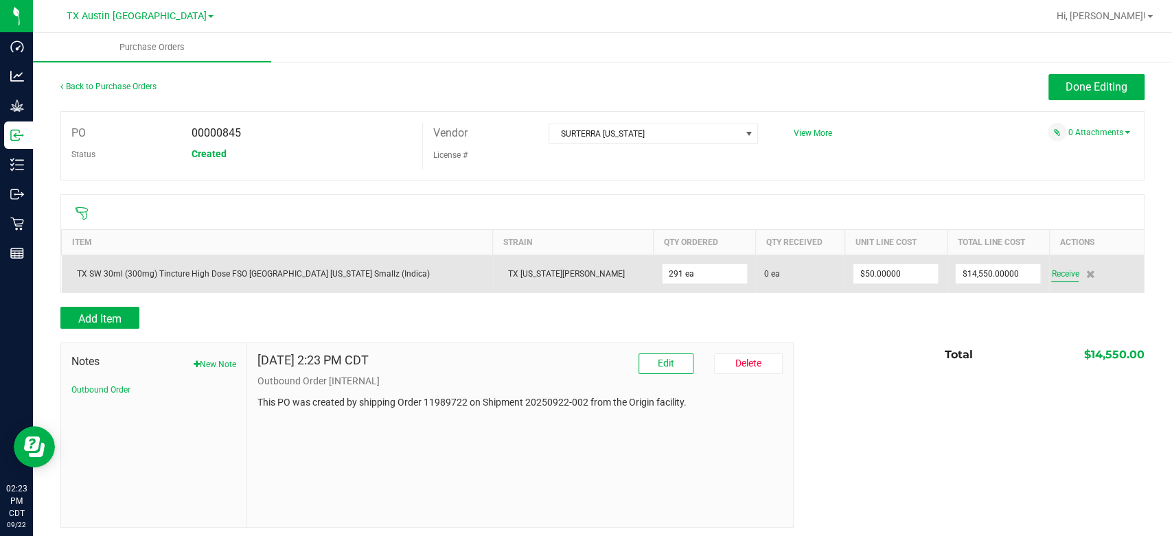
click at [1051, 277] on span "Receive" at bounding box center [1064, 274] width 27 height 16
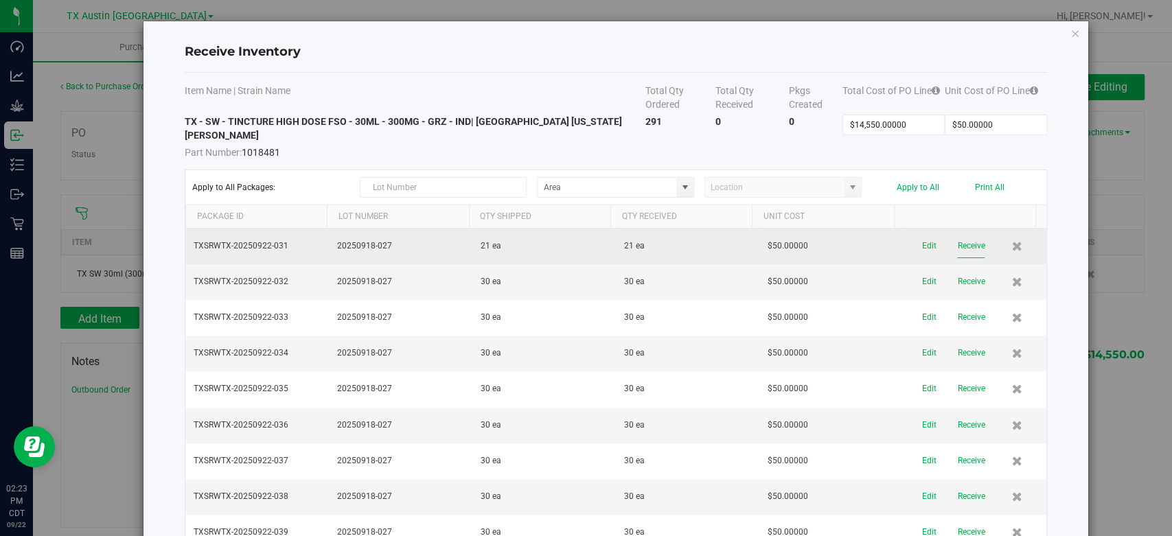
click at [957, 234] on button "Receive" at bounding box center [970, 246] width 27 height 24
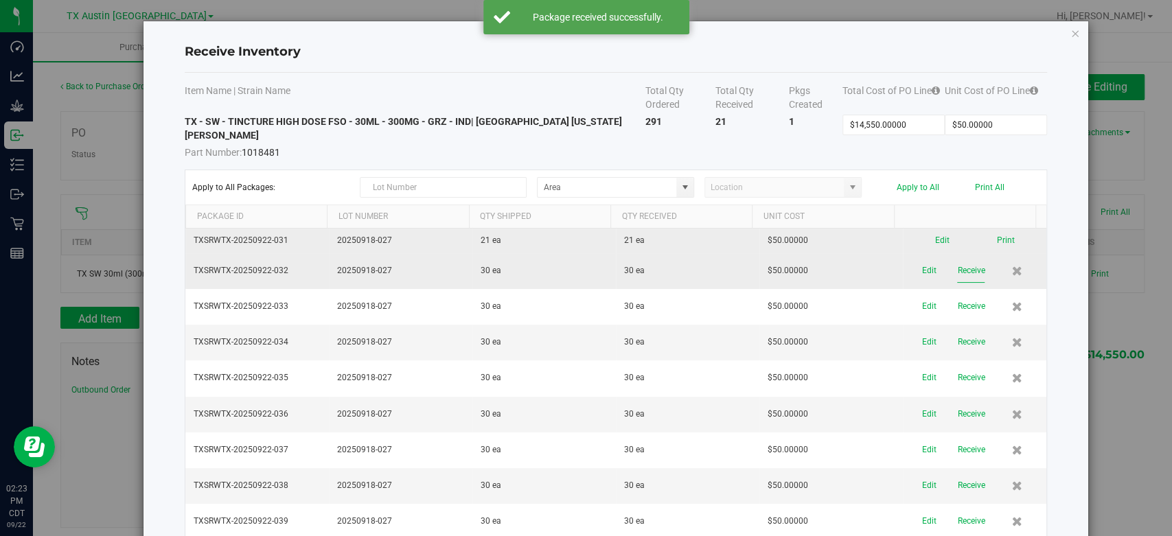
click at [957, 259] on button "Receive" at bounding box center [970, 271] width 27 height 24
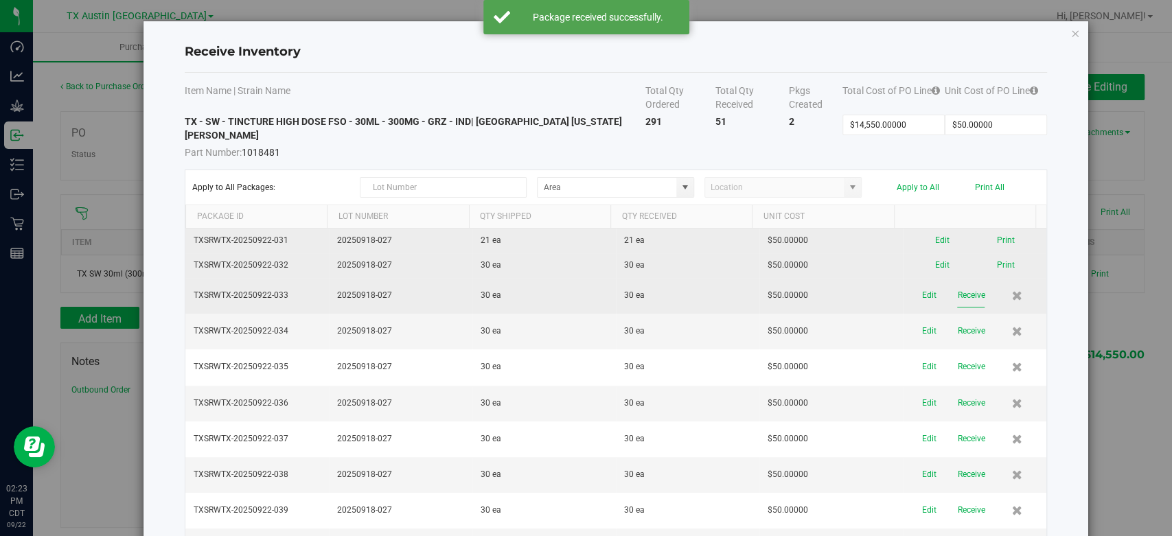
click at [957, 284] on button "Receive" at bounding box center [970, 296] width 27 height 24
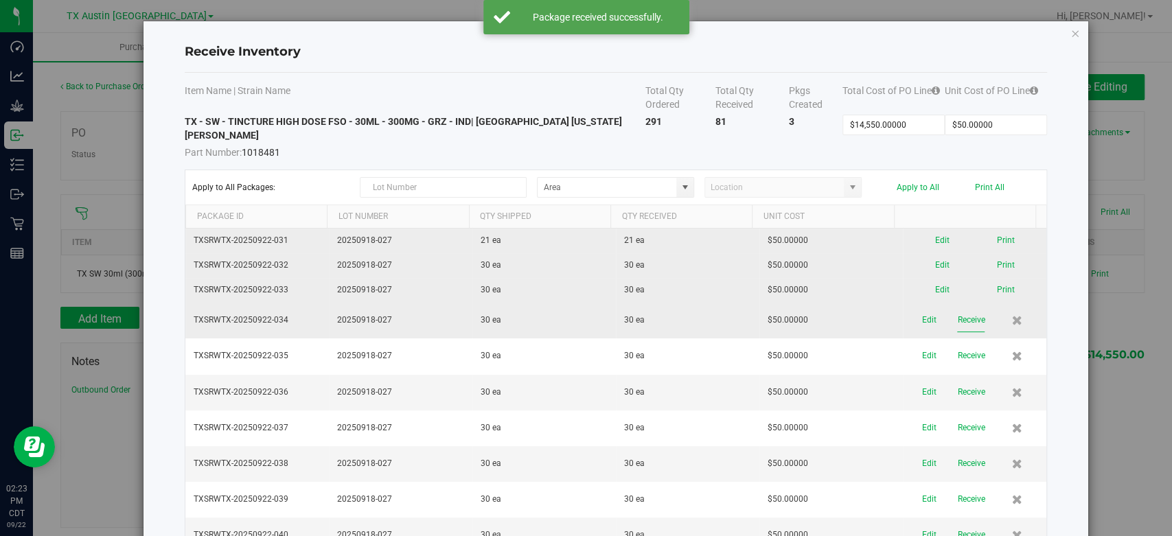
click at [957, 308] on button "Receive" at bounding box center [970, 320] width 27 height 24
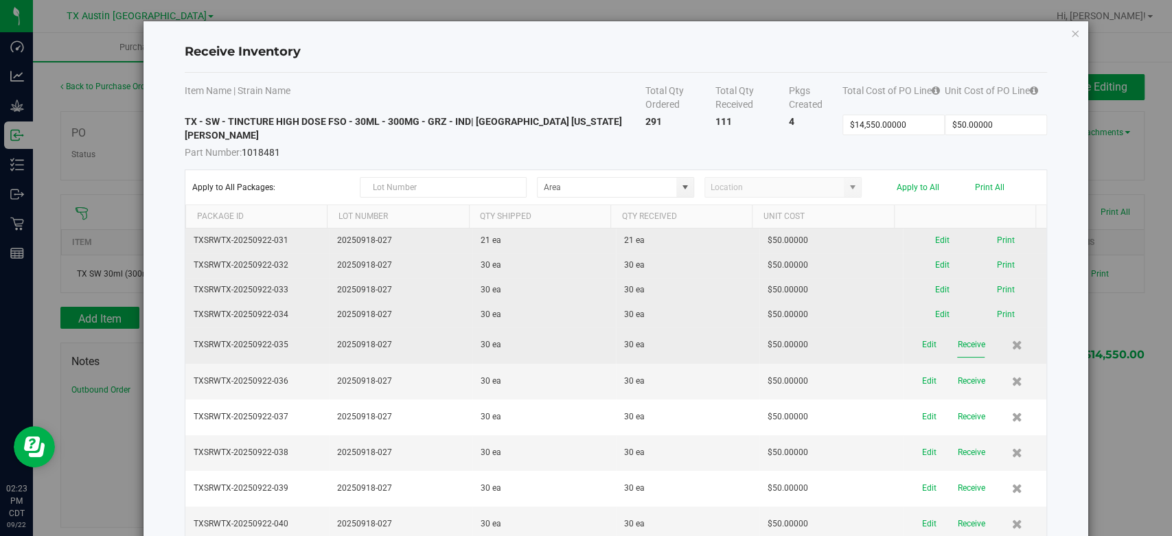
click at [957, 333] on button "Receive" at bounding box center [970, 345] width 27 height 24
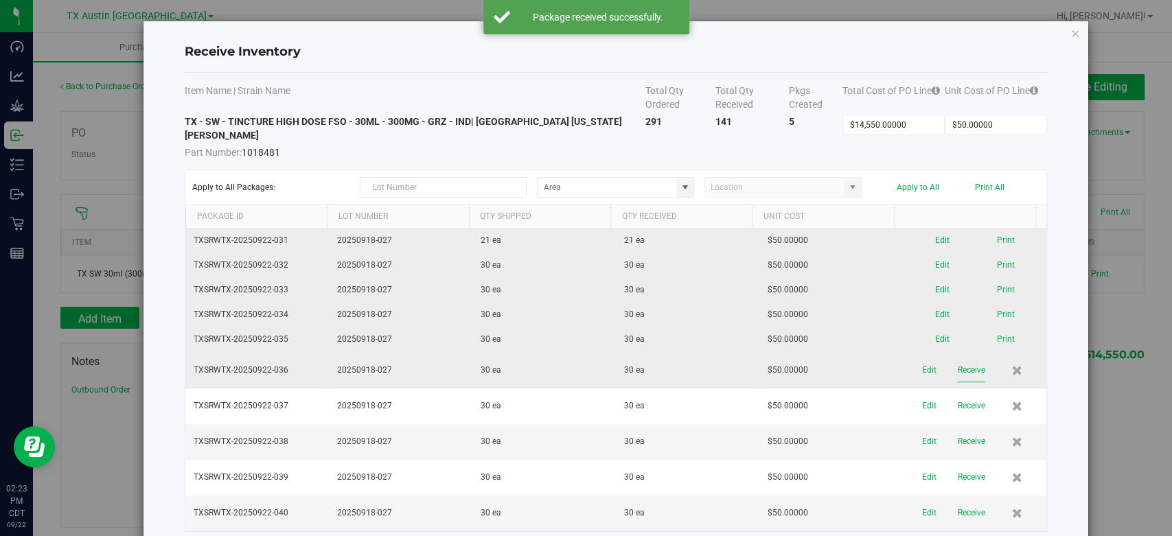
click at [957, 358] on button "Receive" at bounding box center [970, 370] width 27 height 24
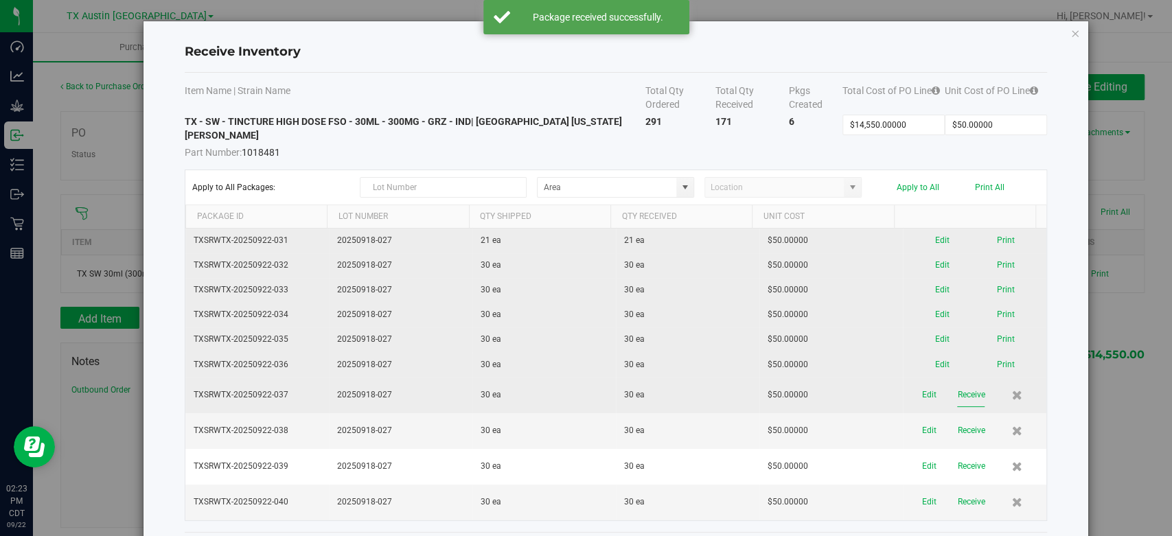
click at [957, 383] on button "Receive" at bounding box center [970, 395] width 27 height 24
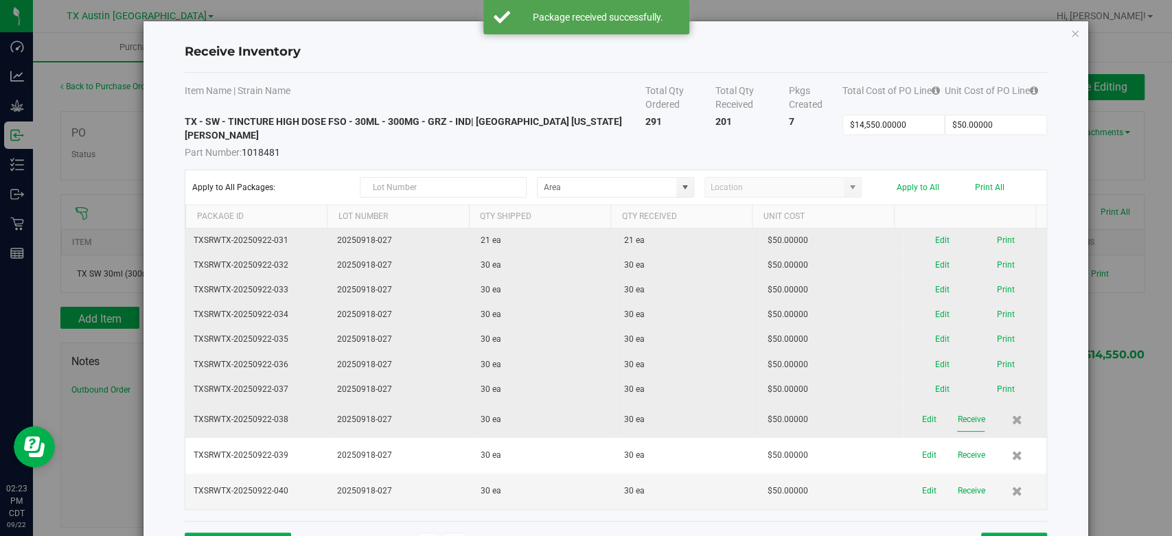
click at [957, 408] on button "Receive" at bounding box center [970, 420] width 27 height 24
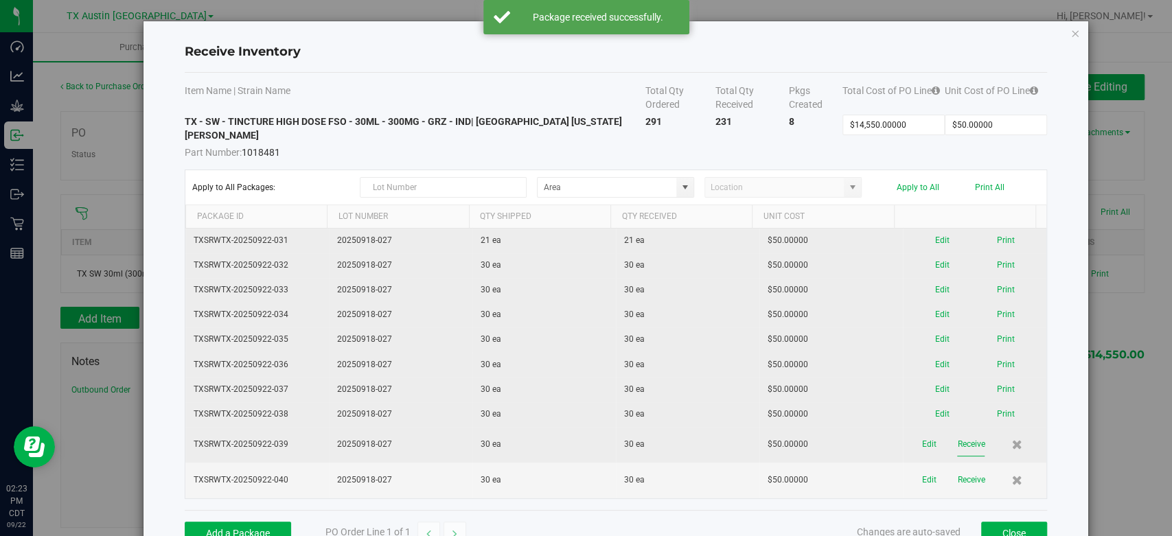
click at [957, 433] on button "Receive" at bounding box center [970, 445] width 27 height 24
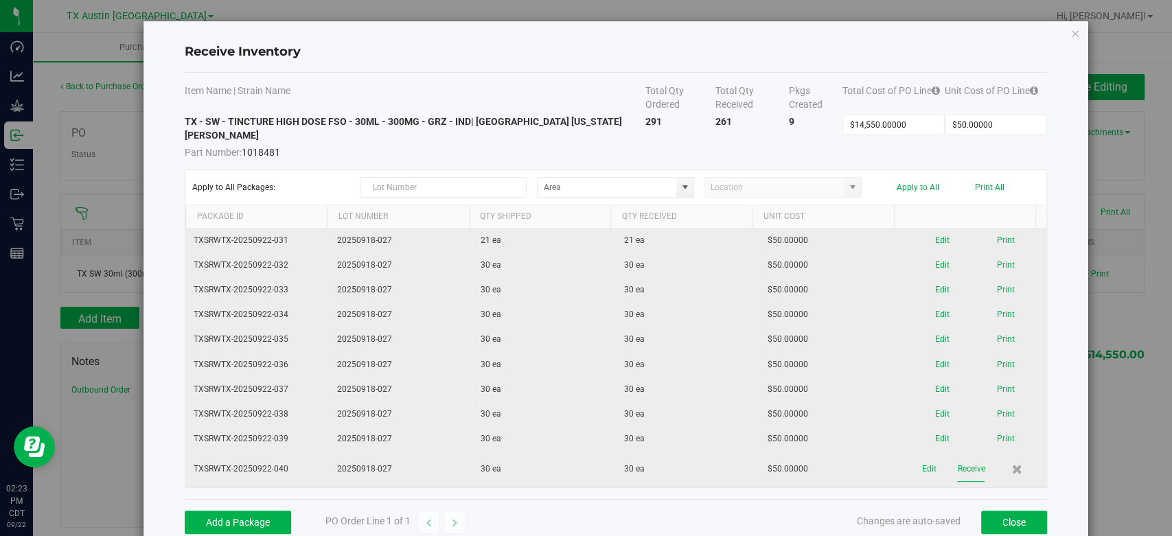
click at [957, 457] on button "Receive" at bounding box center [970, 469] width 27 height 24
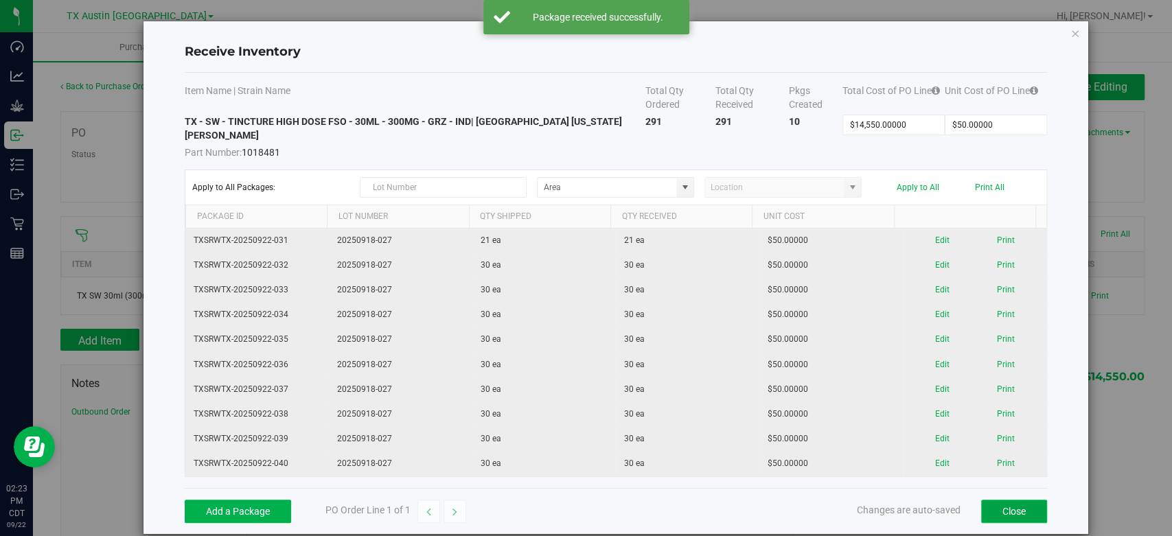
click at [999, 500] on button "Close" at bounding box center [1014, 511] width 66 height 23
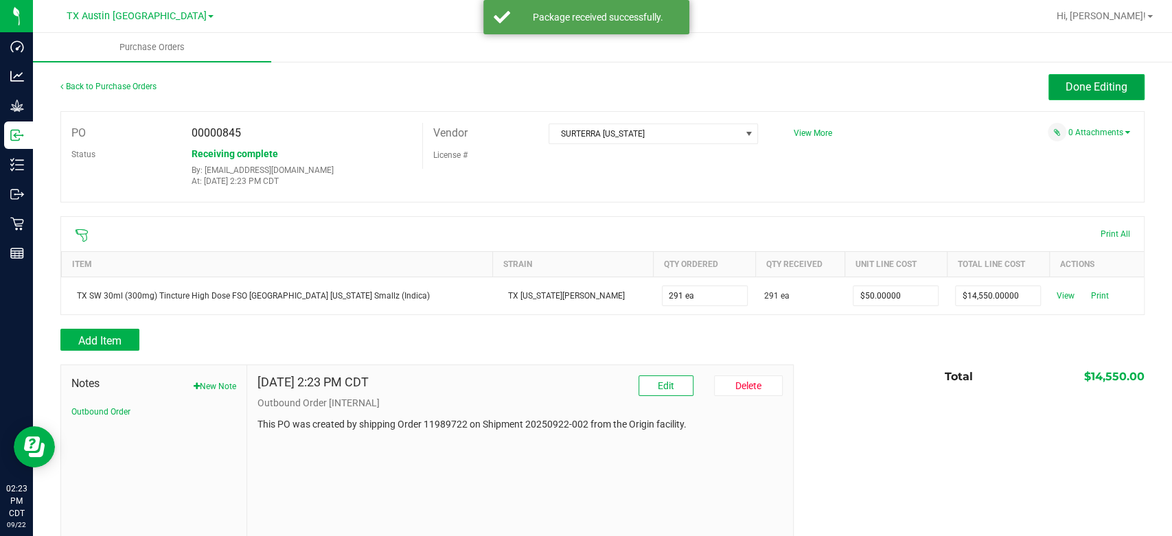
click at [1048, 92] on button "Done Editing" at bounding box center [1096, 87] width 96 height 26
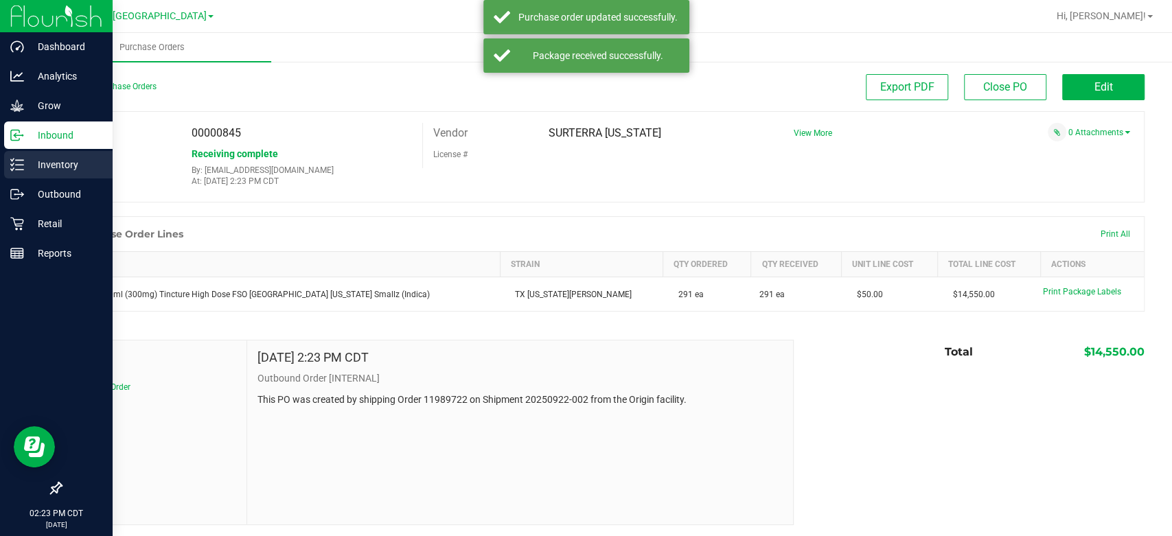
click at [17, 168] on icon at bounding box center [17, 165] width 14 height 14
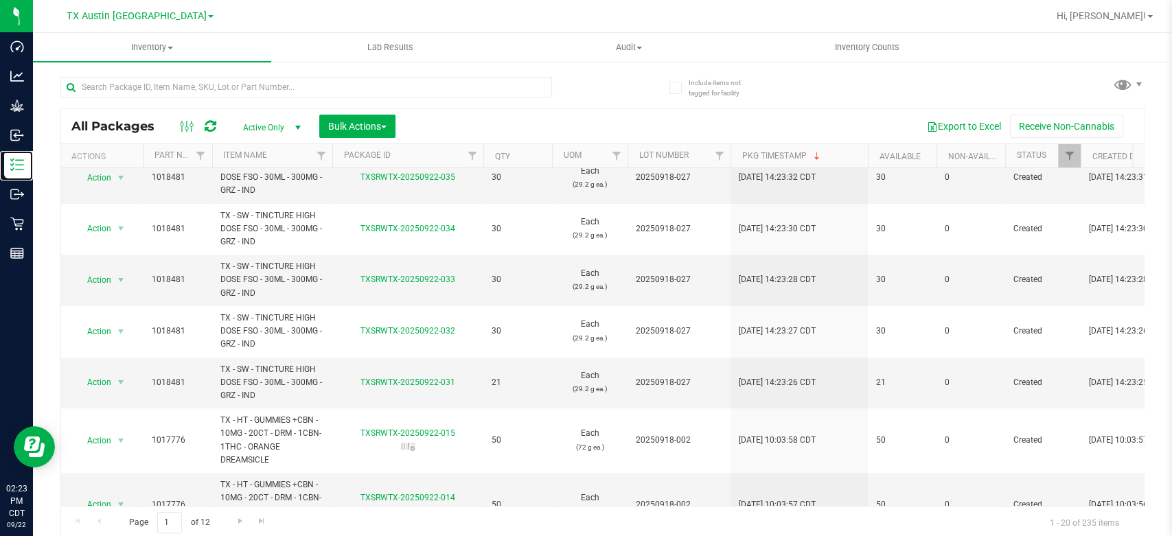
scroll to position [281, 0]
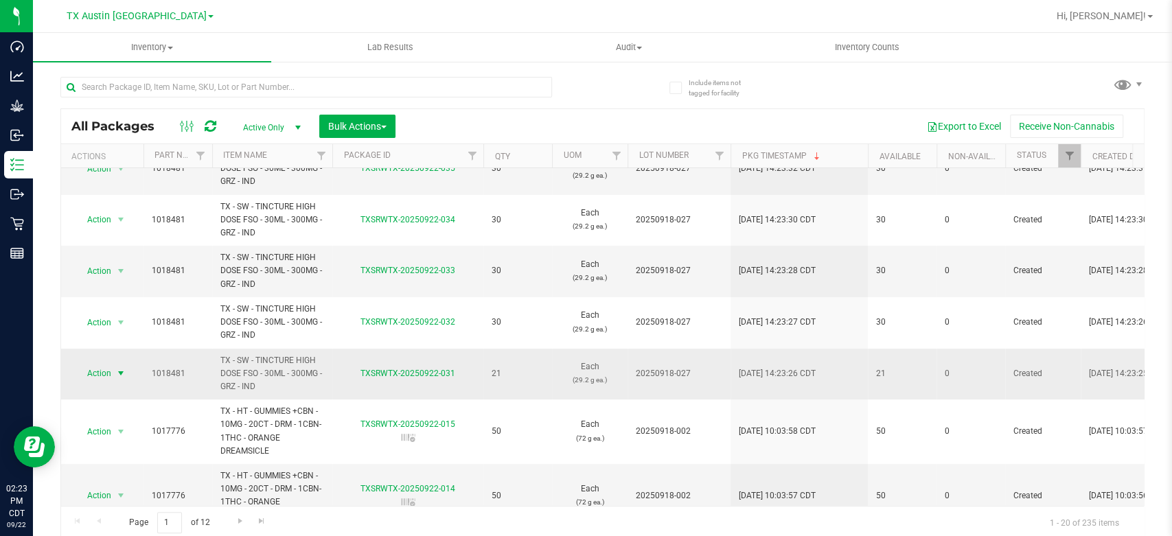
click at [89, 373] on span "Action" at bounding box center [93, 373] width 37 height 19
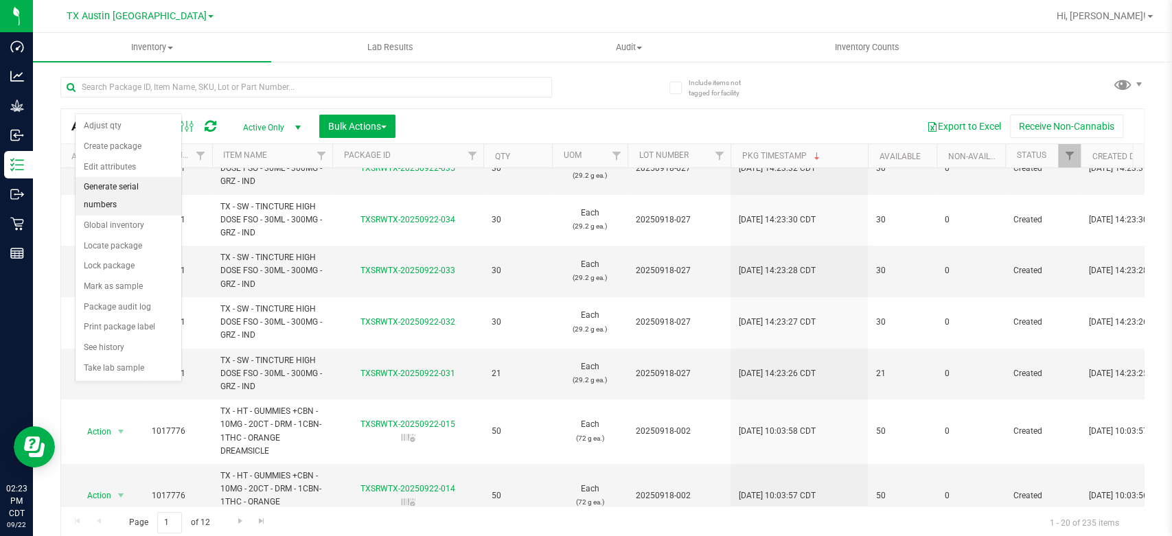
click at [119, 184] on li "Generate serial numbers" at bounding box center [129, 196] width 106 height 38
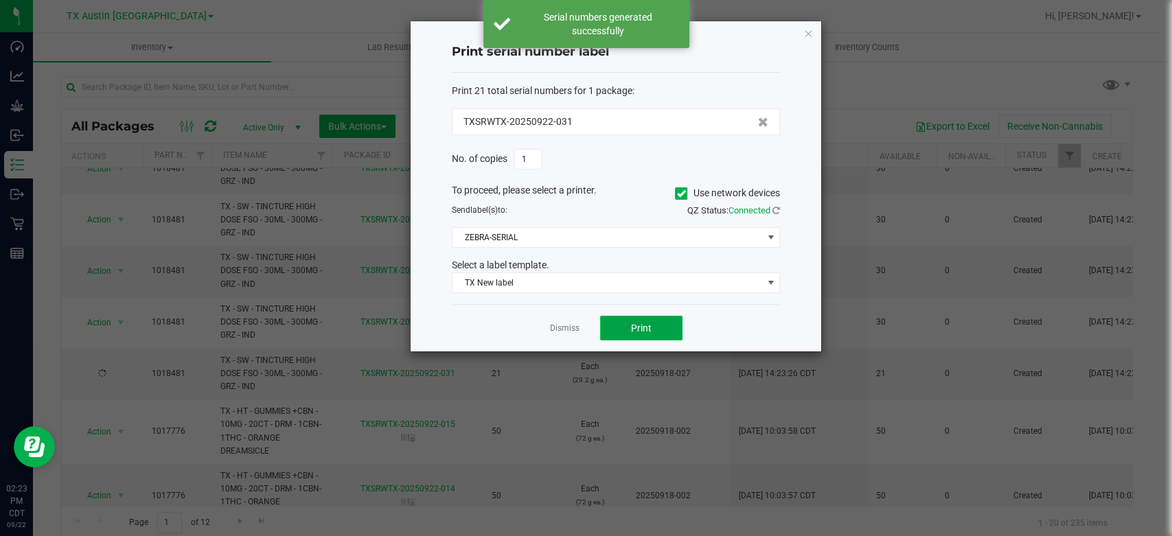
click at [624, 327] on button "Print" at bounding box center [641, 328] width 82 height 25
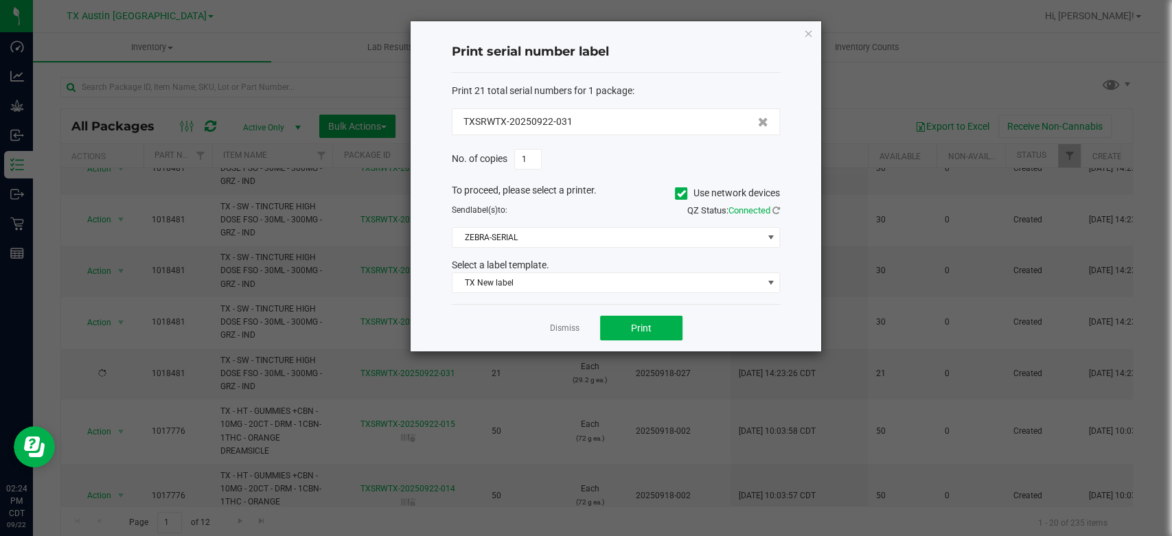
click at [571, 335] on div "Dismiss Print" at bounding box center [616, 327] width 328 height 47
click at [560, 329] on link "Dismiss" at bounding box center [565, 329] width 30 height 12
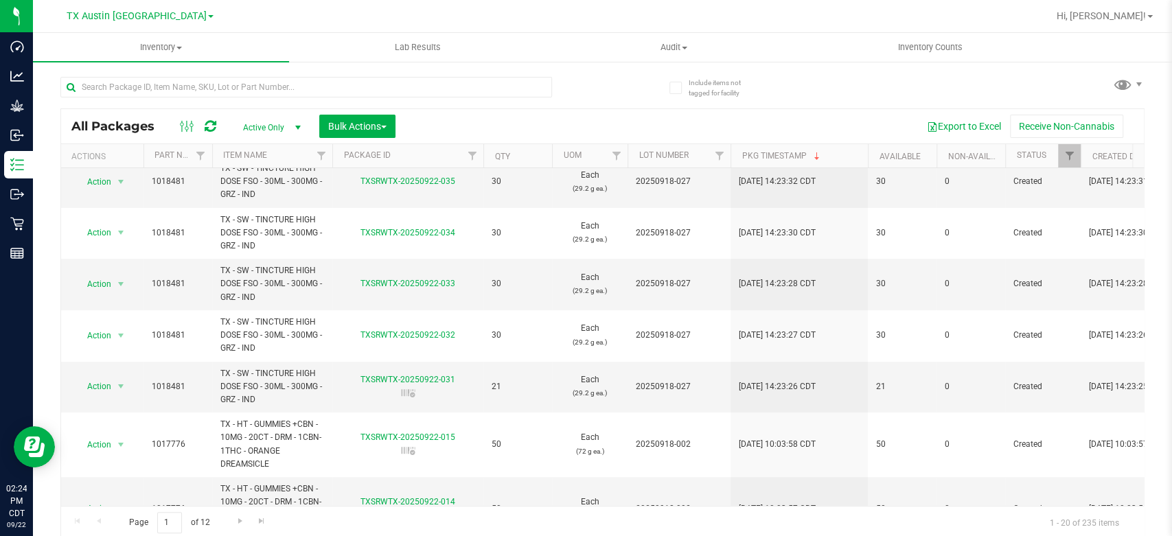
scroll to position [284, 0]
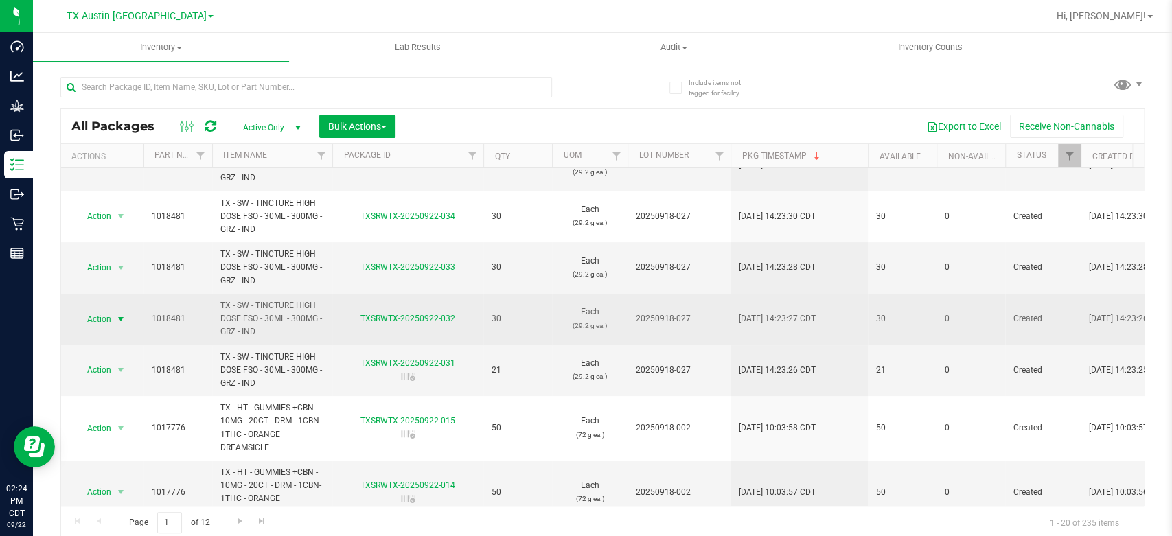
click at [96, 317] on span "Action" at bounding box center [93, 319] width 37 height 19
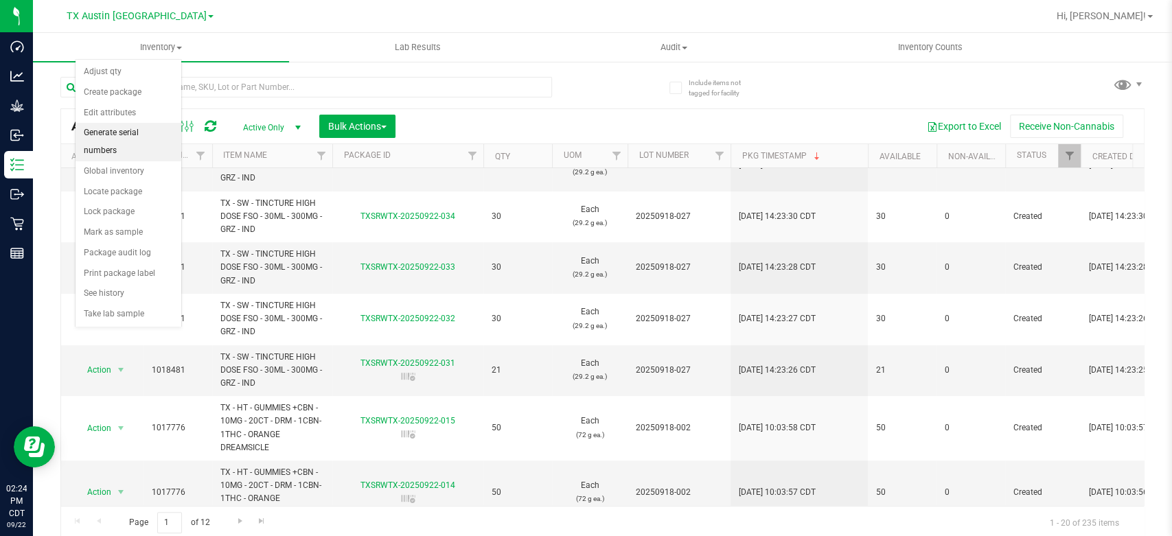
click at [154, 129] on li "Generate serial numbers" at bounding box center [129, 142] width 106 height 38
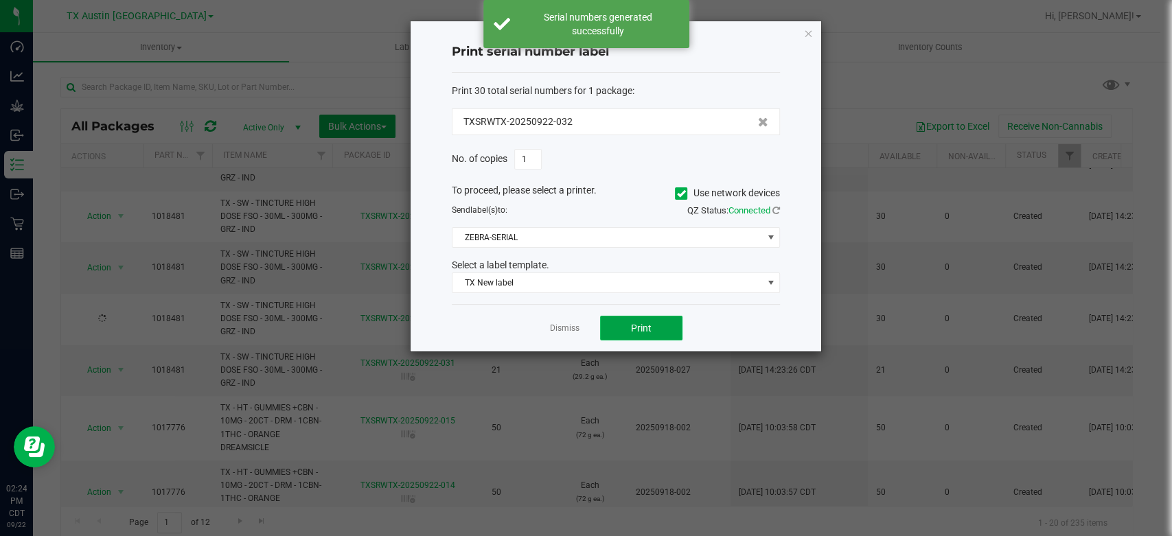
click at [623, 325] on button "Print" at bounding box center [641, 328] width 82 height 25
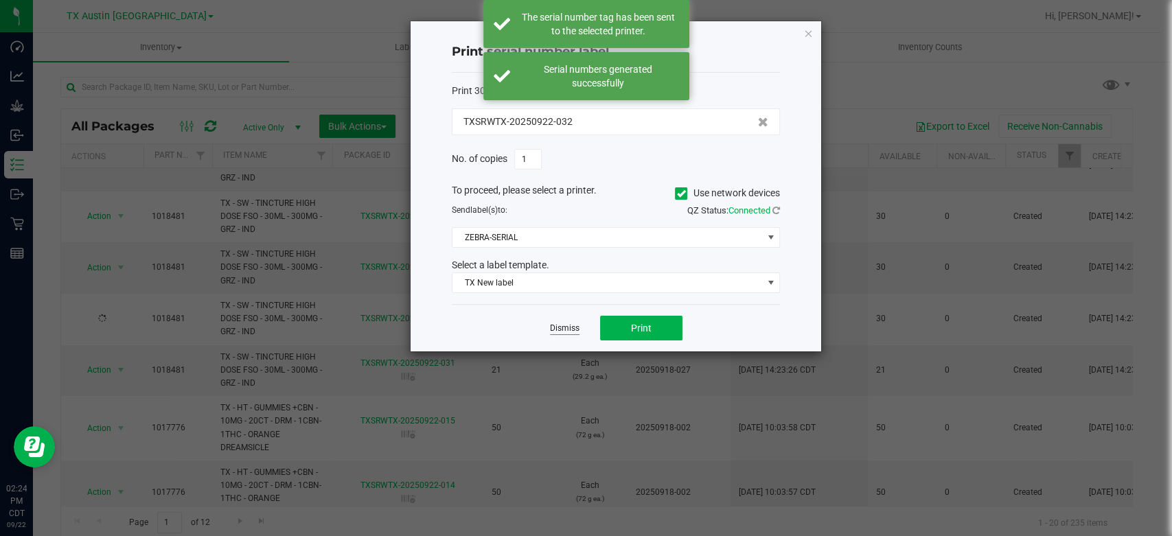
click at [560, 325] on link "Dismiss" at bounding box center [565, 329] width 30 height 12
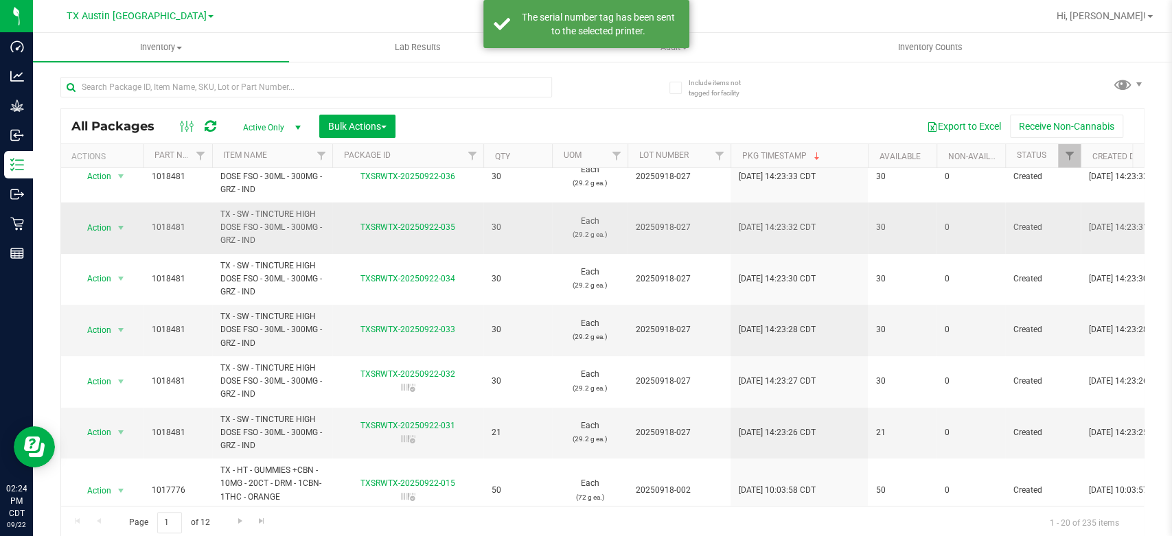
scroll to position [266, 0]
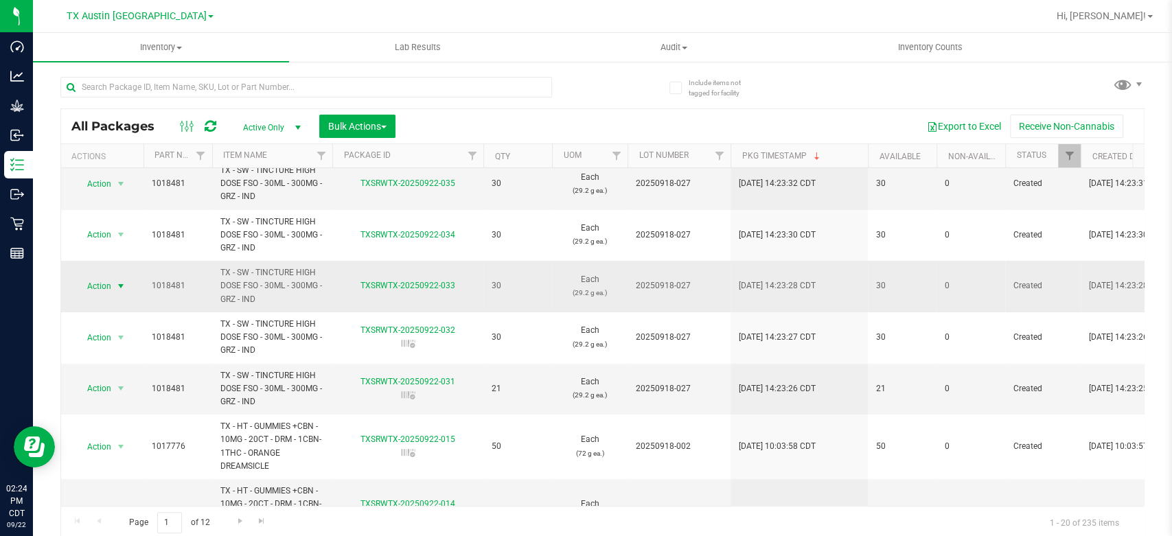
click at [100, 287] on span "Action" at bounding box center [93, 286] width 37 height 19
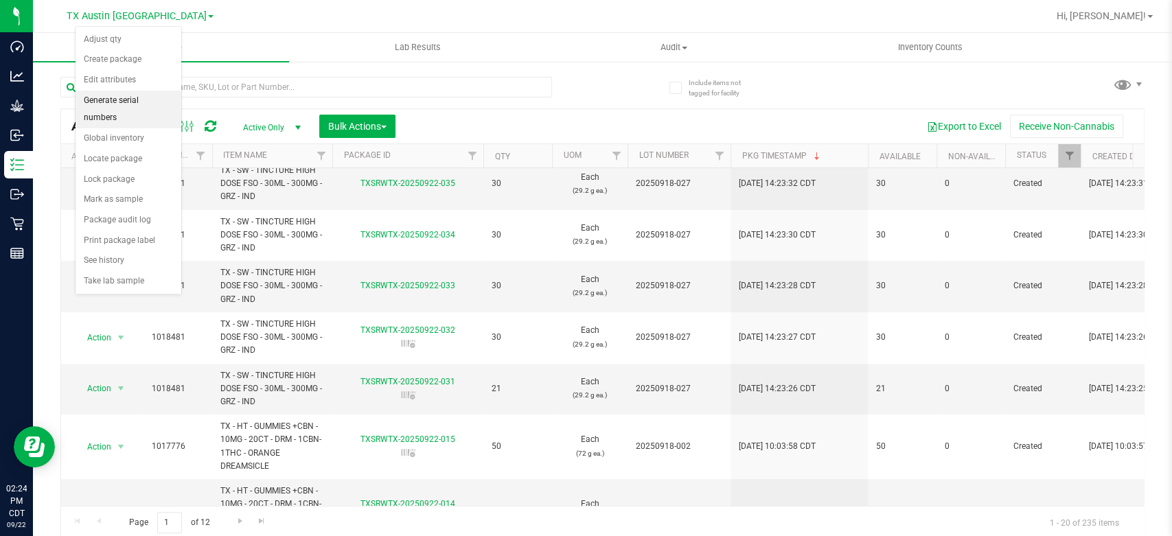
click at [146, 97] on li "Generate serial numbers" at bounding box center [129, 110] width 106 height 38
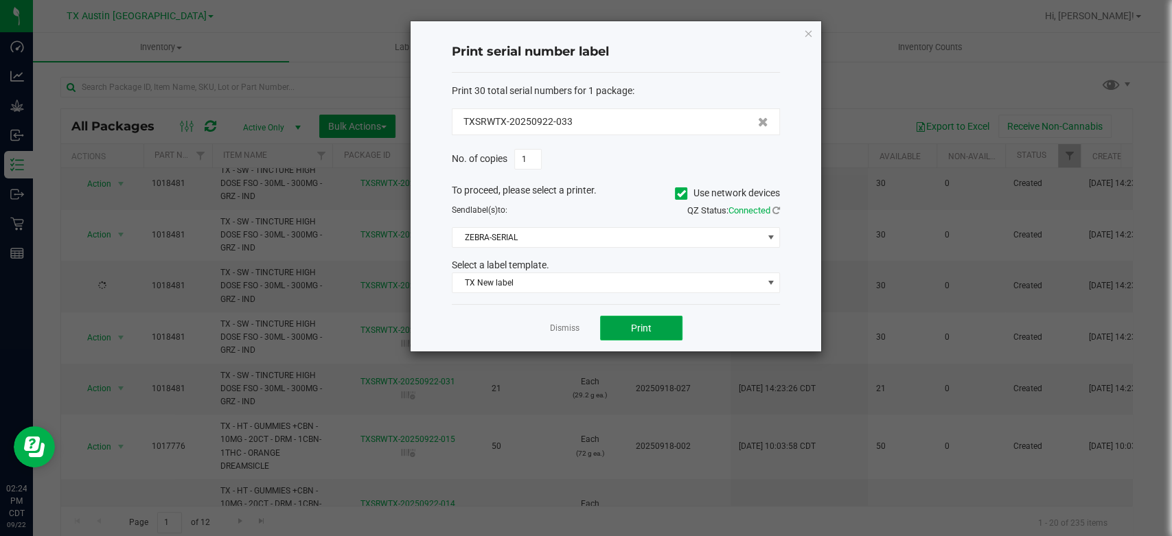
click at [643, 335] on button "Print" at bounding box center [641, 328] width 82 height 25
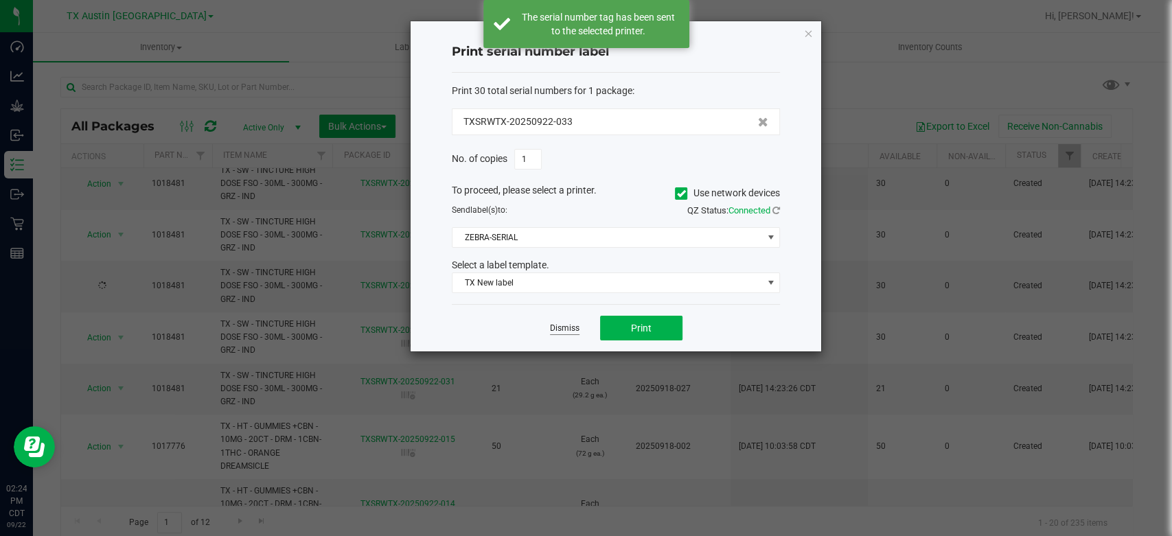
click at [563, 328] on link "Dismiss" at bounding box center [565, 329] width 30 height 12
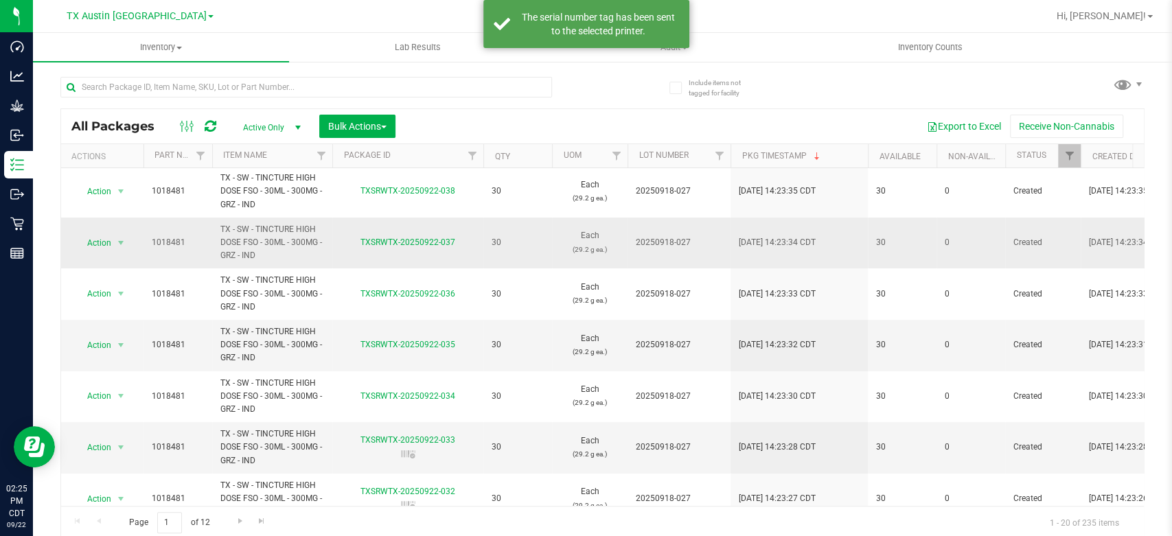
scroll to position [107, 0]
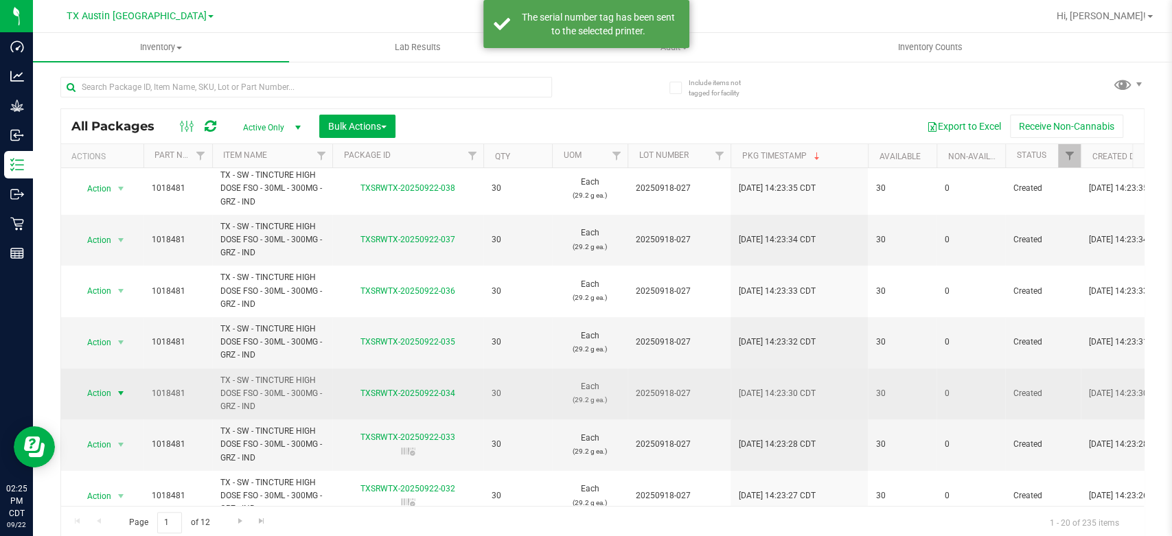
click at [89, 392] on span "Action" at bounding box center [93, 393] width 37 height 19
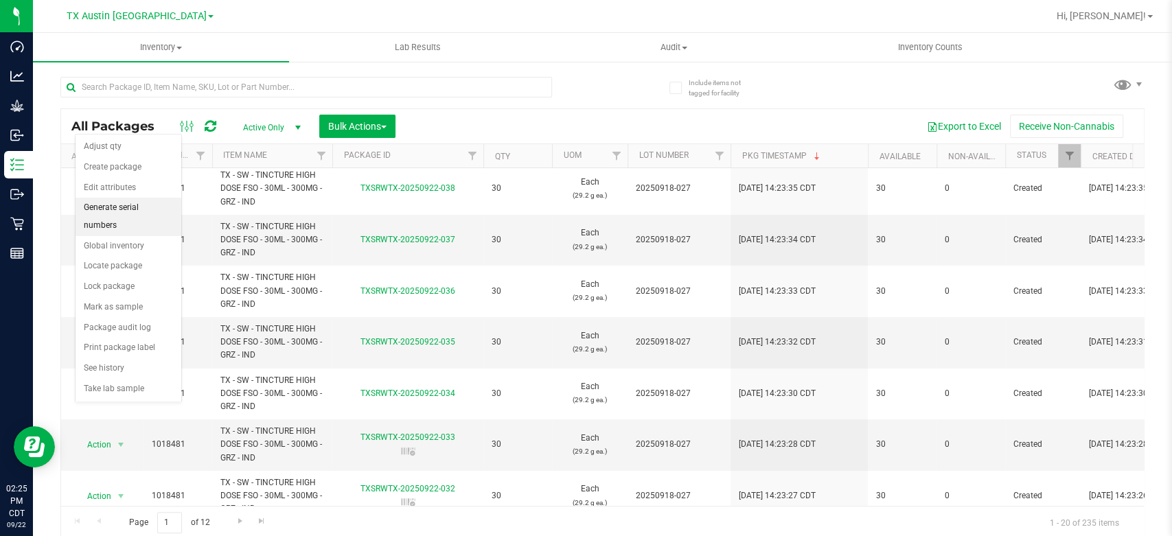
click at [123, 205] on li "Generate serial numbers" at bounding box center [129, 217] width 106 height 38
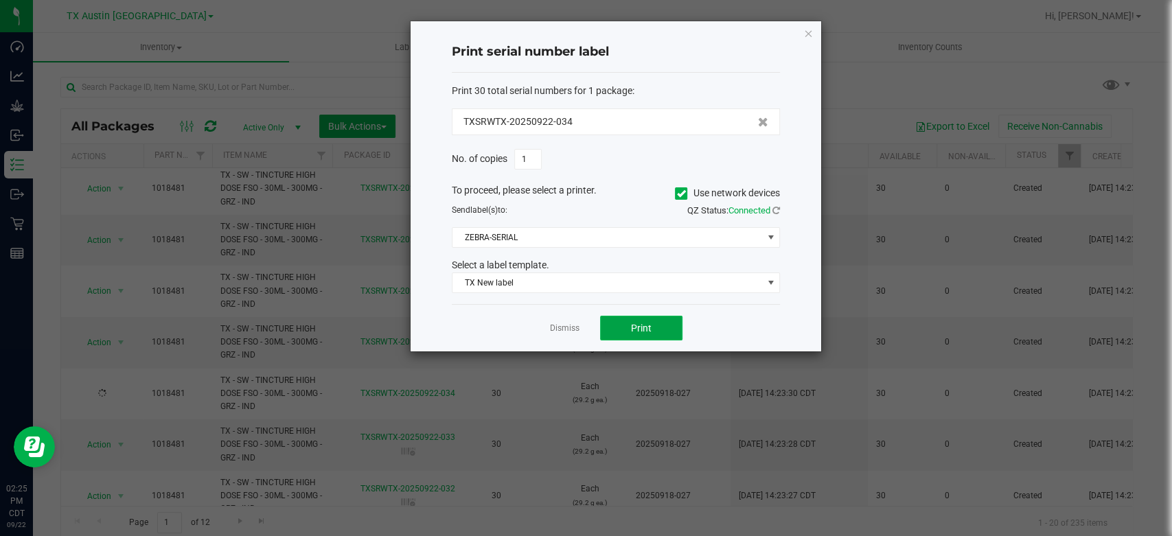
click at [639, 330] on span "Print" at bounding box center [641, 328] width 21 height 11
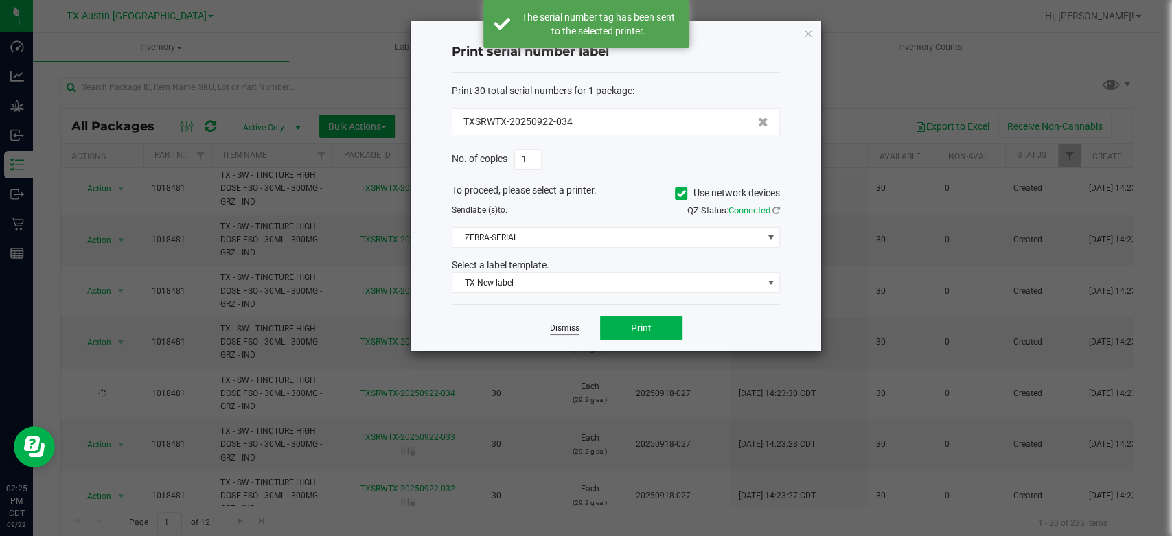
click at [560, 326] on link "Dismiss" at bounding box center [565, 329] width 30 height 12
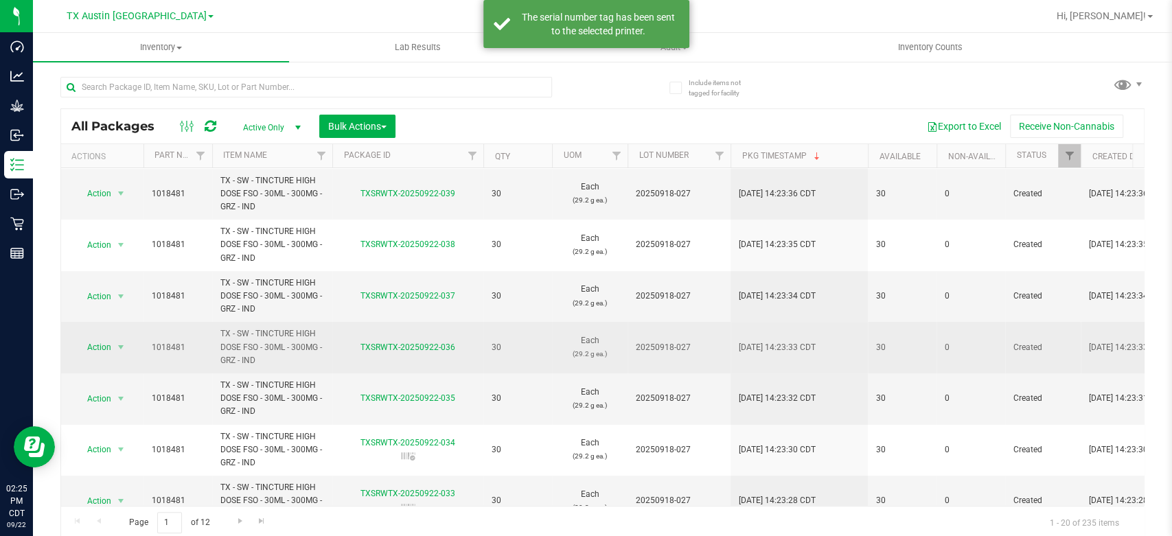
scroll to position [51, 0]
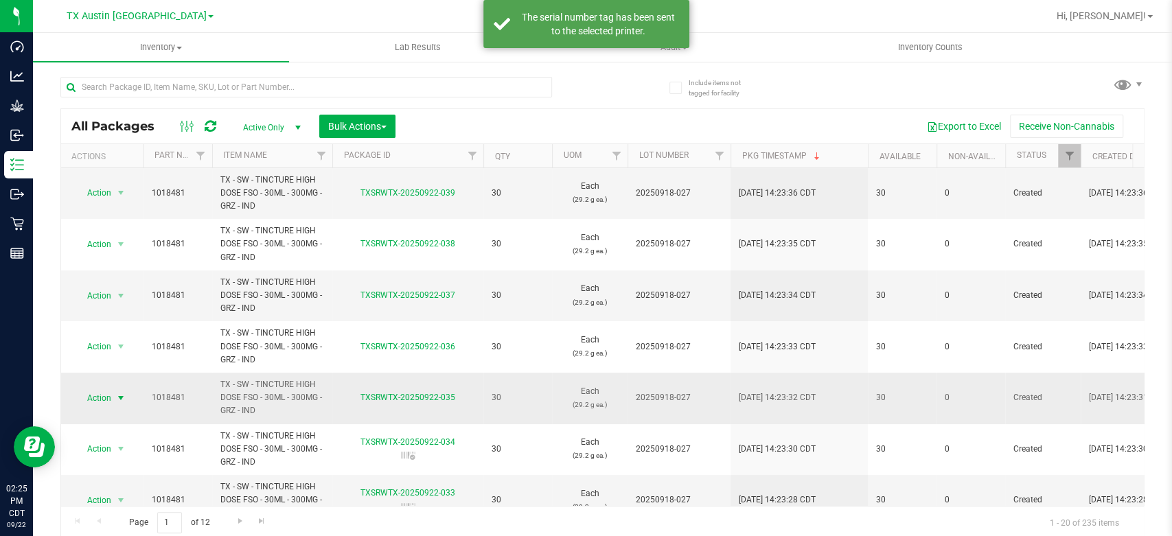
click at [104, 395] on span "Action" at bounding box center [93, 398] width 37 height 19
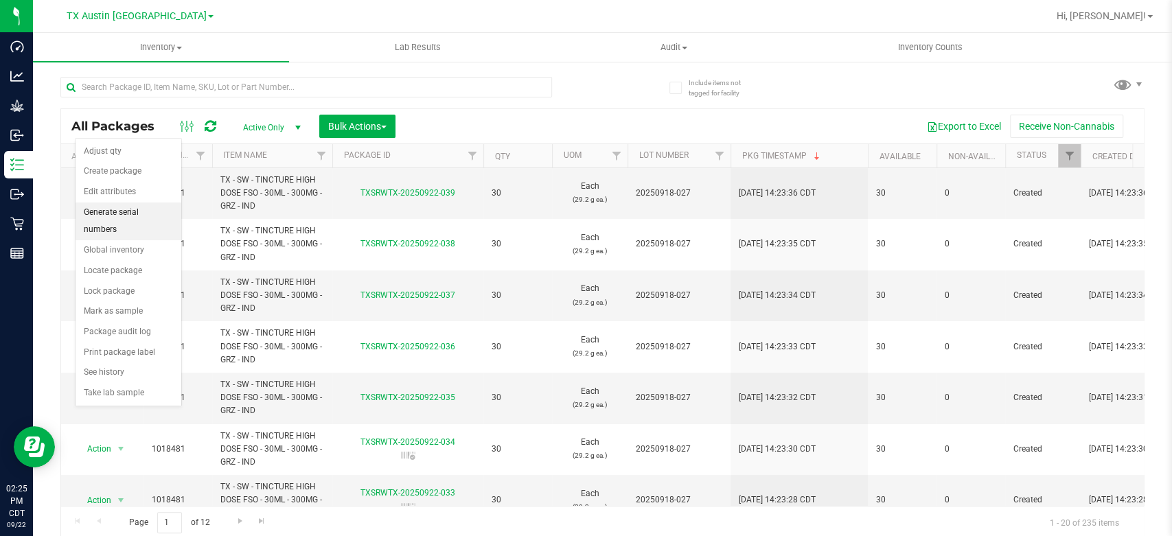
click at [142, 214] on li "Generate serial numbers" at bounding box center [129, 222] width 106 height 38
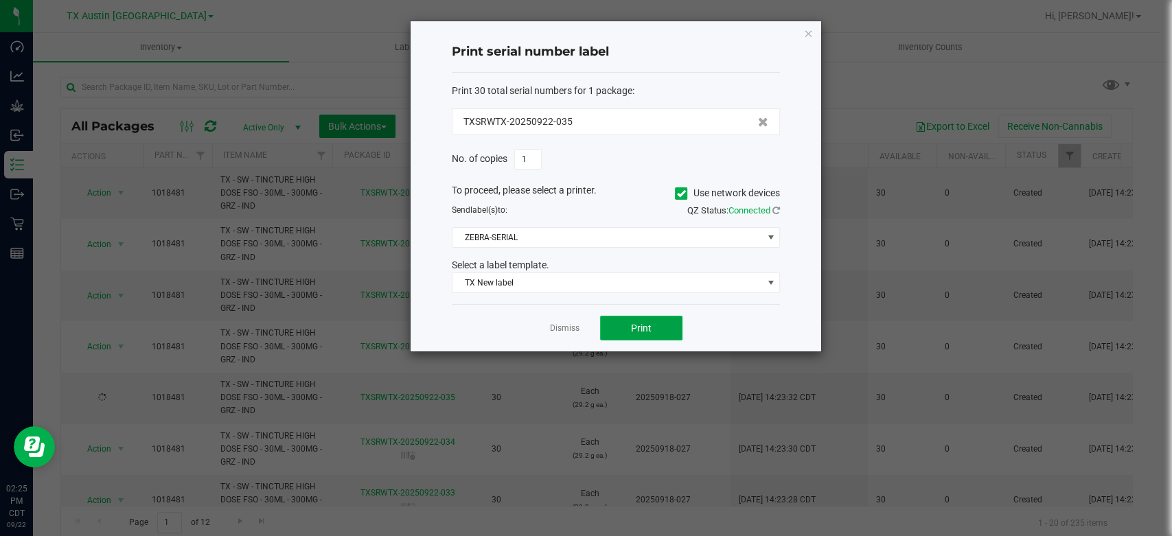
click at [634, 323] on span "Print" at bounding box center [641, 328] width 21 height 11
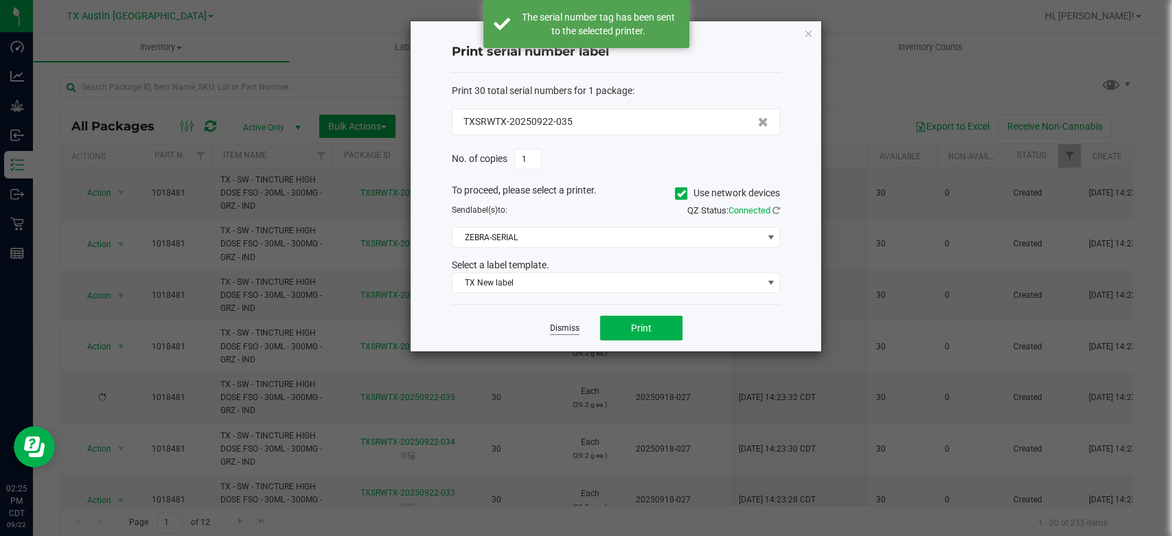
click at [570, 327] on link "Dismiss" at bounding box center [565, 329] width 30 height 12
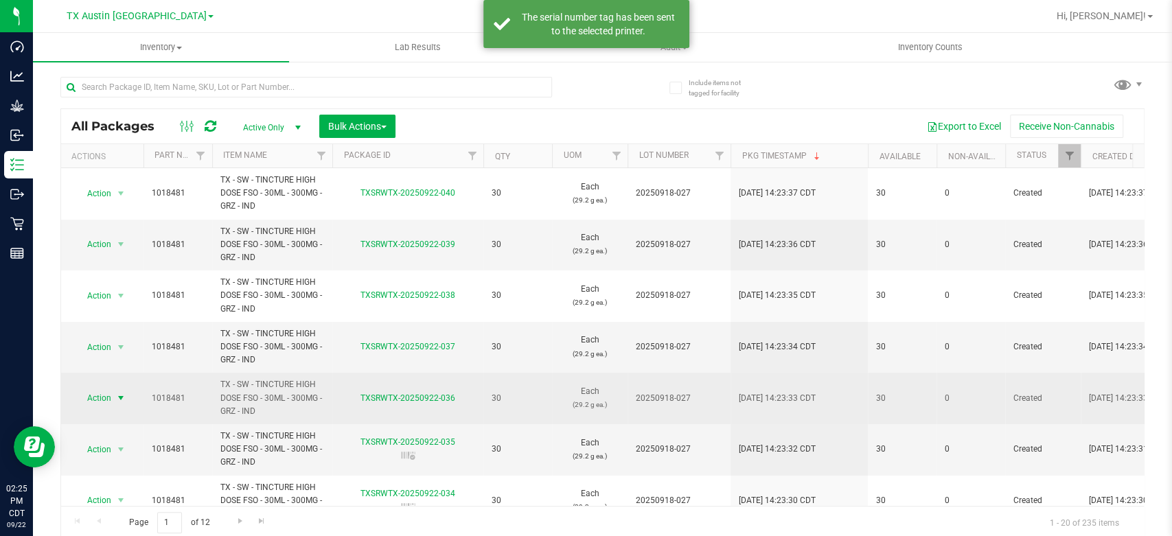
click at [108, 398] on span "Action" at bounding box center [93, 398] width 37 height 19
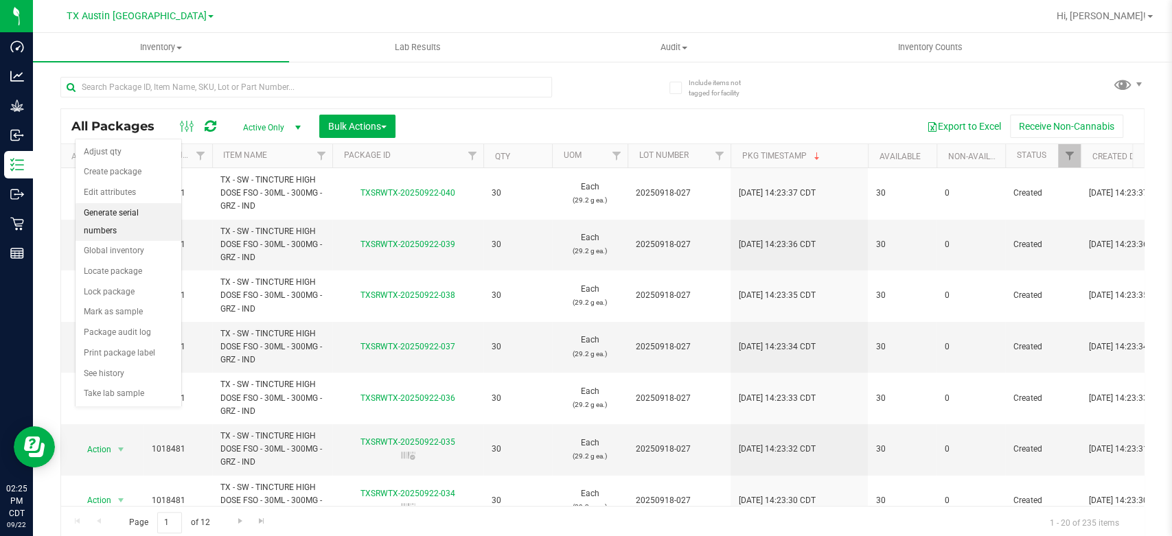
click at [132, 214] on li "Generate serial numbers" at bounding box center [129, 222] width 106 height 38
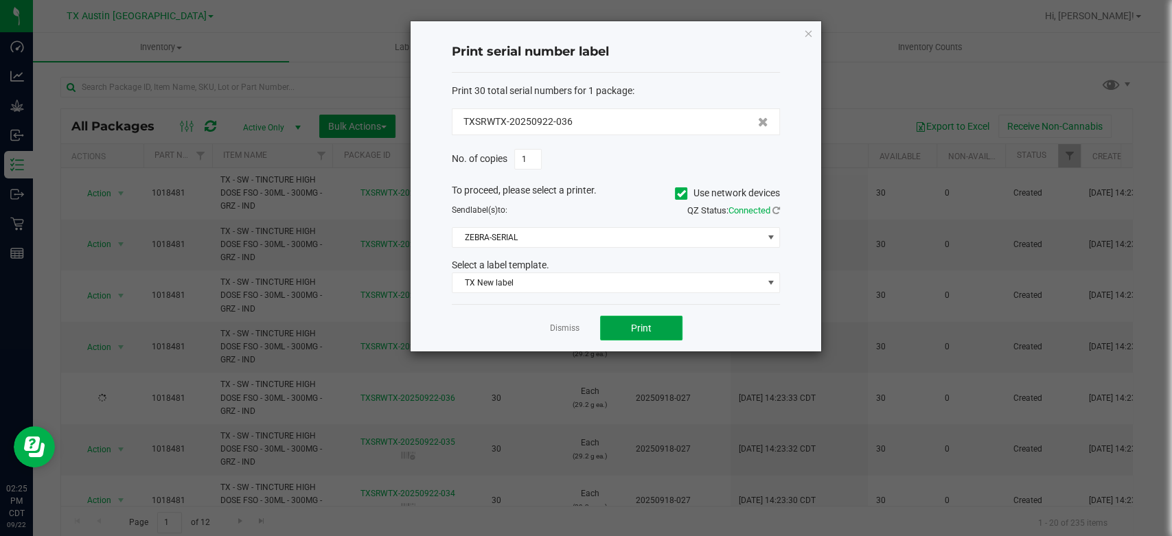
click at [642, 326] on span "Print" at bounding box center [641, 328] width 21 height 11
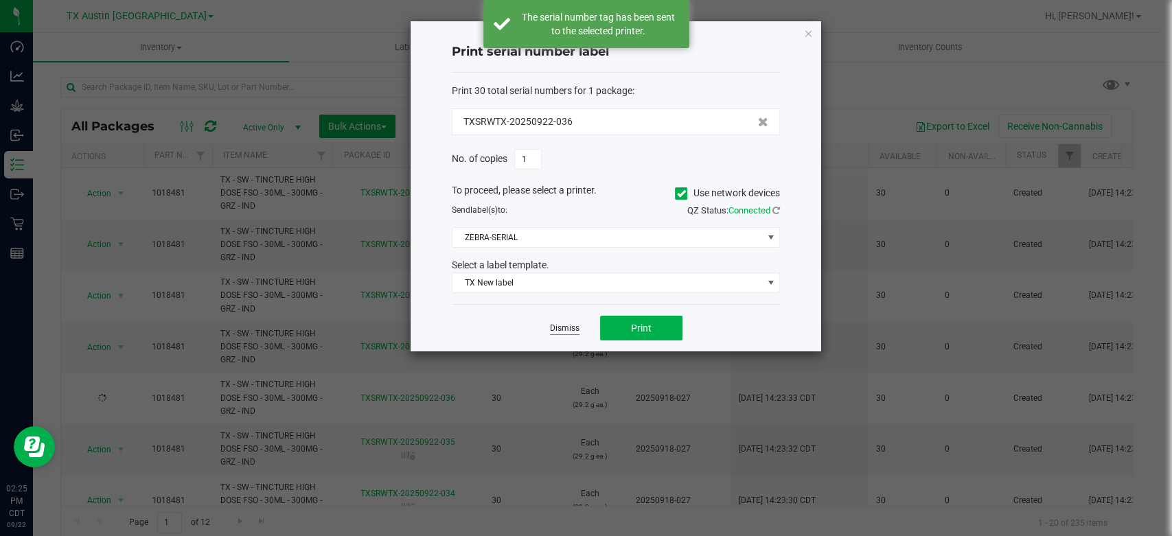
click at [564, 329] on link "Dismiss" at bounding box center [565, 329] width 30 height 12
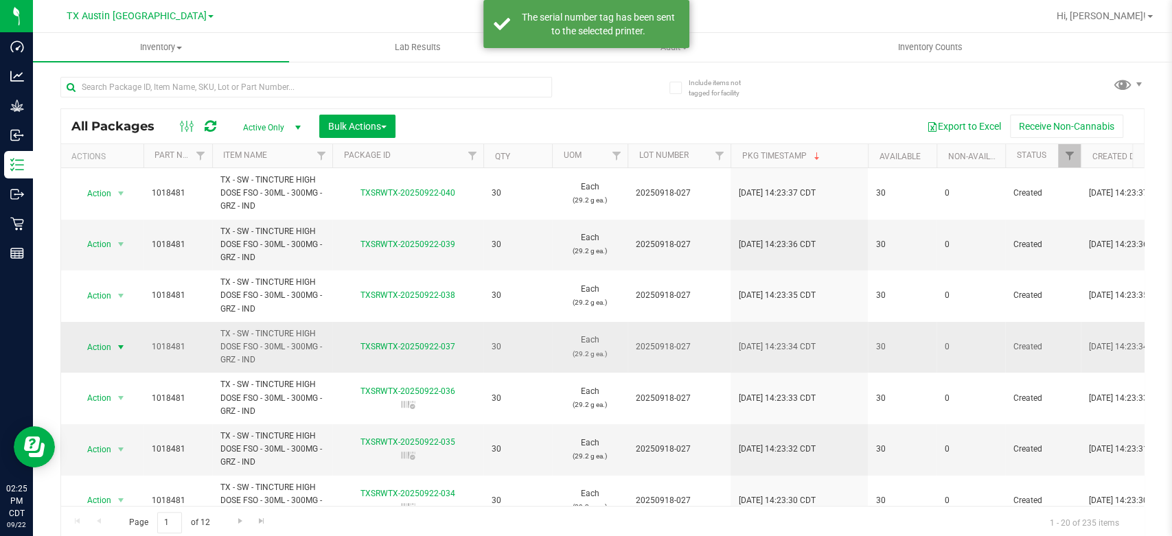
click at [102, 346] on span "Action" at bounding box center [93, 347] width 37 height 19
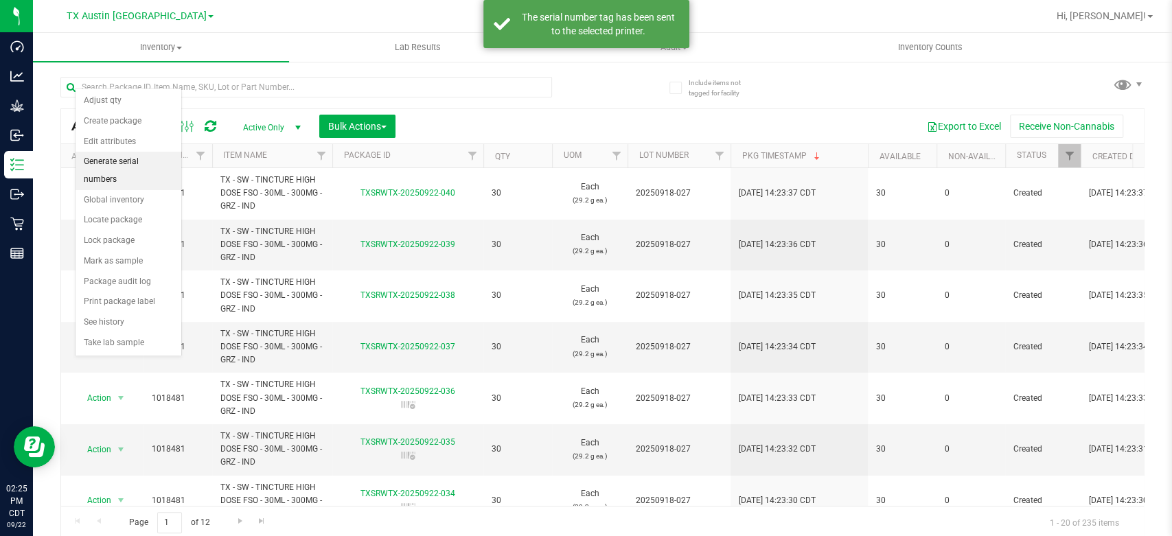
click at [148, 155] on li "Generate serial numbers" at bounding box center [129, 171] width 106 height 38
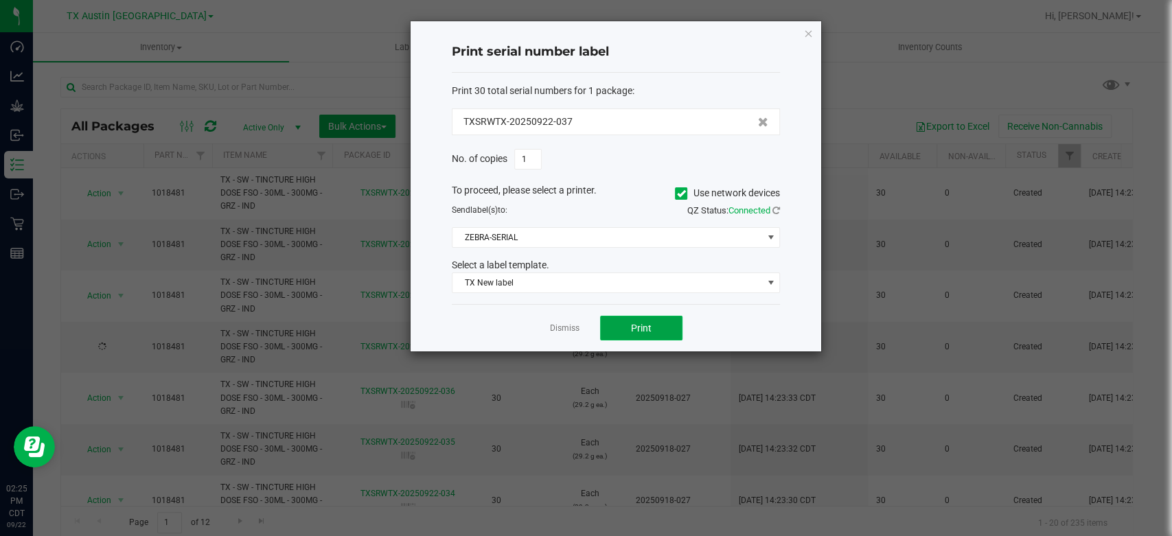
click at [617, 325] on button "Print" at bounding box center [641, 328] width 82 height 25
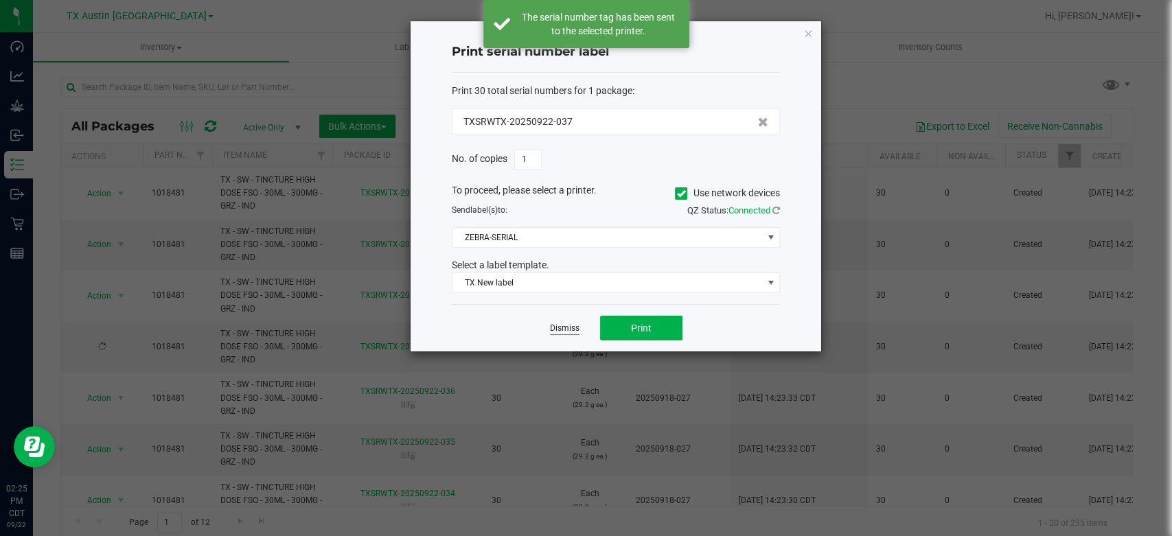
click at [572, 323] on link "Dismiss" at bounding box center [565, 329] width 30 height 12
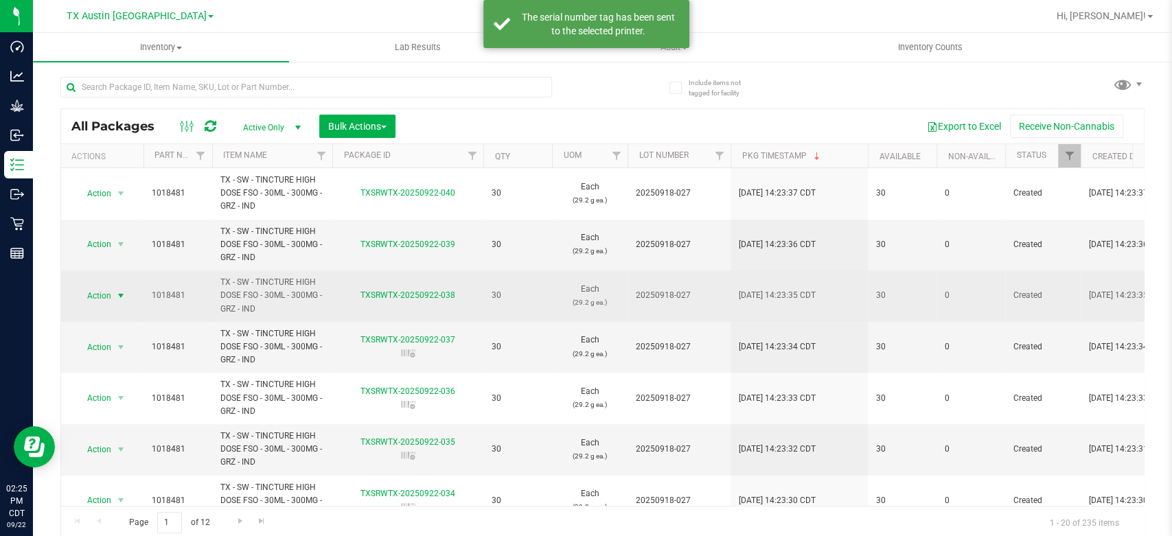
click at [101, 294] on span "Action" at bounding box center [93, 295] width 37 height 19
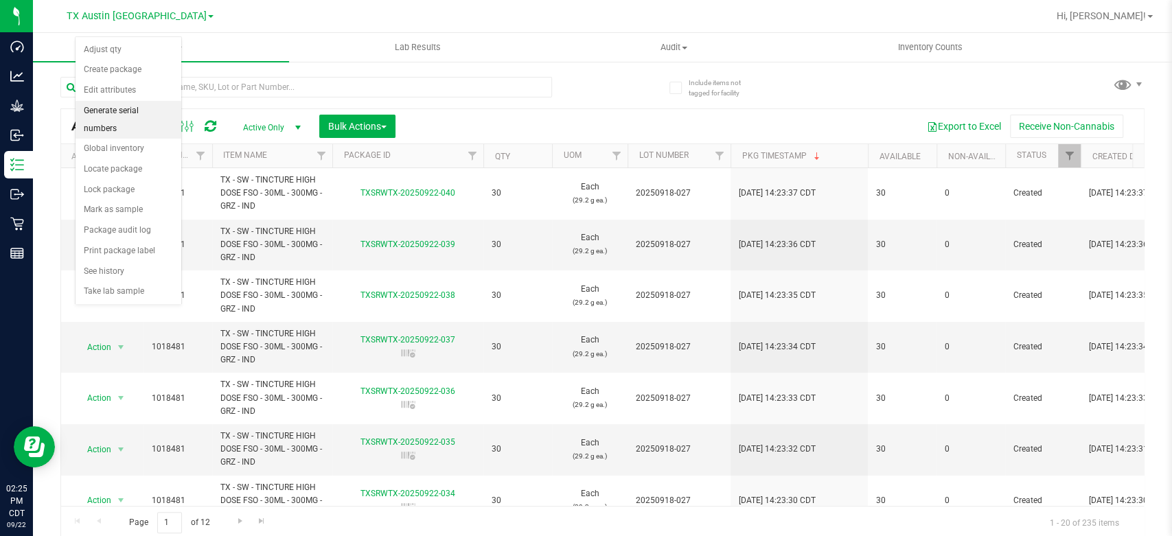
click at [134, 114] on li "Generate serial numbers" at bounding box center [129, 120] width 106 height 38
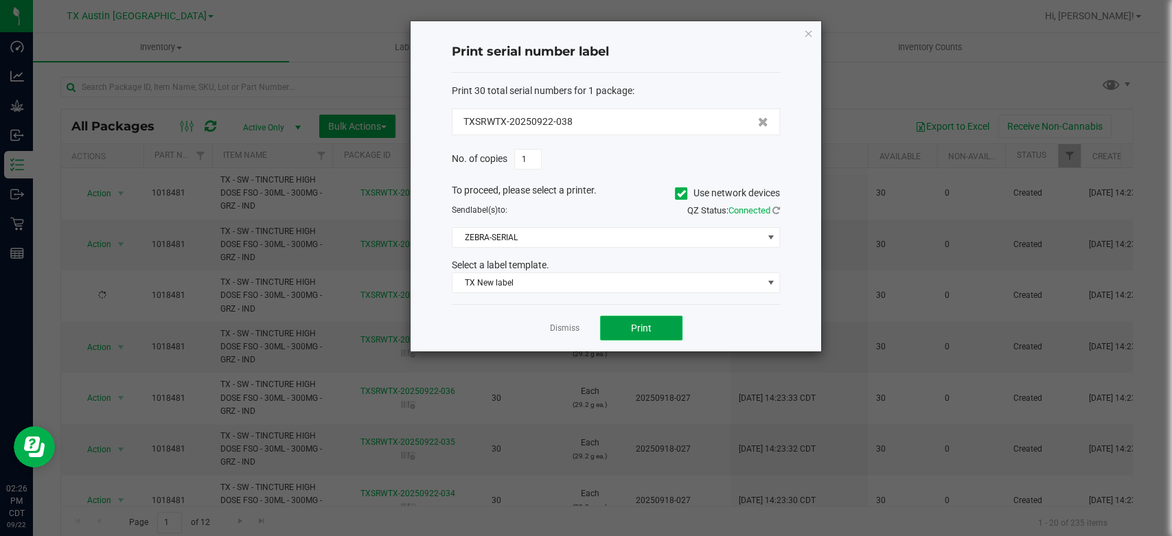
click at [655, 327] on button "Print" at bounding box center [641, 328] width 82 height 25
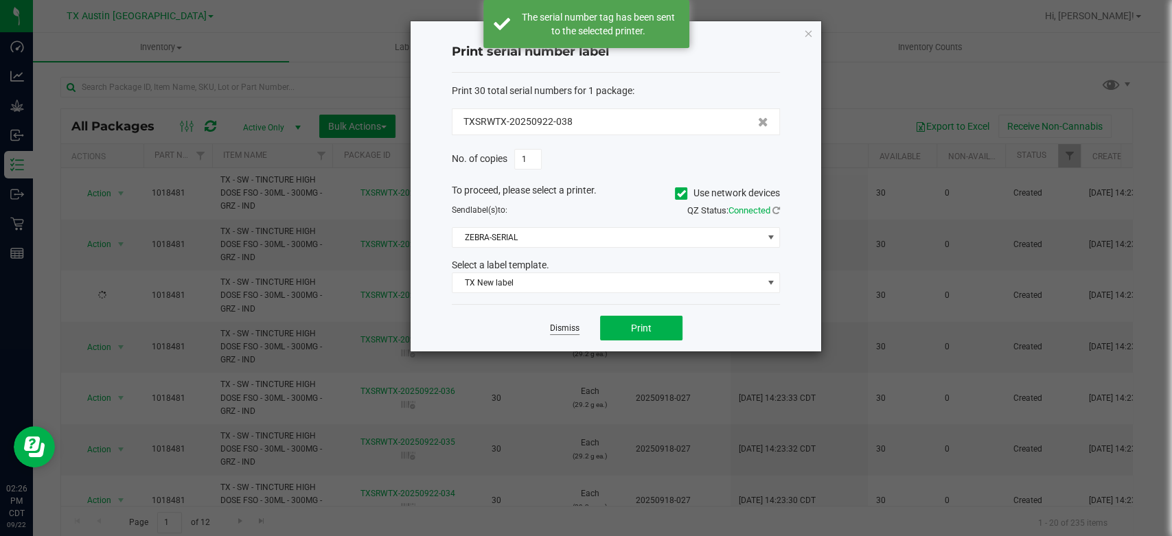
click at [568, 327] on link "Dismiss" at bounding box center [565, 329] width 30 height 12
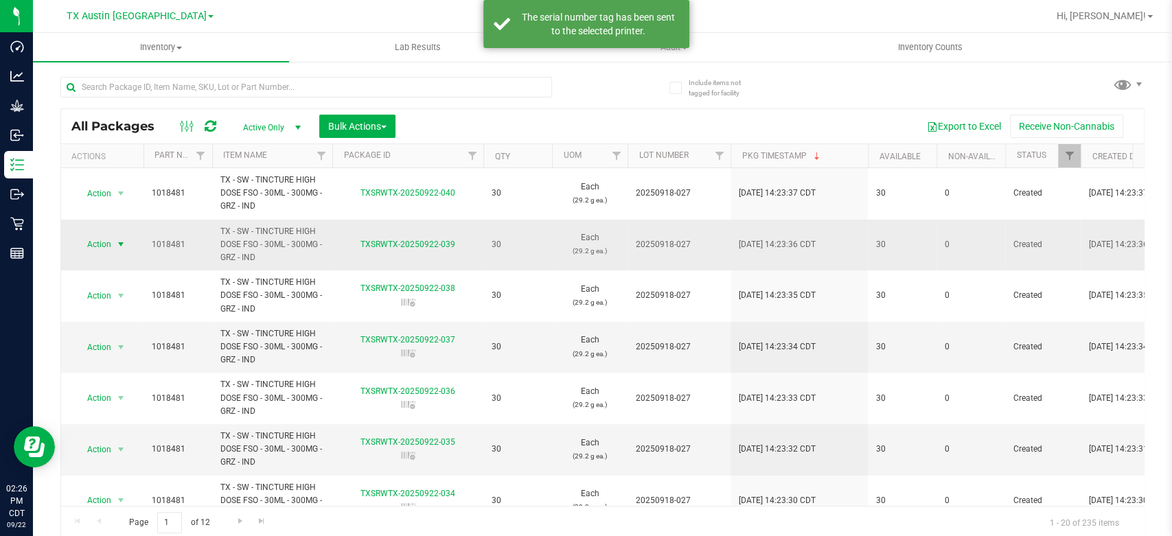
click at [107, 239] on span "Action" at bounding box center [93, 244] width 37 height 19
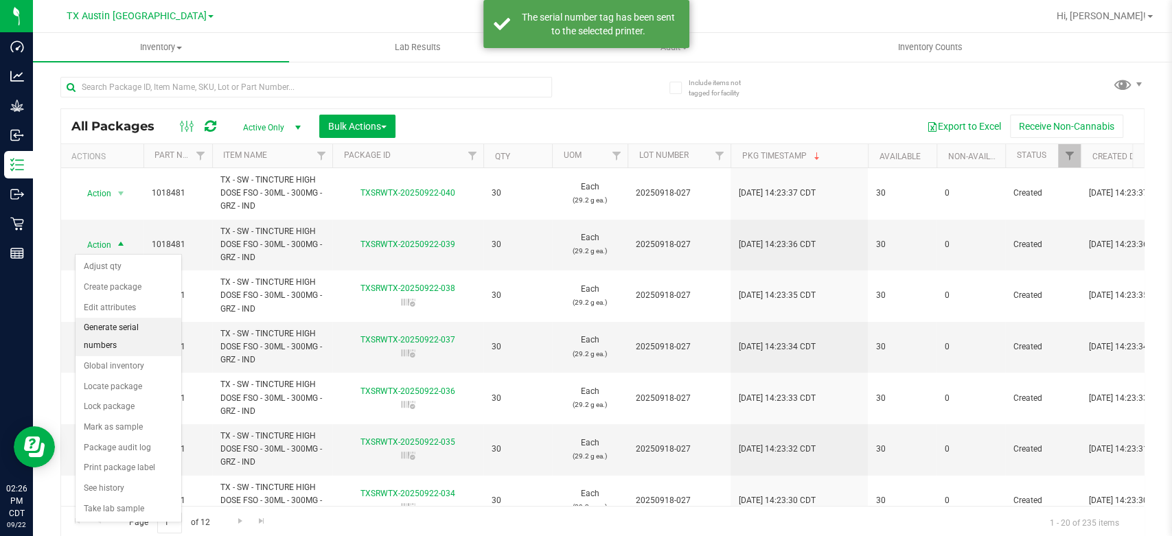
click at [108, 328] on li "Generate serial numbers" at bounding box center [129, 337] width 106 height 38
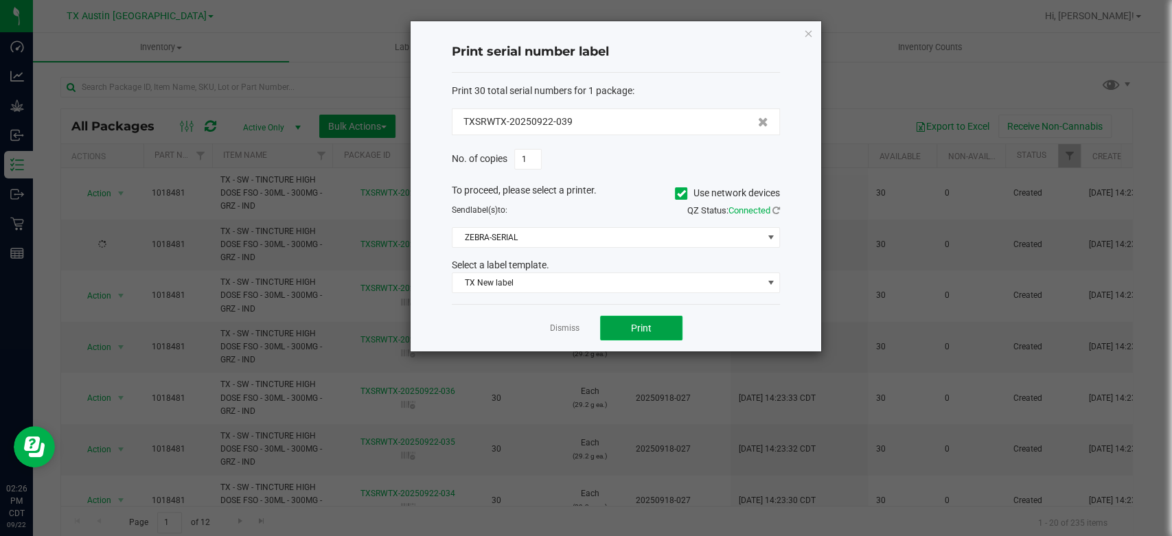
click at [619, 324] on button "Print" at bounding box center [641, 328] width 82 height 25
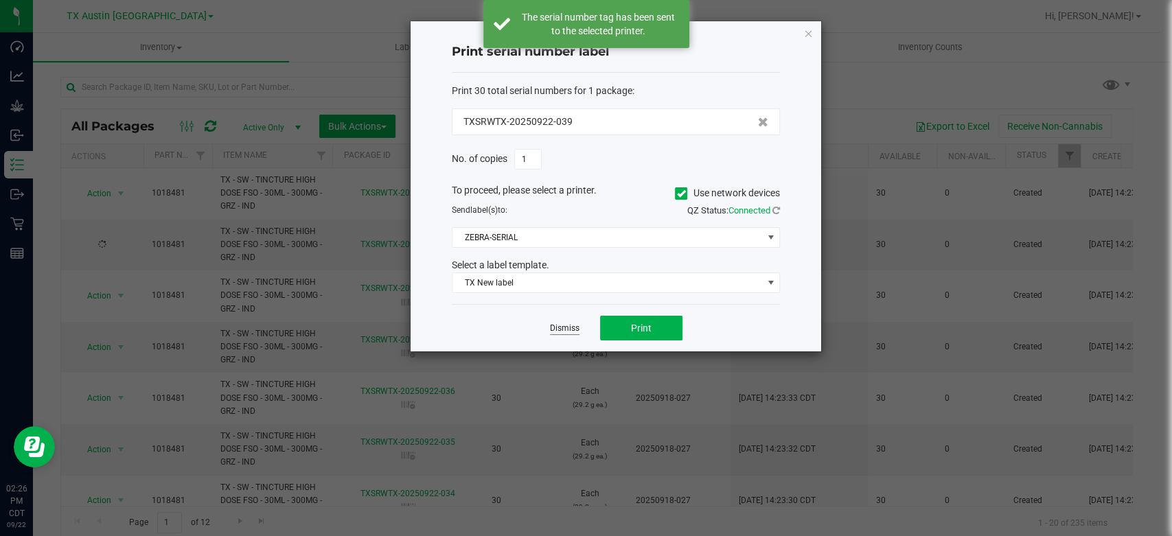
click at [568, 330] on link "Dismiss" at bounding box center [565, 329] width 30 height 12
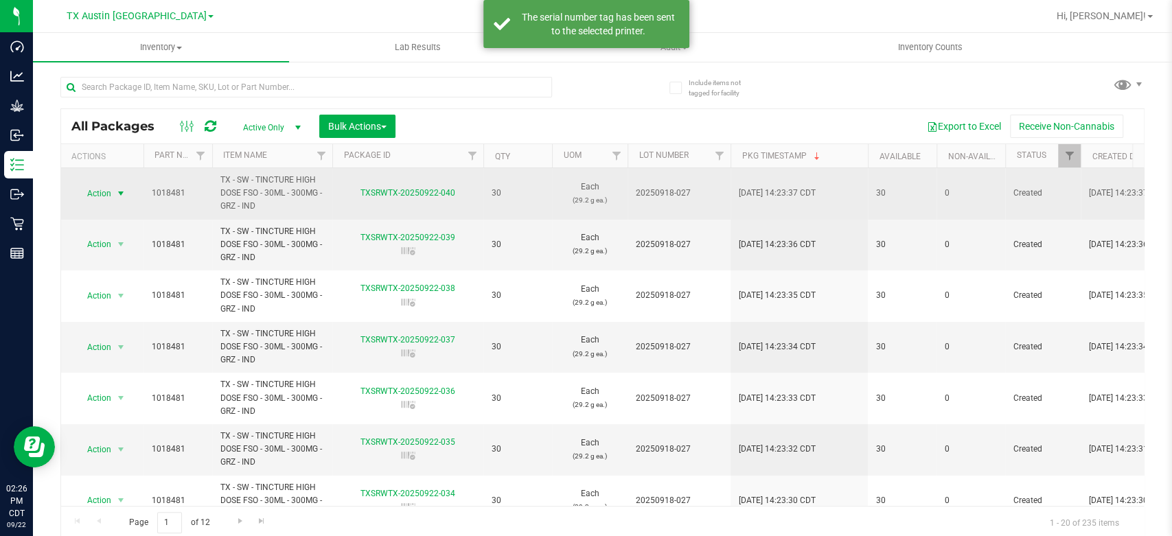
click at [103, 193] on span "Action" at bounding box center [93, 193] width 37 height 19
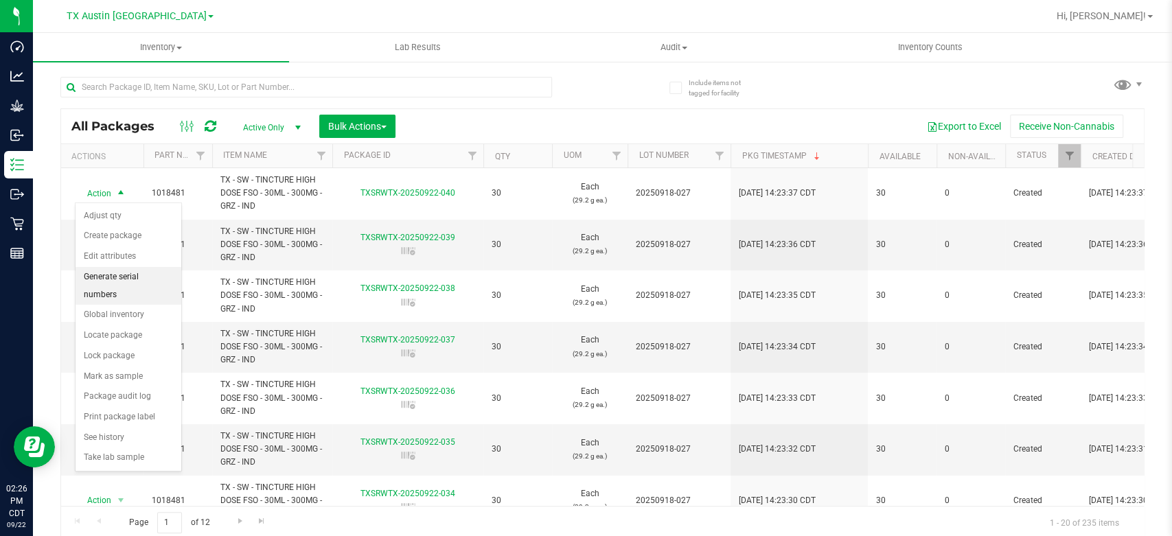
click at [119, 276] on li "Generate serial numbers" at bounding box center [129, 286] width 106 height 38
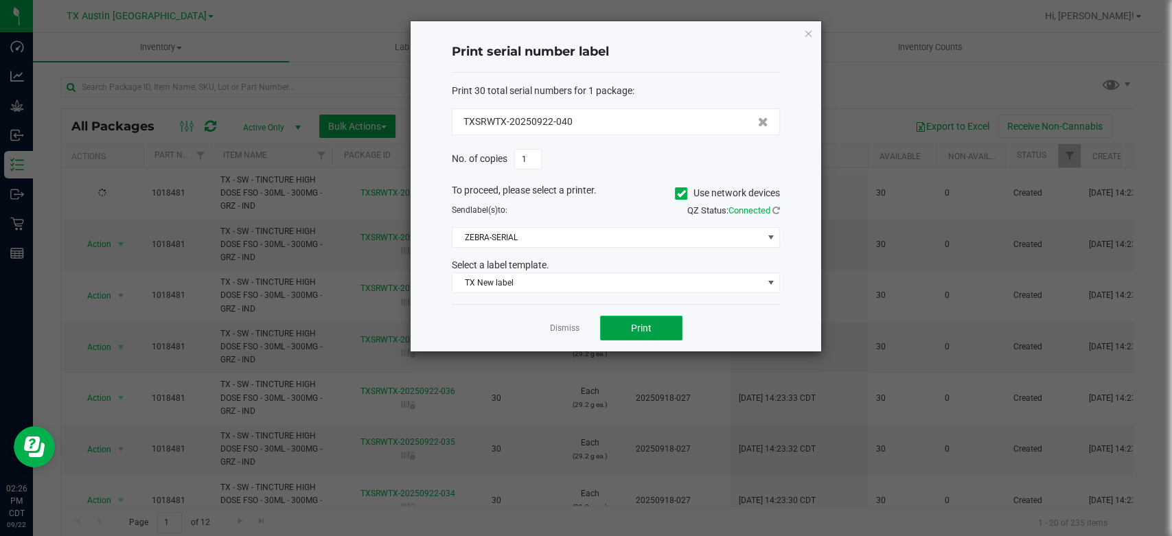
click at [625, 330] on button "Print" at bounding box center [641, 328] width 82 height 25
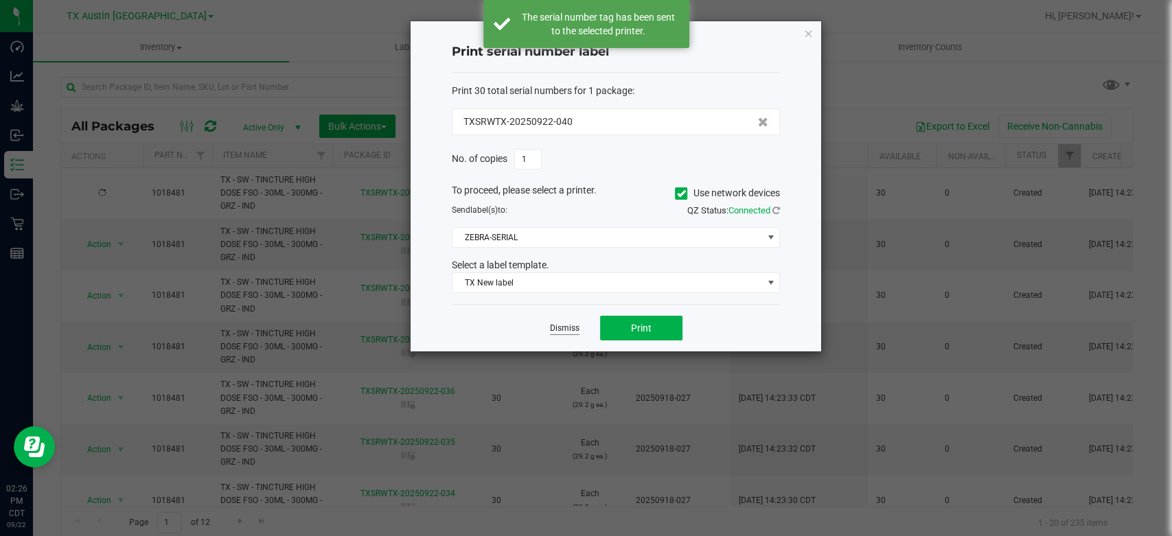
click at [561, 327] on link "Dismiss" at bounding box center [565, 329] width 30 height 12
